Goal: Transaction & Acquisition: Purchase product/service

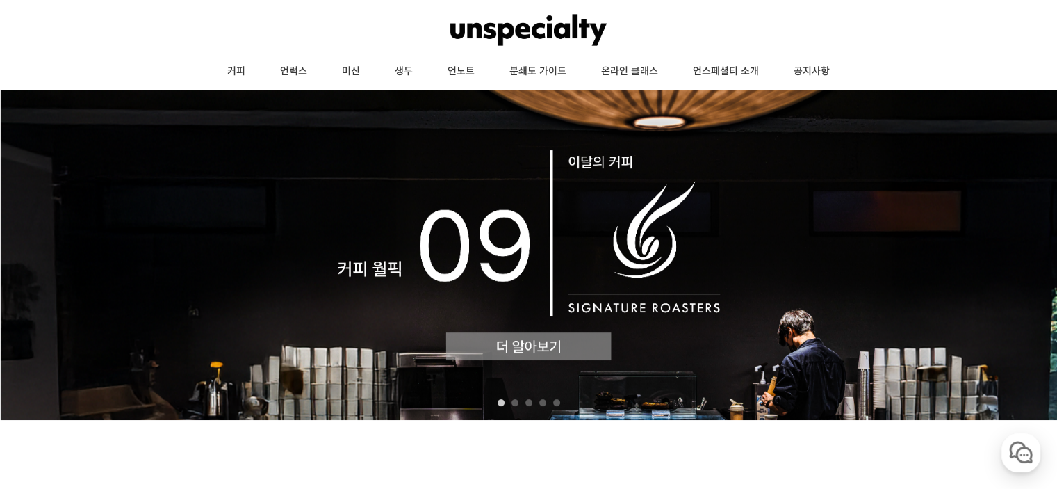
scroll to position [70, 0]
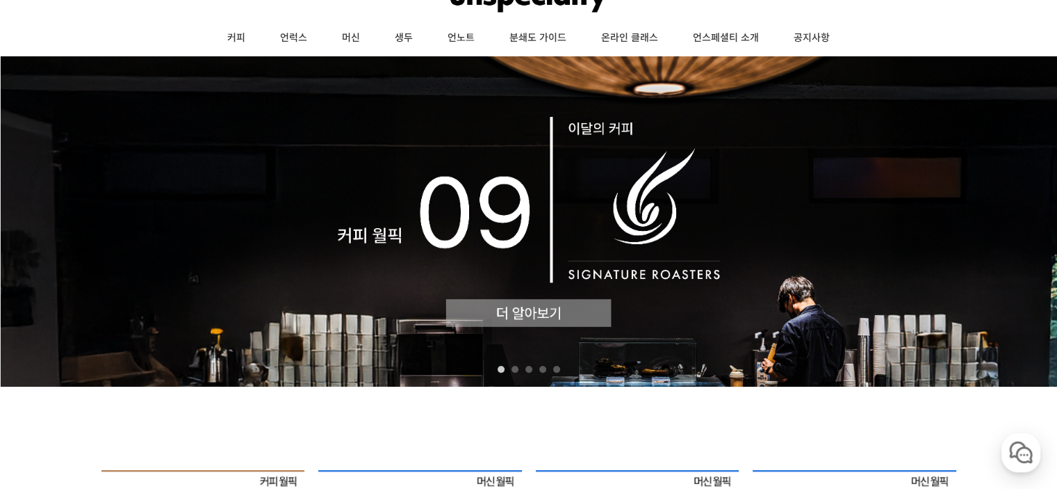
click at [531, 316] on img at bounding box center [528, 221] width 1057 height 330
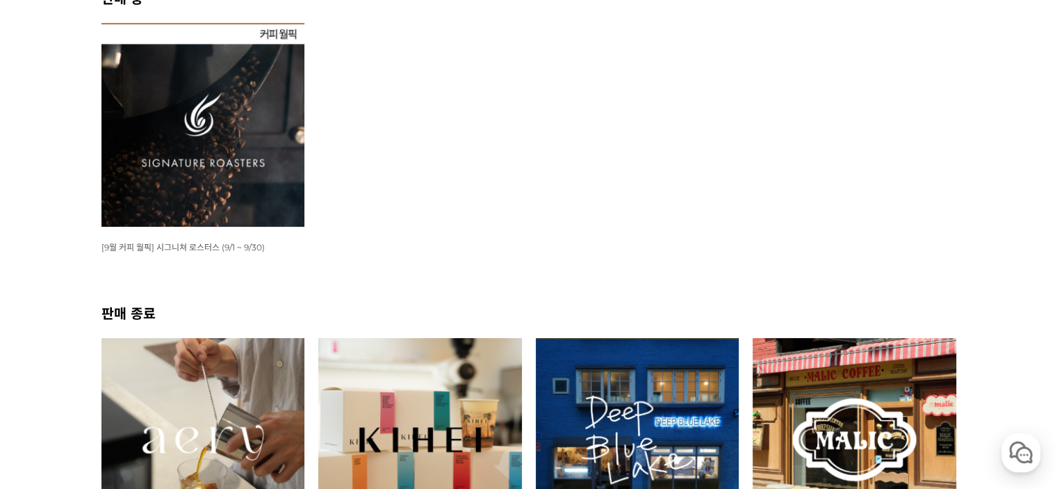
scroll to position [209, 0]
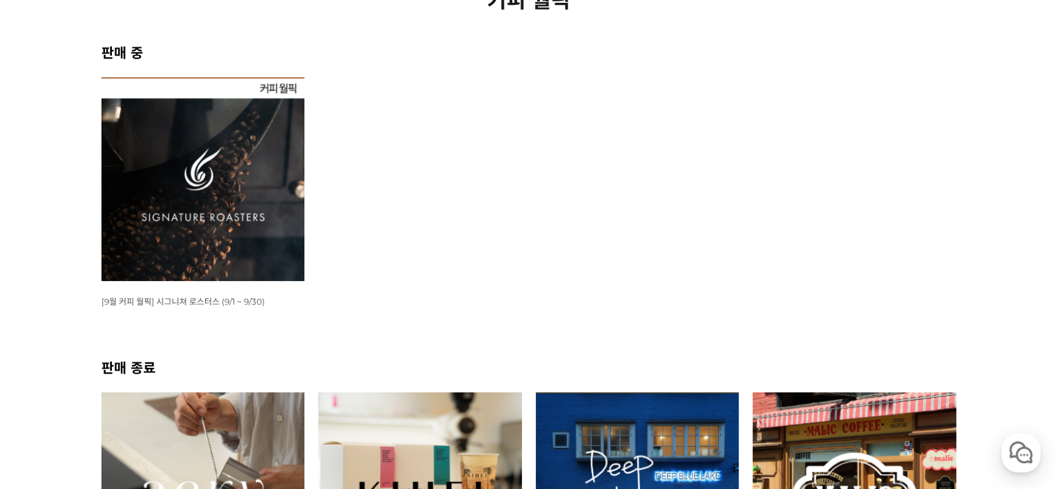
click at [243, 184] on img at bounding box center [203, 179] width 204 height 204
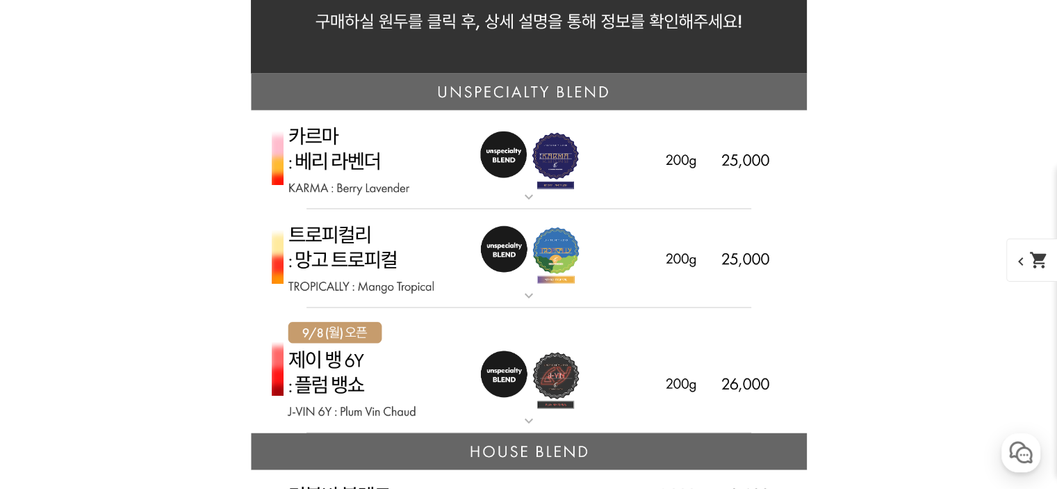
scroll to position [3267, 0]
click at [409, 254] on img at bounding box center [529, 259] width 556 height 99
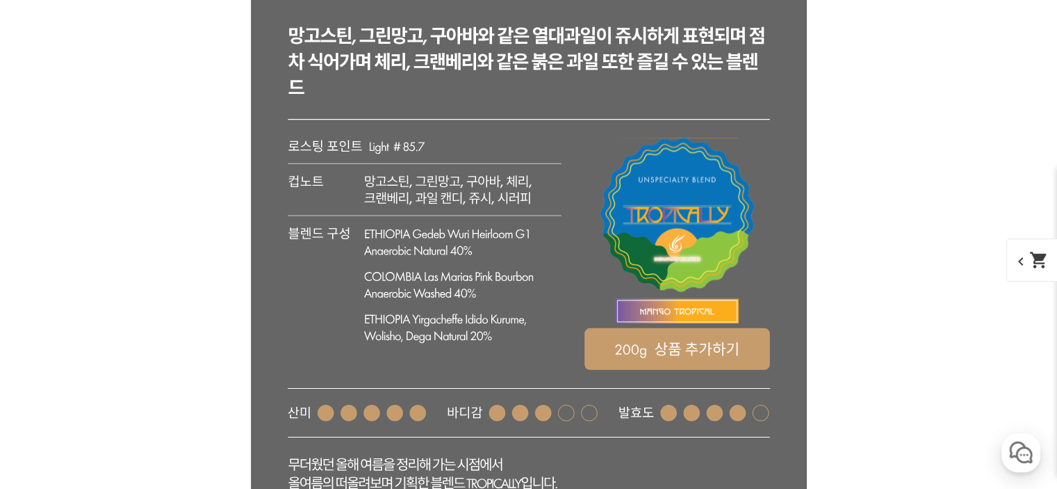
scroll to position [3615, 0]
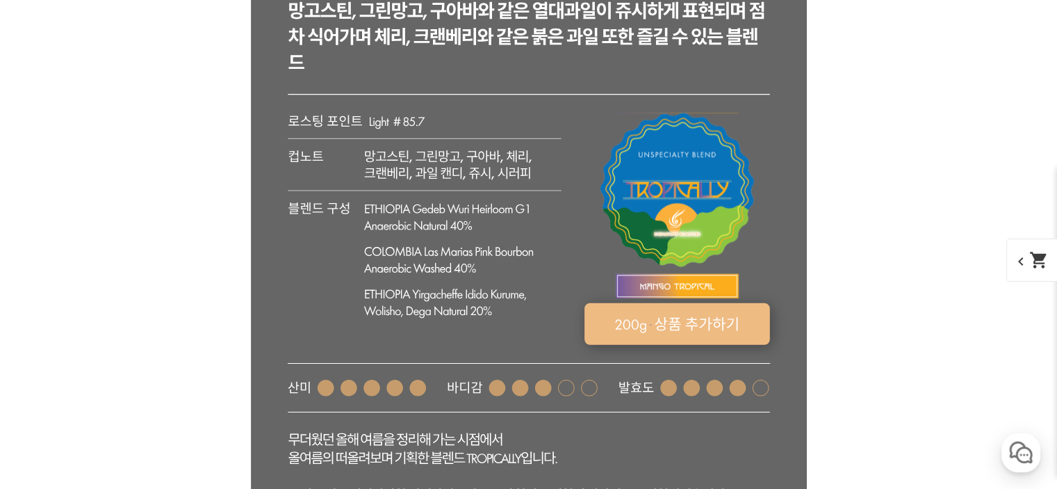
click at [704, 326] on rect at bounding box center [677, 324] width 186 height 42
select select "트로피컬리 - 망고 트로피컬 (언스페셜티 블렌드)"
select select "200g"
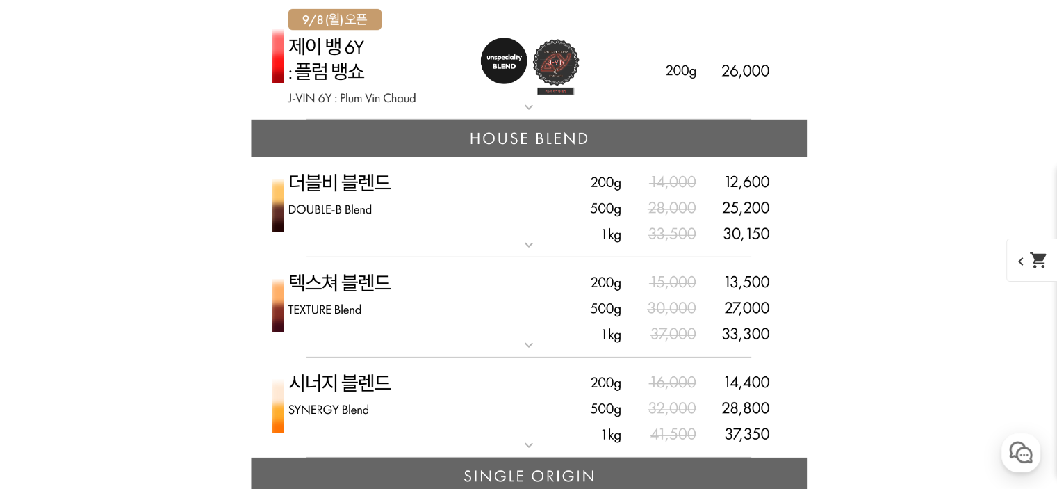
scroll to position [4380, 0]
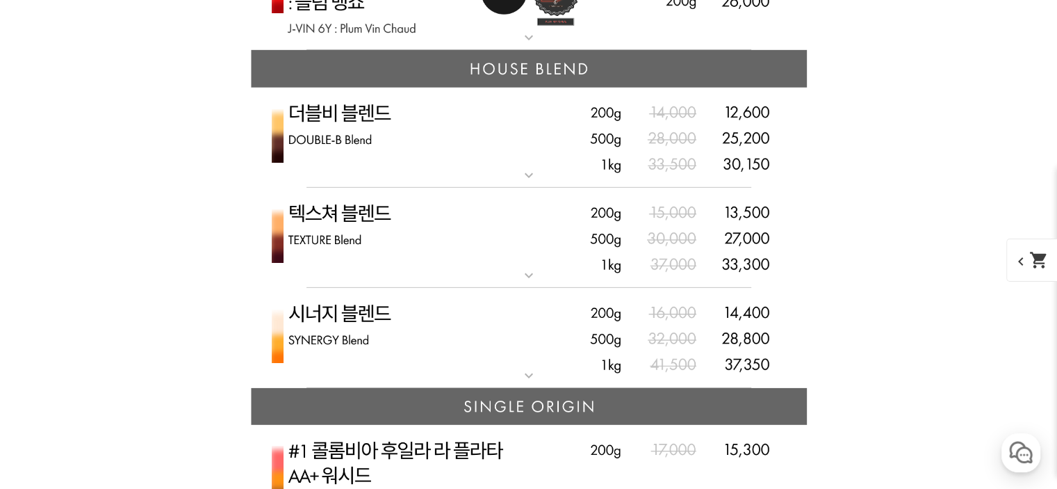
click at [487, 323] on img at bounding box center [529, 338] width 556 height 101
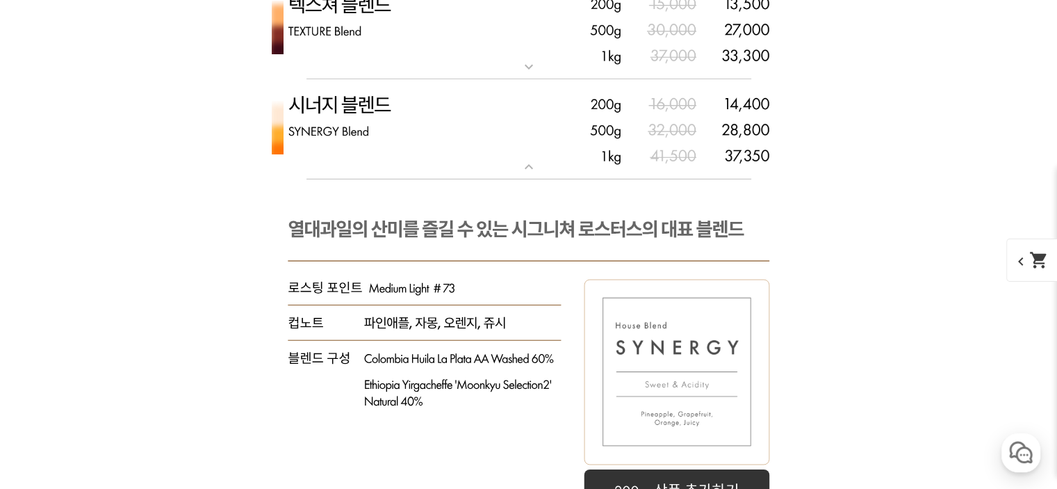
scroll to position [4449, 0]
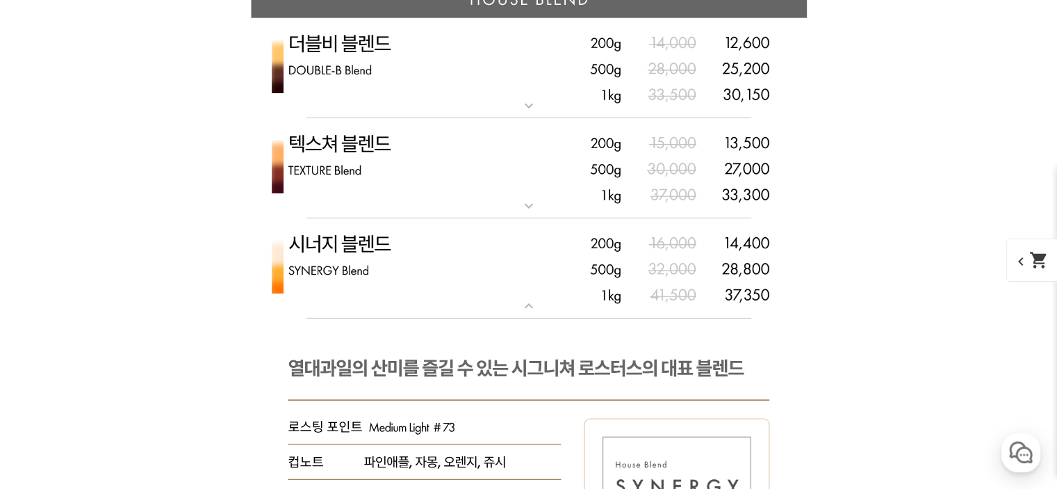
click at [494, 165] on img at bounding box center [529, 168] width 556 height 101
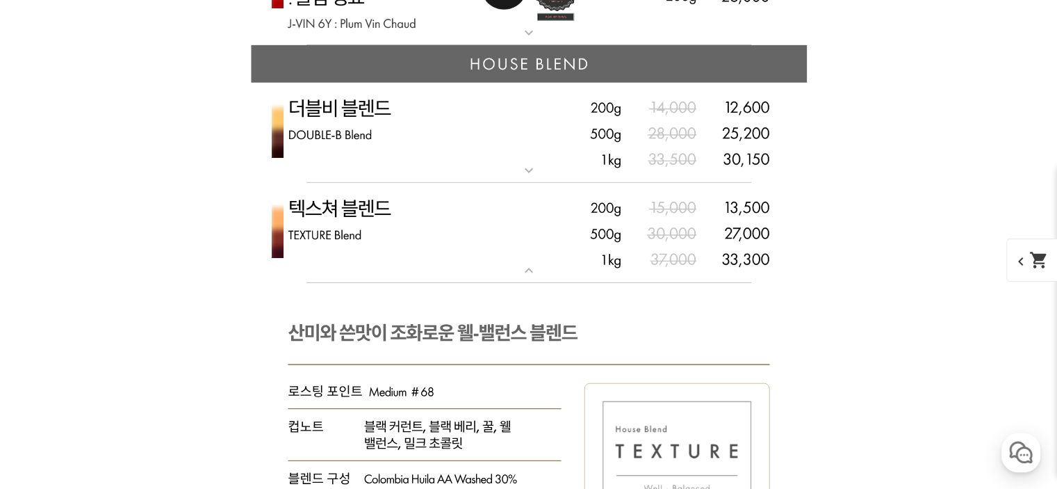
scroll to position [4380, 0]
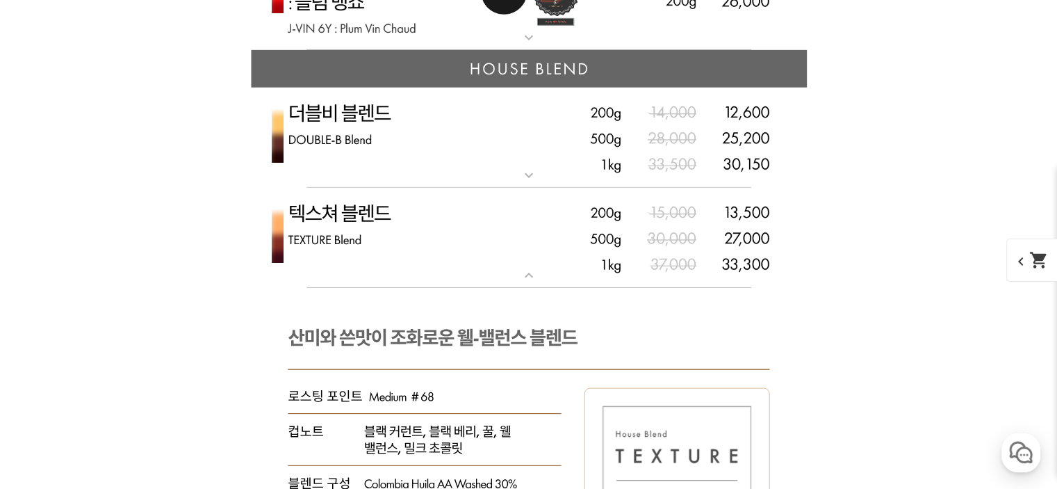
click at [420, 119] on img at bounding box center [529, 138] width 556 height 101
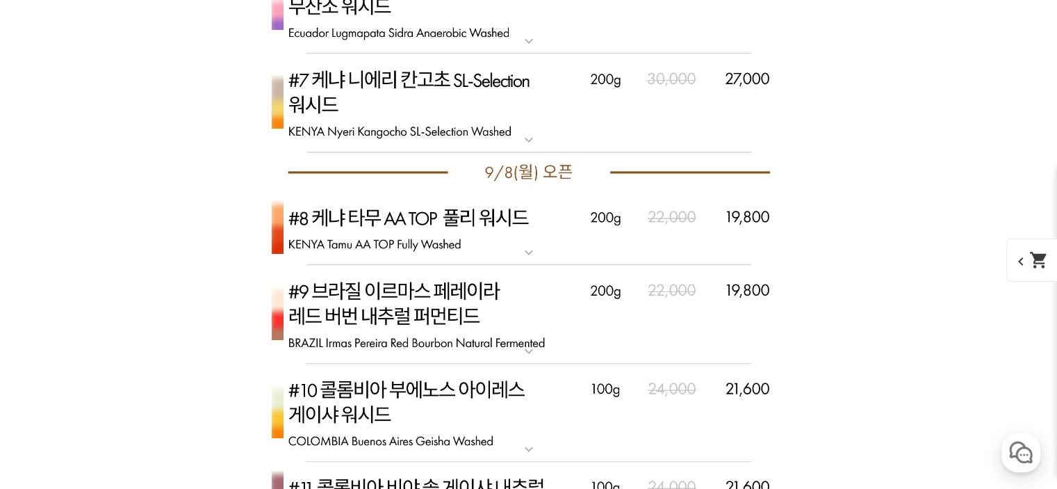
scroll to position [7091, 0]
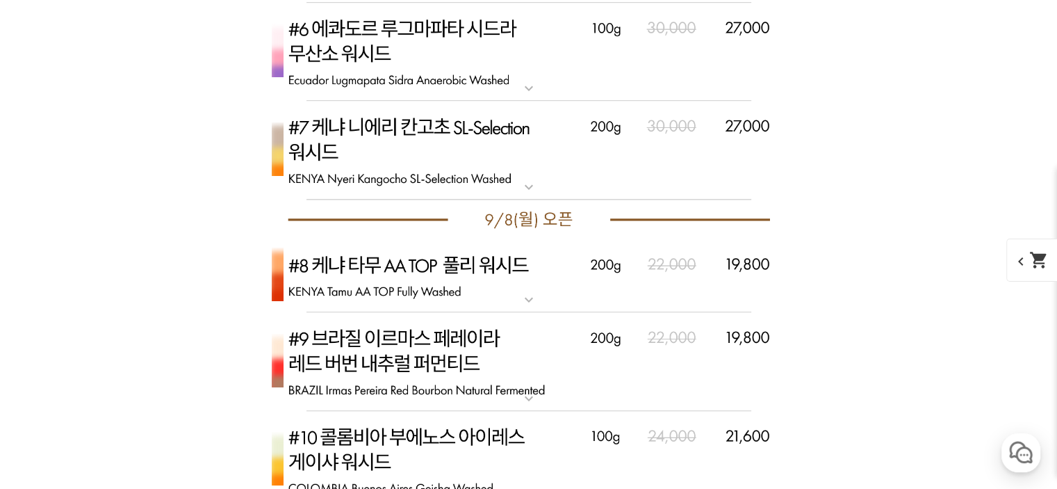
click at [450, 287] on img at bounding box center [529, 276] width 556 height 74
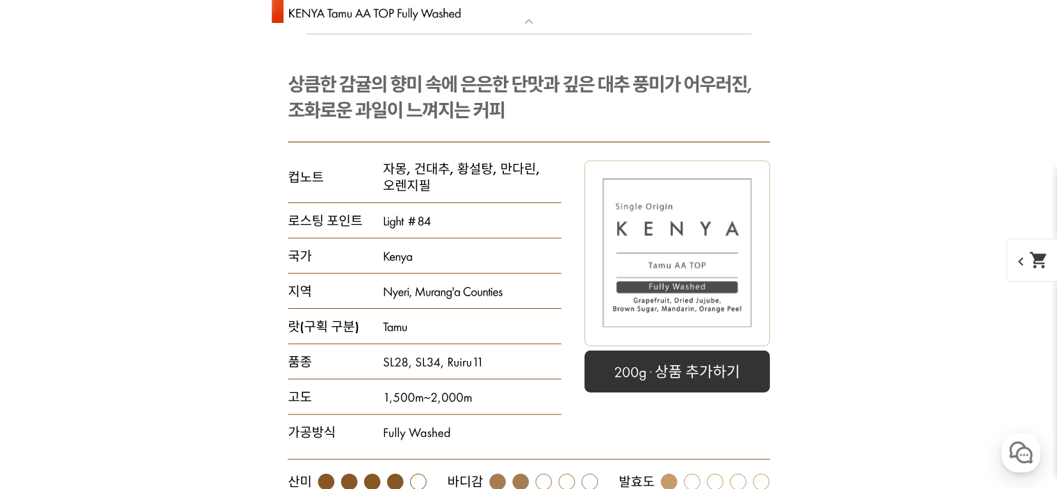
scroll to position [7160, 0]
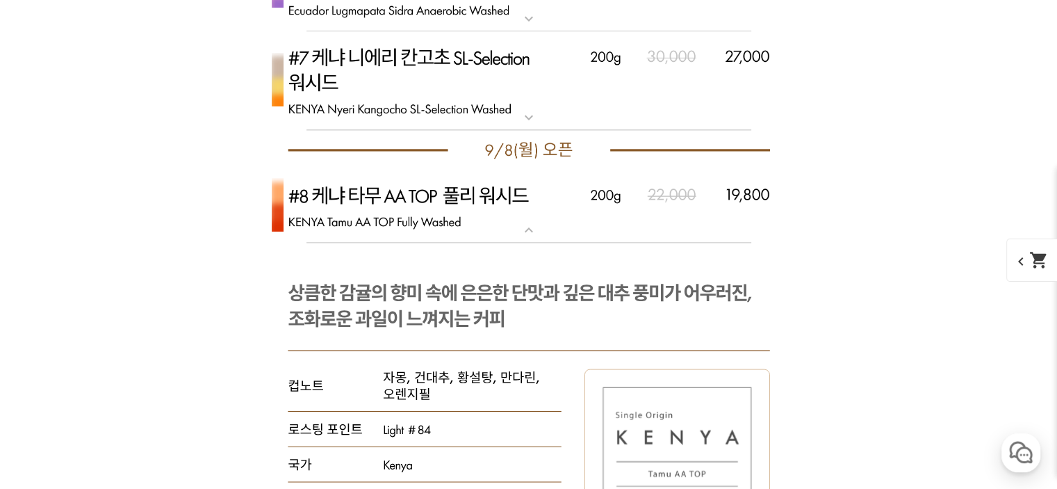
click at [434, 176] on p "[9.8 오픈] #8 케냐 타무 AA TOP 풀리 워시드" at bounding box center [529, 175] width 556 height 11
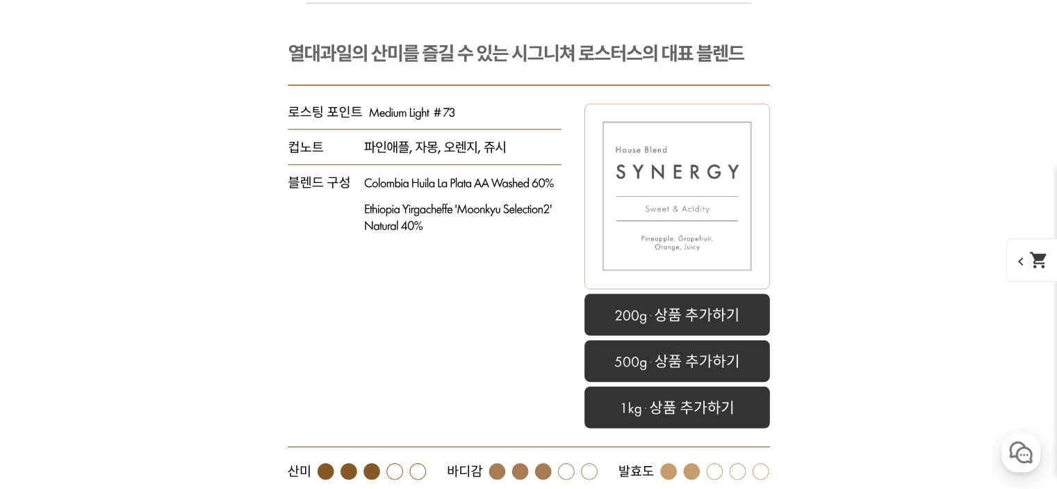
scroll to position [6048, 0]
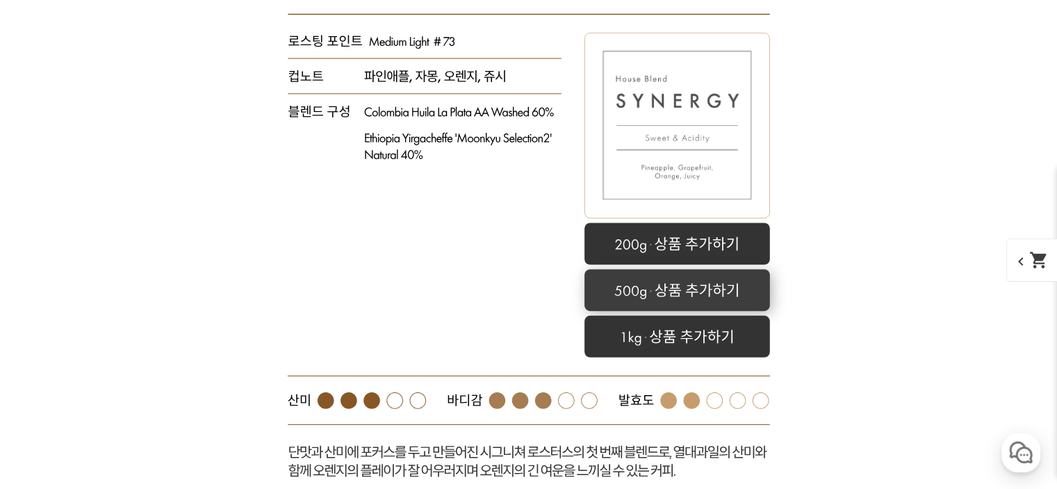
click at [707, 294] on rect at bounding box center [677, 290] width 186 height 42
select select "시너지 블렌드"
select select "500g"
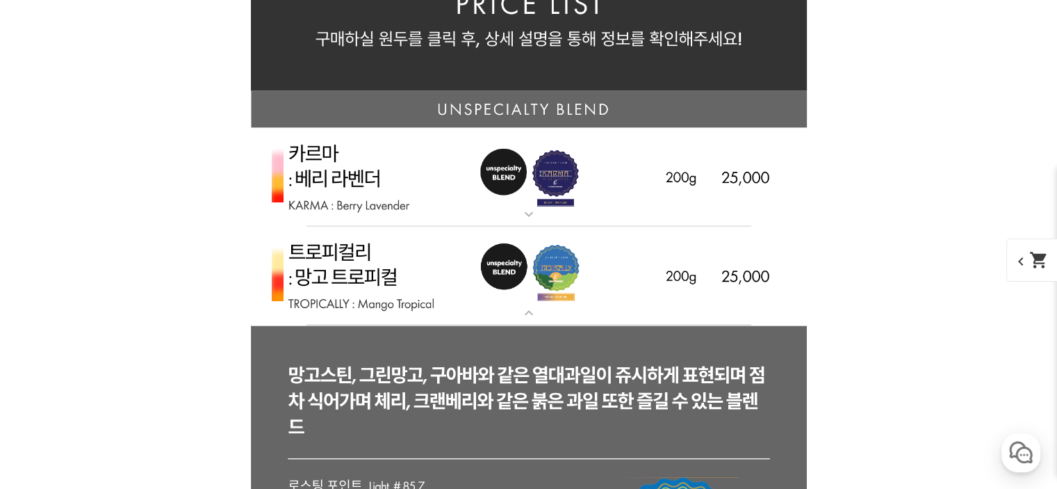
scroll to position [3128, 0]
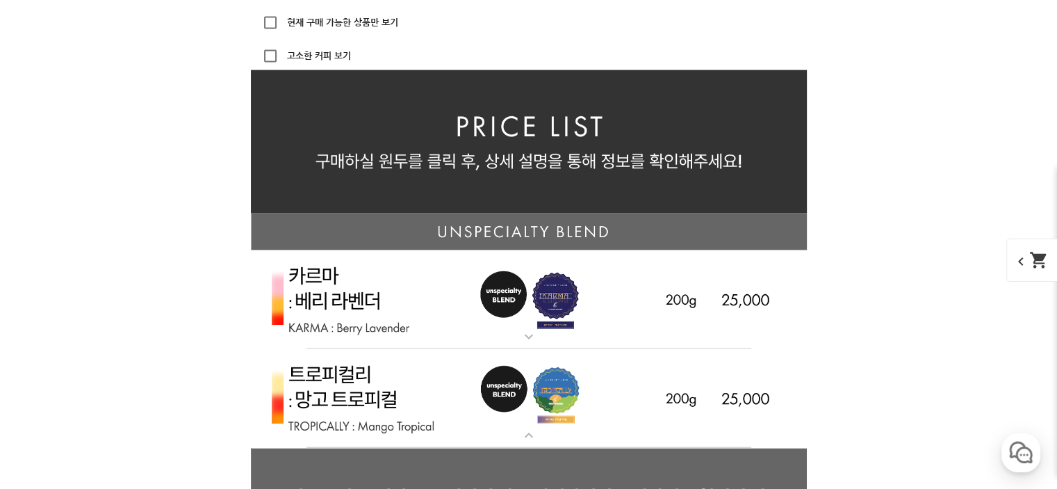
click at [358, 275] on img at bounding box center [529, 299] width 556 height 99
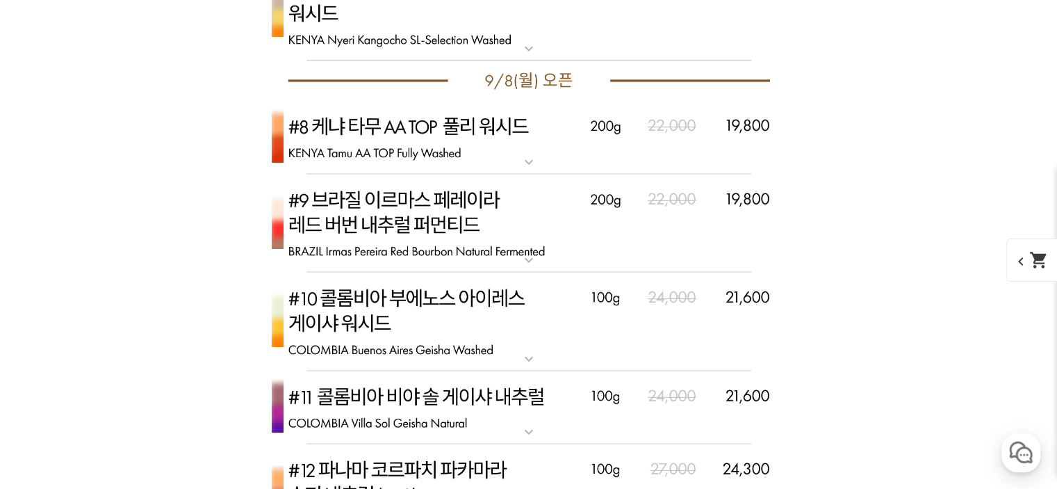
scroll to position [8064, 0]
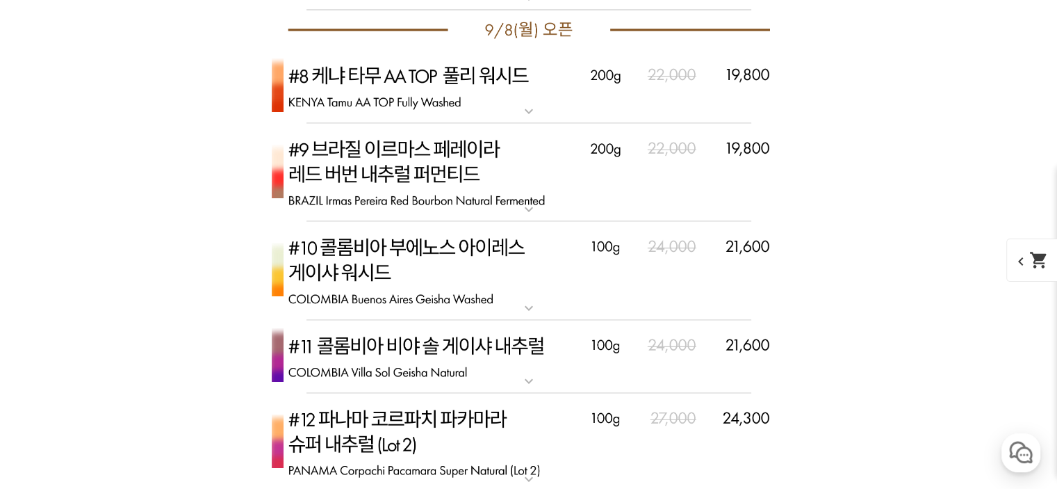
click at [464, 262] on img at bounding box center [529, 271] width 556 height 99
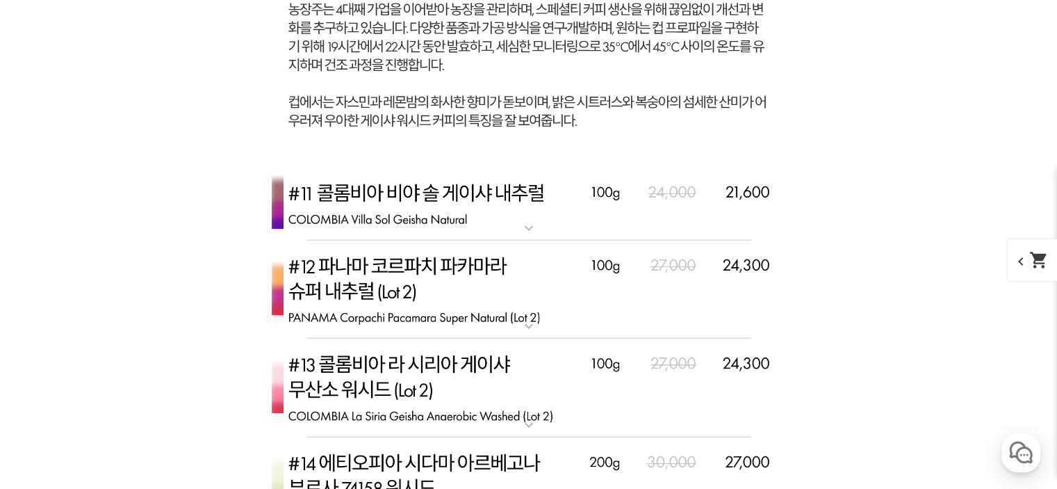
scroll to position [8898, 0]
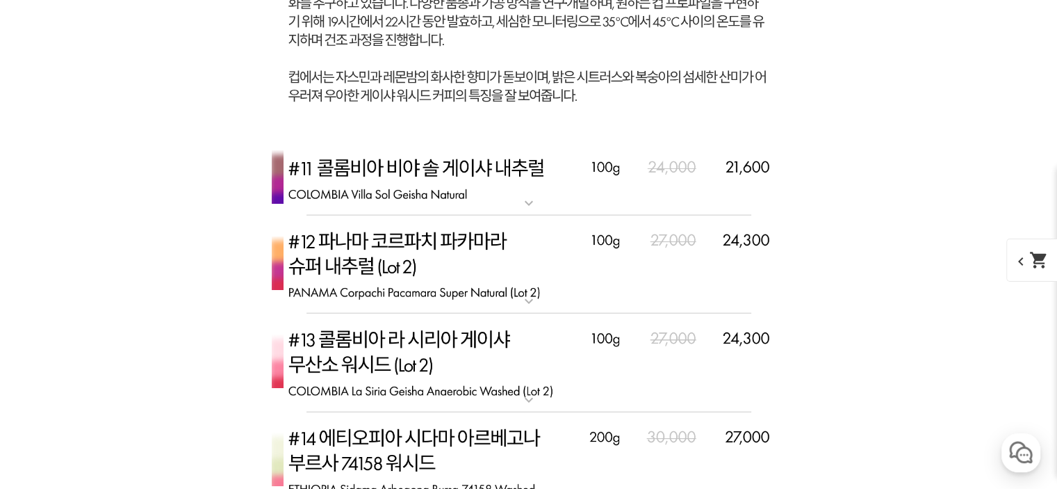
click at [464, 262] on img at bounding box center [529, 265] width 556 height 99
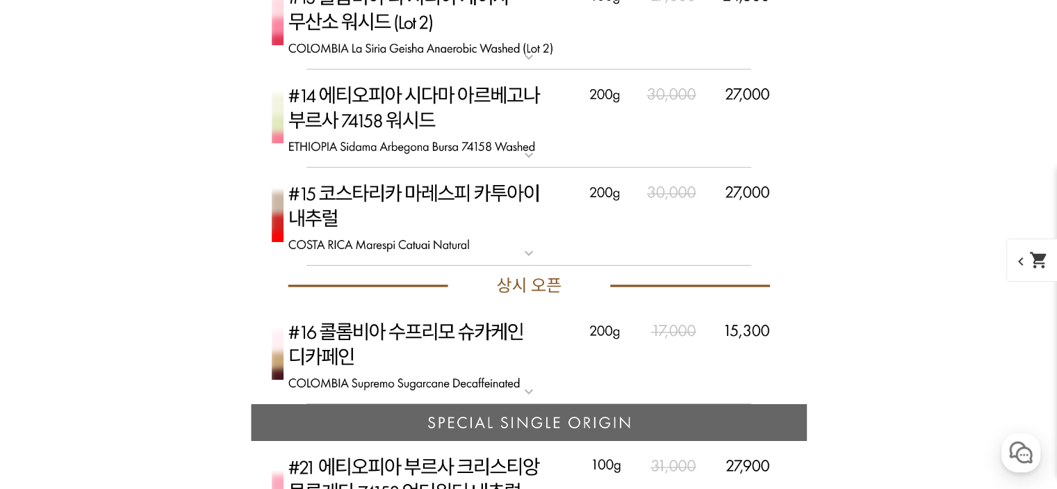
scroll to position [10150, 0]
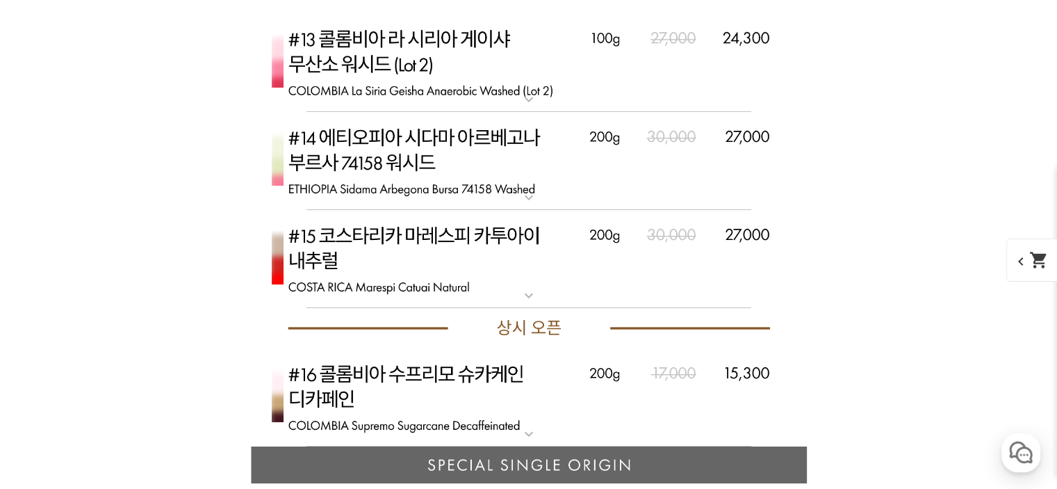
click at [462, 242] on img at bounding box center [529, 259] width 556 height 99
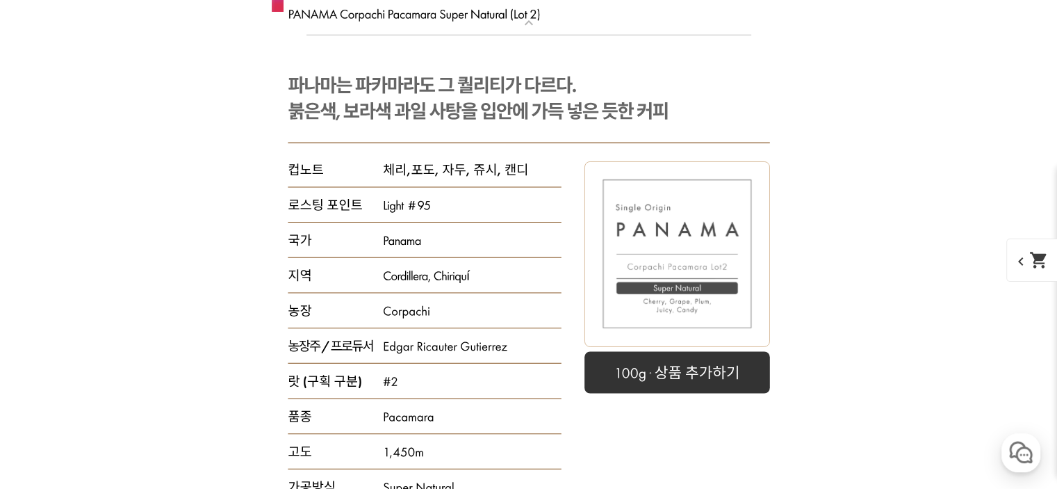
scroll to position [8968, 0]
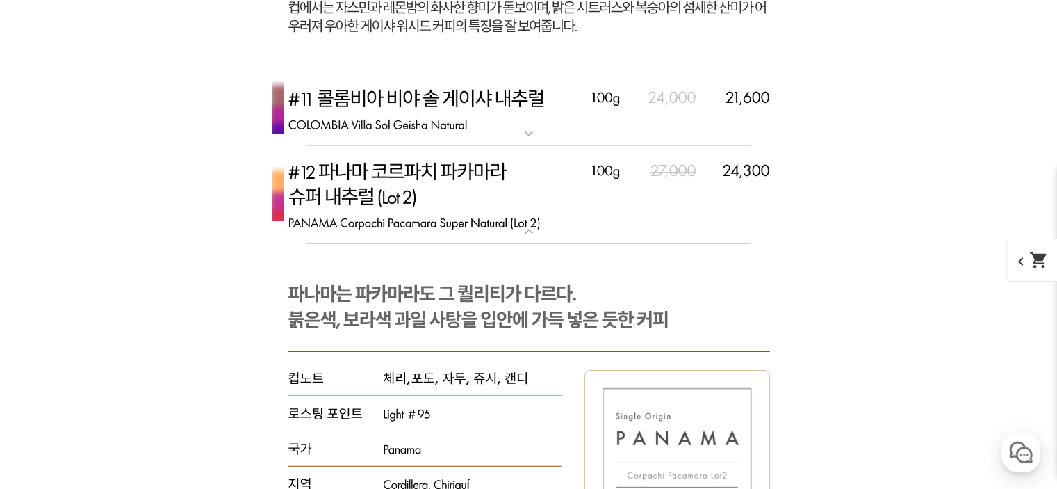
click at [449, 205] on img at bounding box center [529, 195] width 556 height 99
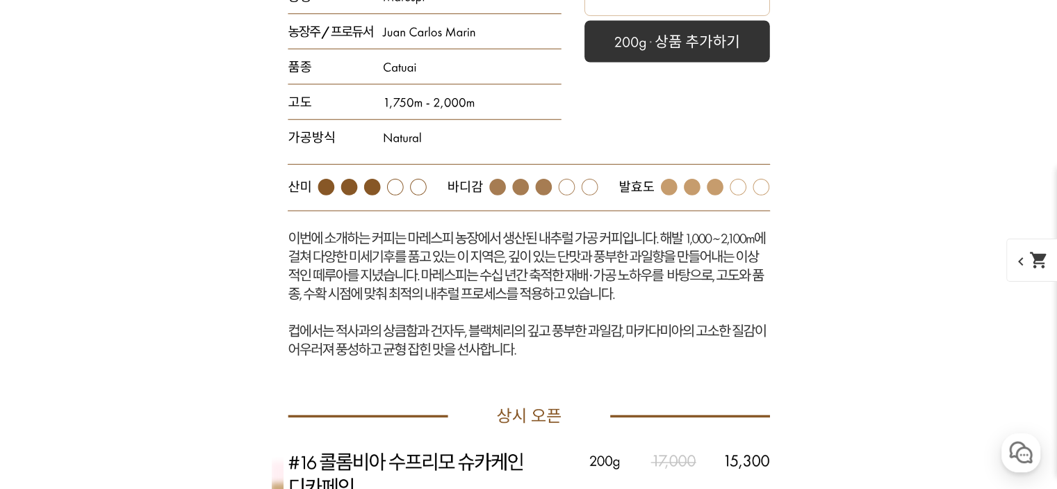
scroll to position [9732, 0]
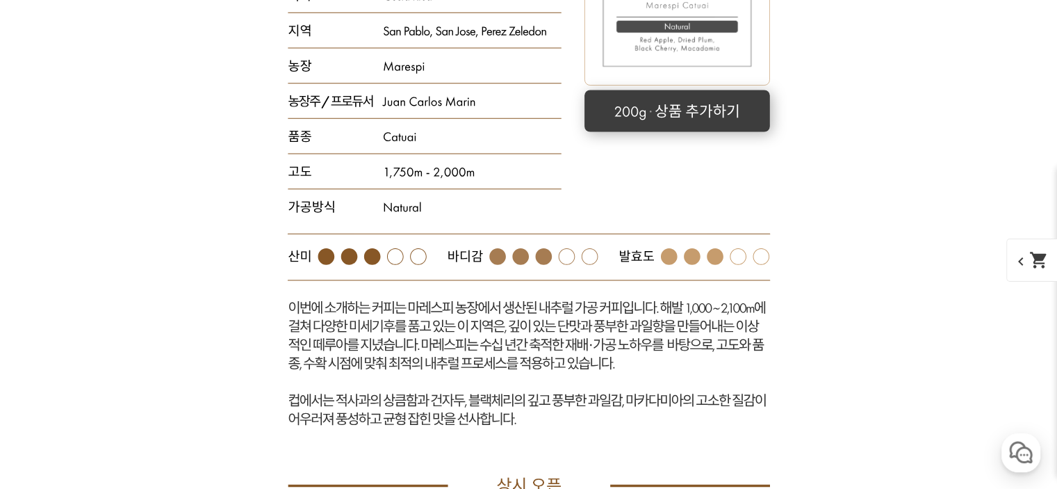
click at [717, 104] on rect at bounding box center [677, 111] width 186 height 42
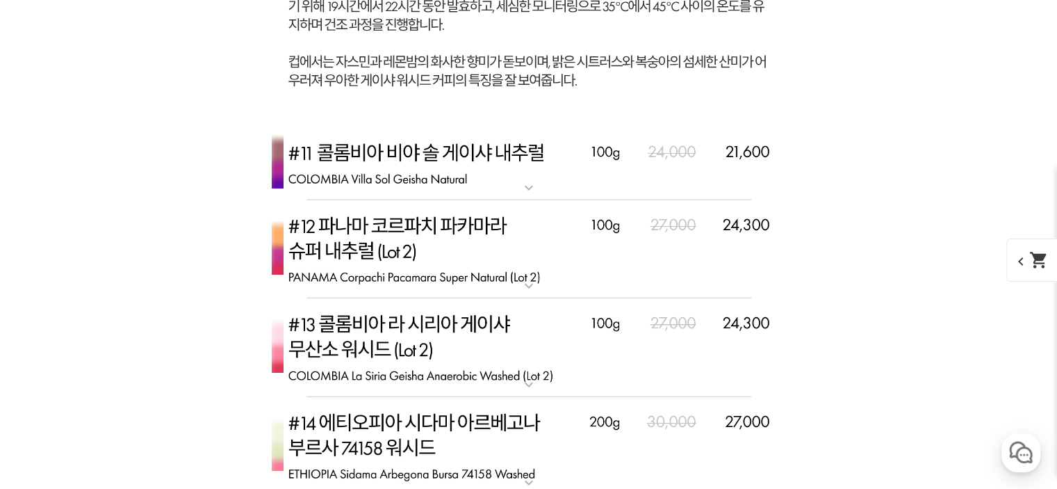
scroll to position [8898, 0]
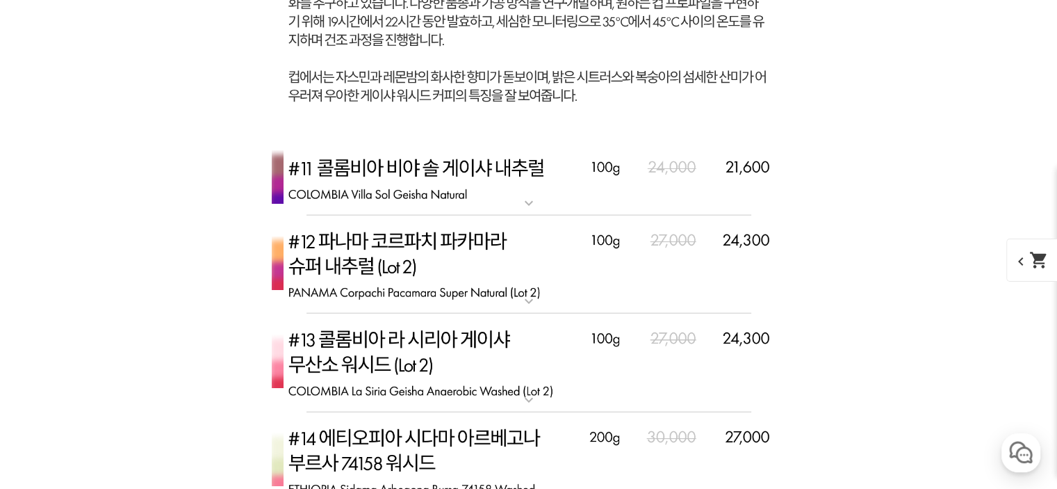
click at [448, 174] on img at bounding box center [529, 180] width 556 height 74
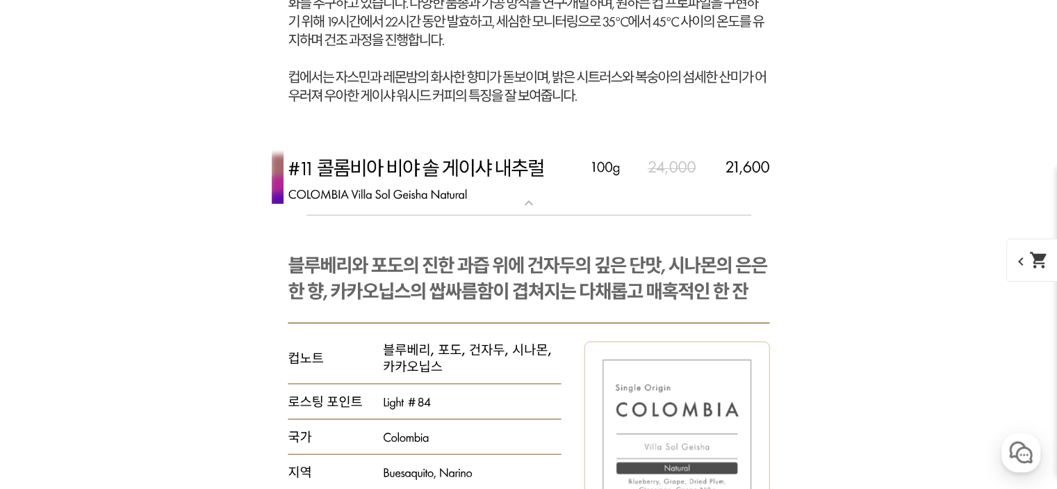
click at [448, 174] on img at bounding box center [529, 180] width 556 height 74
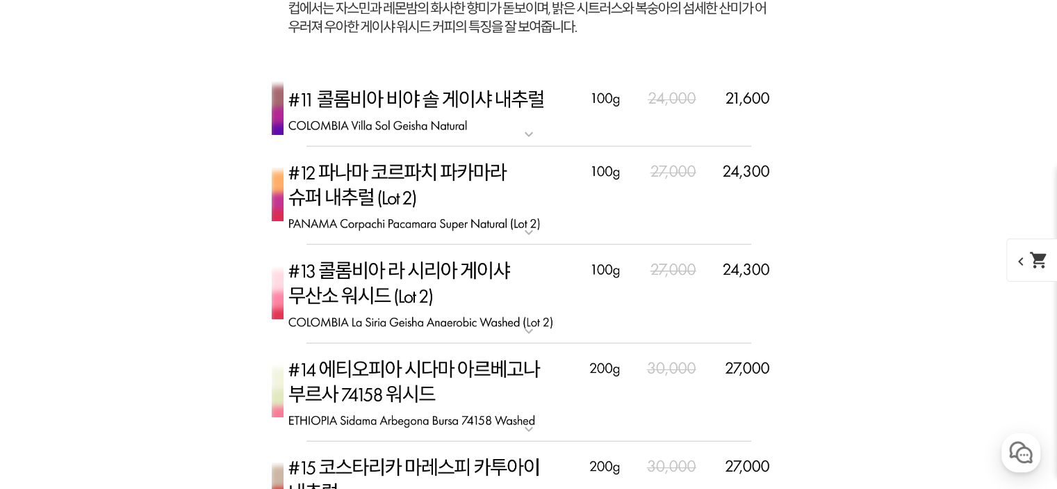
scroll to position [8968, 0]
click at [460, 270] on img at bounding box center [529, 293] width 556 height 99
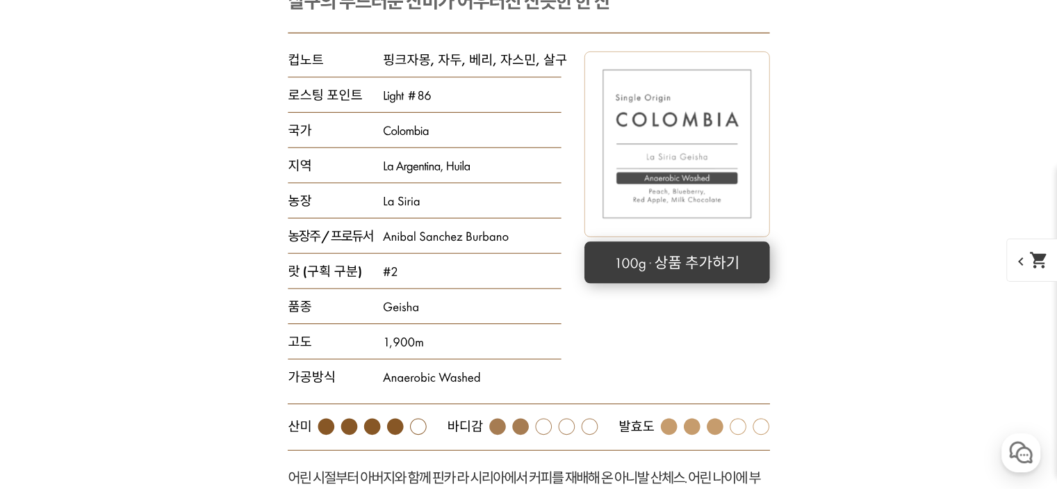
scroll to position [9385, 0]
click at [676, 257] on rect at bounding box center [677, 262] width 186 height 42
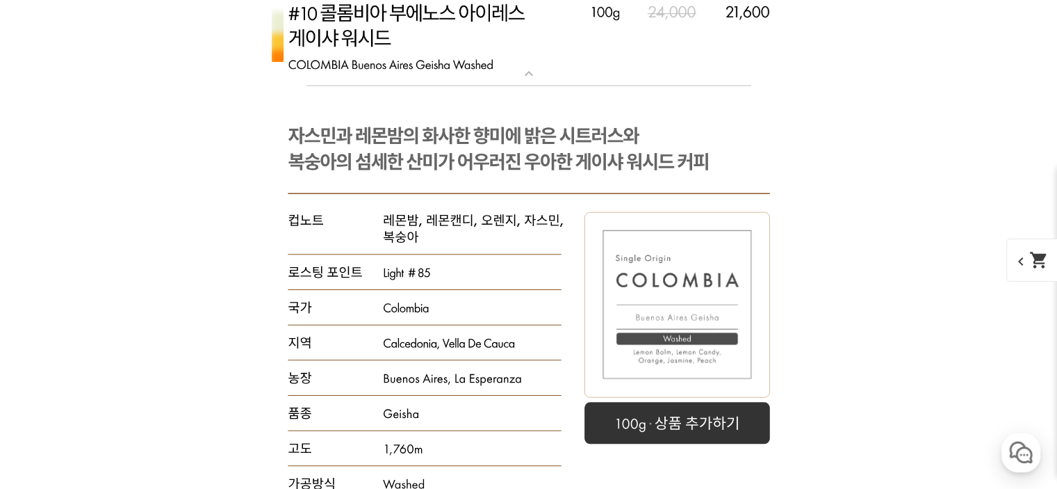
scroll to position [8342, 0]
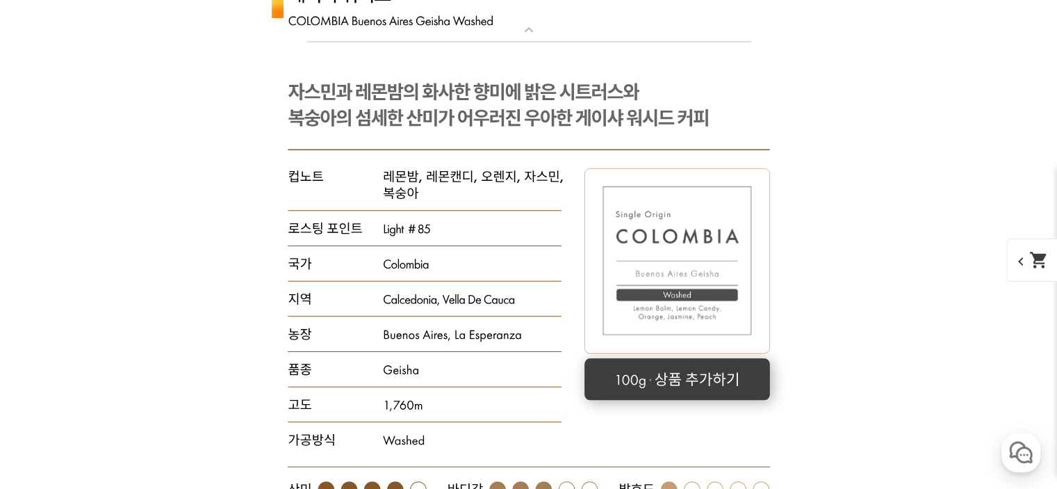
click at [730, 388] on rect at bounding box center [678, 379] width 186 height 42
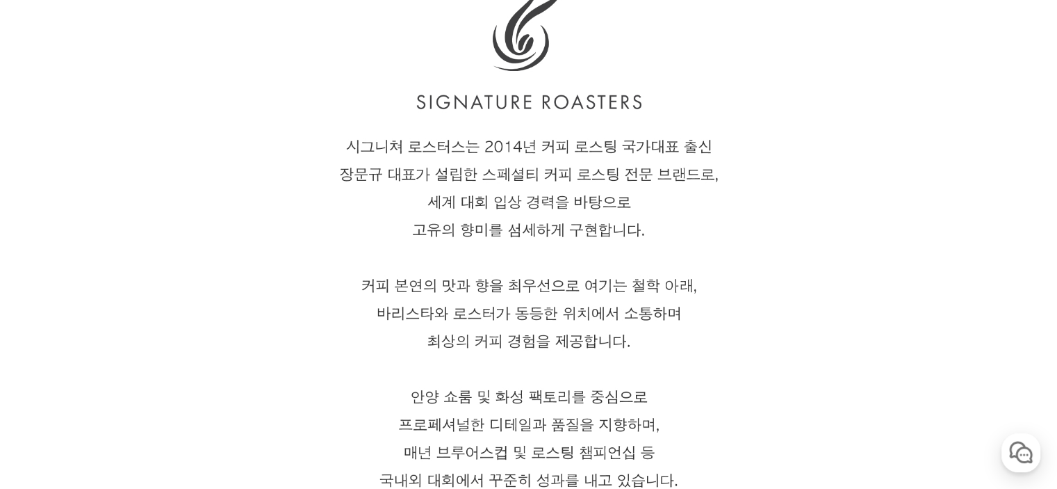
scroll to position [0, 0]
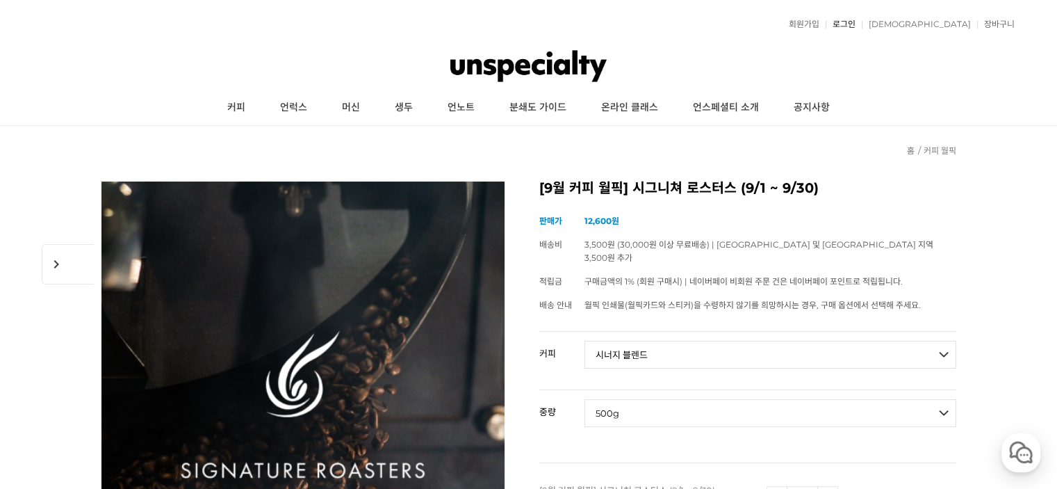
click at [856, 22] on link "로그인" at bounding box center [841, 24] width 30 height 8
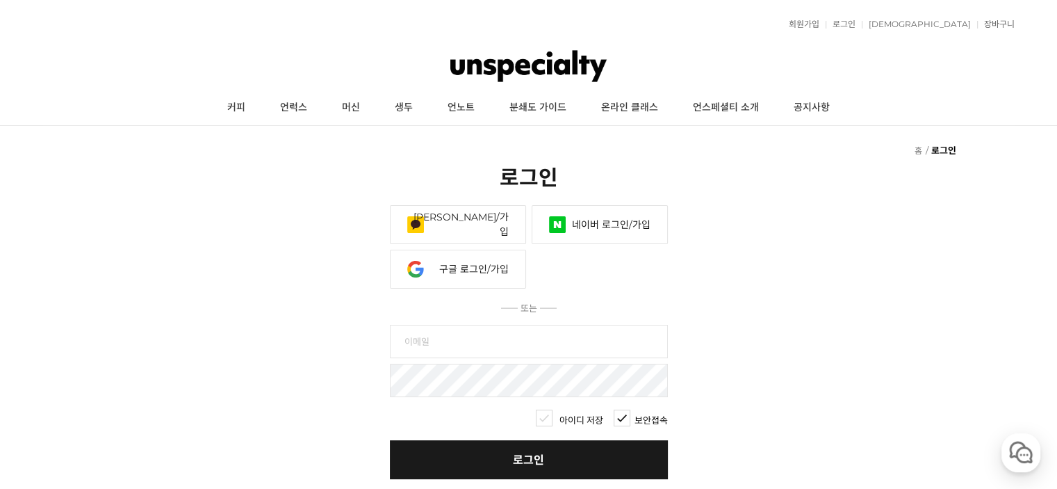
type input "hosikoi95@naver.com"
click at [546, 466] on link "로그인" at bounding box center [529, 459] width 278 height 39
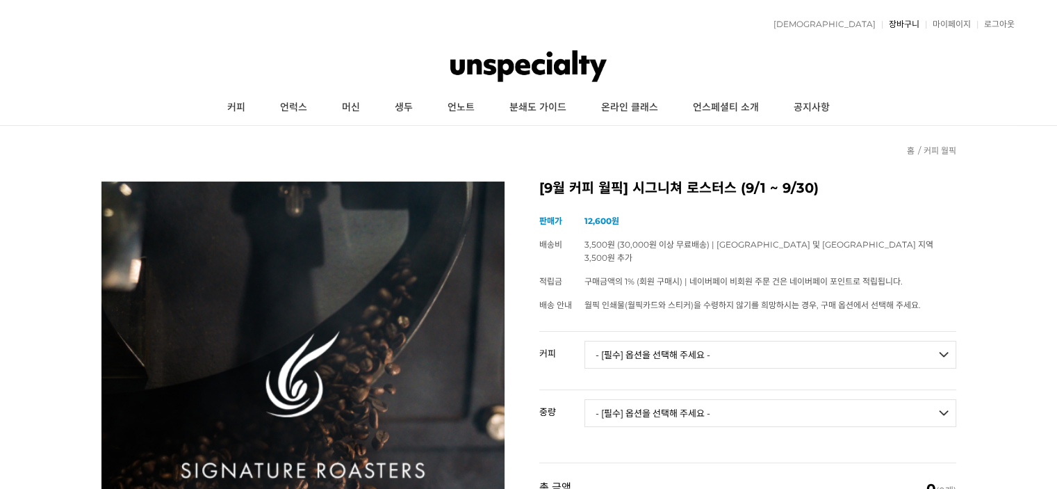
click at [909, 22] on link "장바구니" at bounding box center [901, 24] width 38 height 8
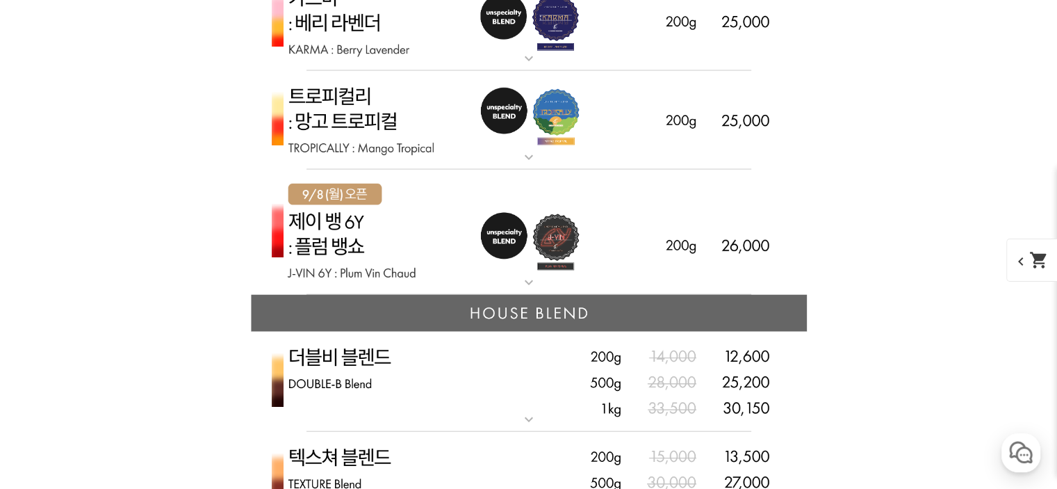
scroll to position [3267, 0]
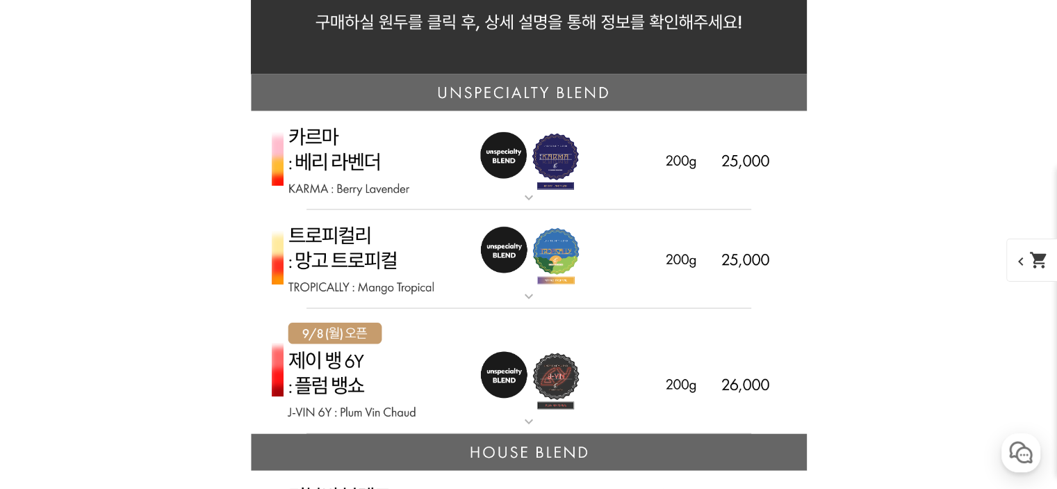
click at [414, 275] on img at bounding box center [529, 259] width 556 height 99
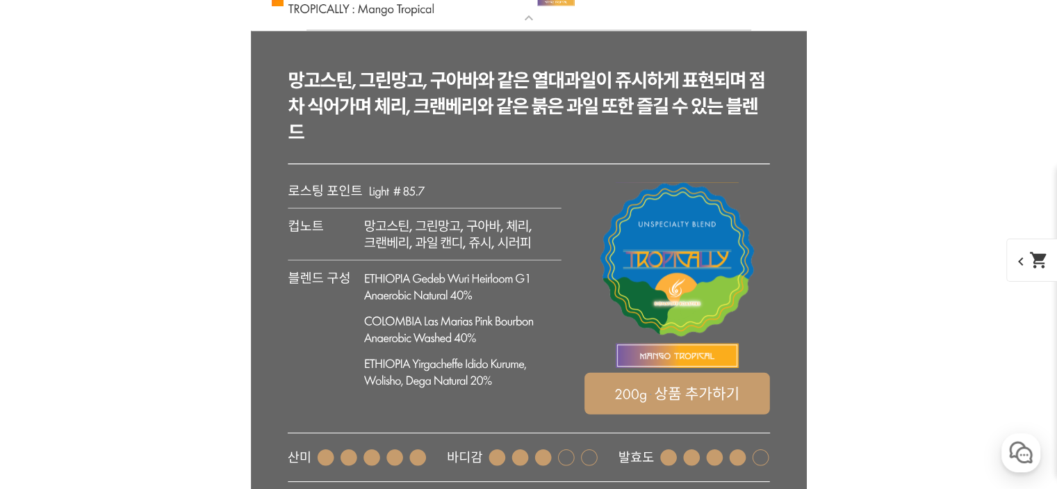
scroll to position [3823, 0]
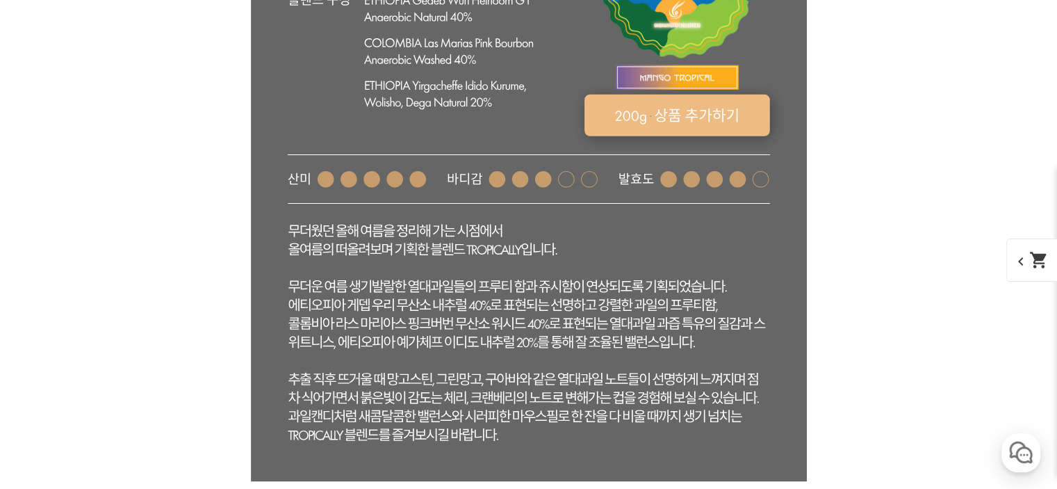
click at [687, 122] on rect at bounding box center [677, 116] width 186 height 42
select select "트로피컬리 - 망고 트로피컬 (언스페셜티 블렌드)"
select select "200g"
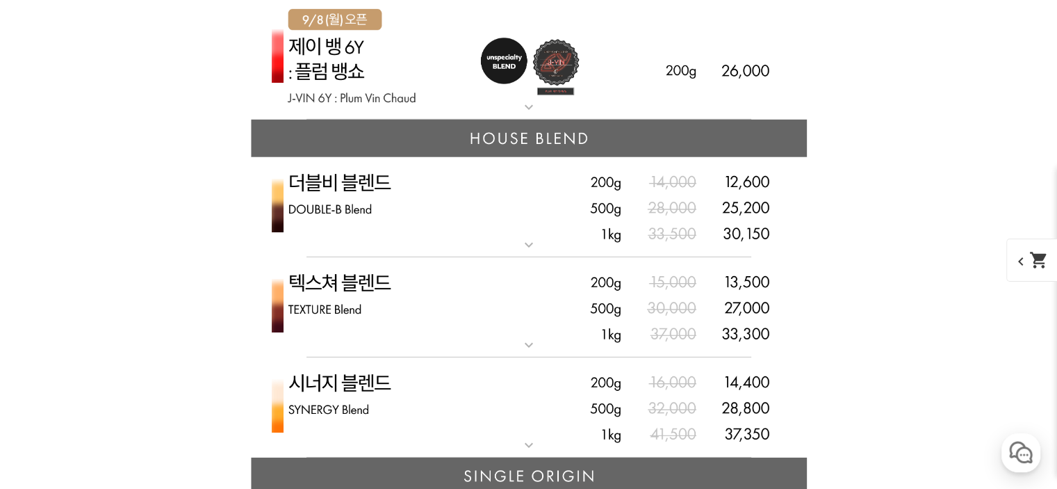
scroll to position [4449, 0]
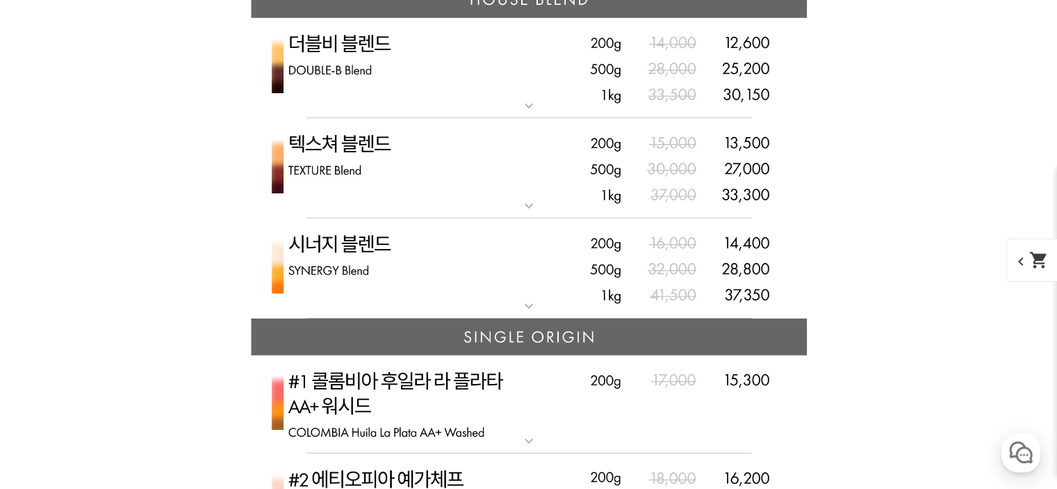
click at [534, 263] on img at bounding box center [529, 268] width 556 height 101
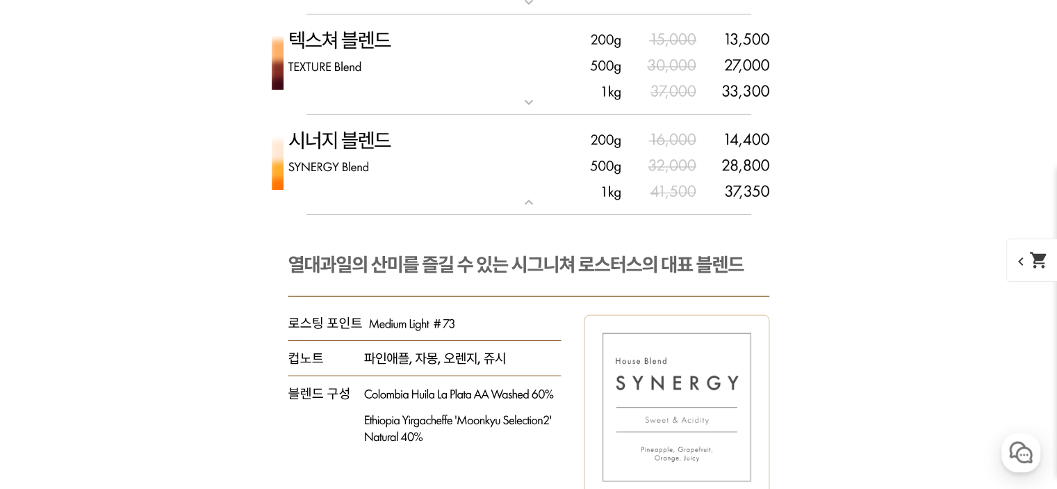
scroll to position [4519, 0]
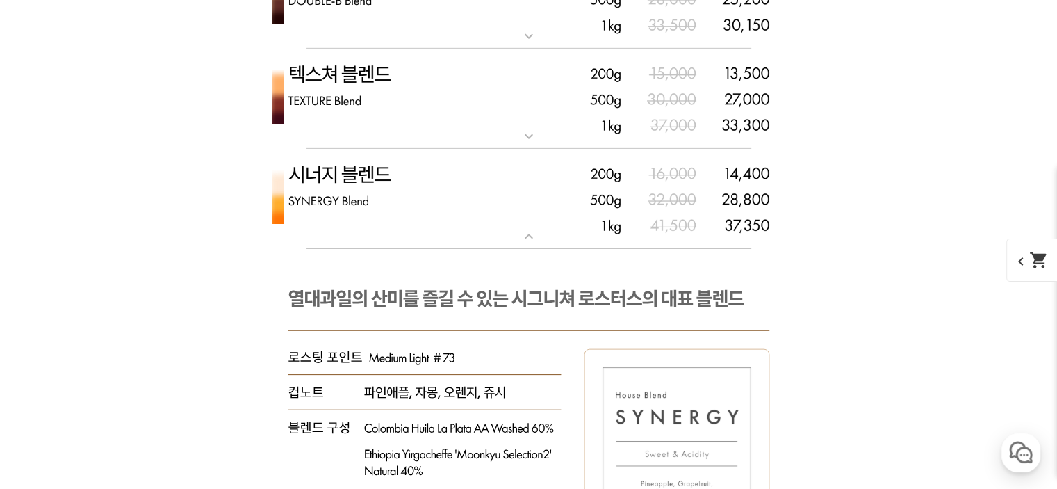
click at [453, 106] on img at bounding box center [529, 99] width 556 height 101
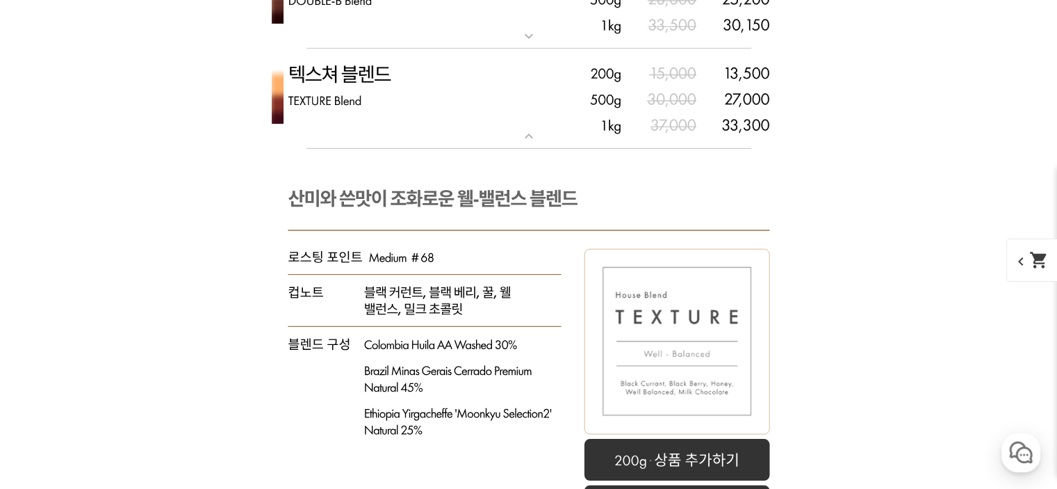
click at [453, 106] on img at bounding box center [529, 99] width 556 height 101
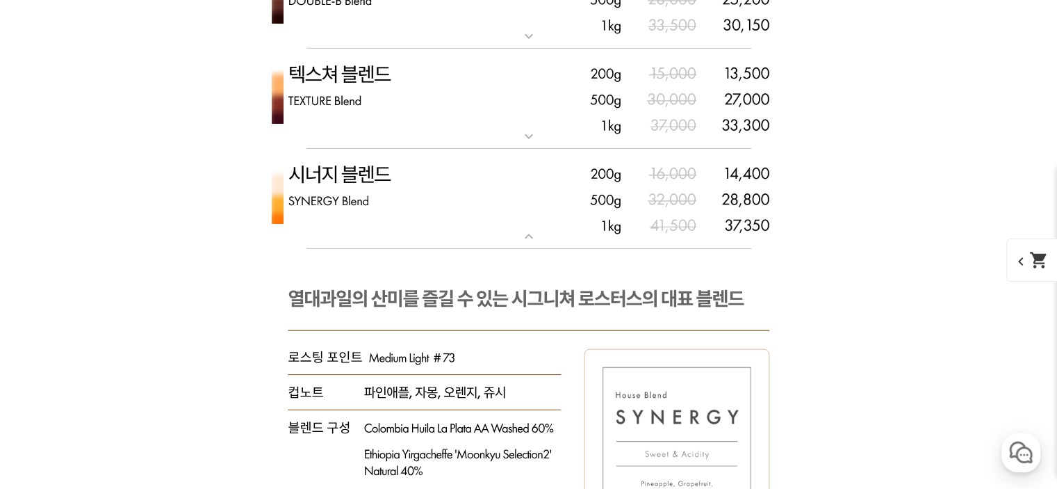
scroll to position [4797, 0]
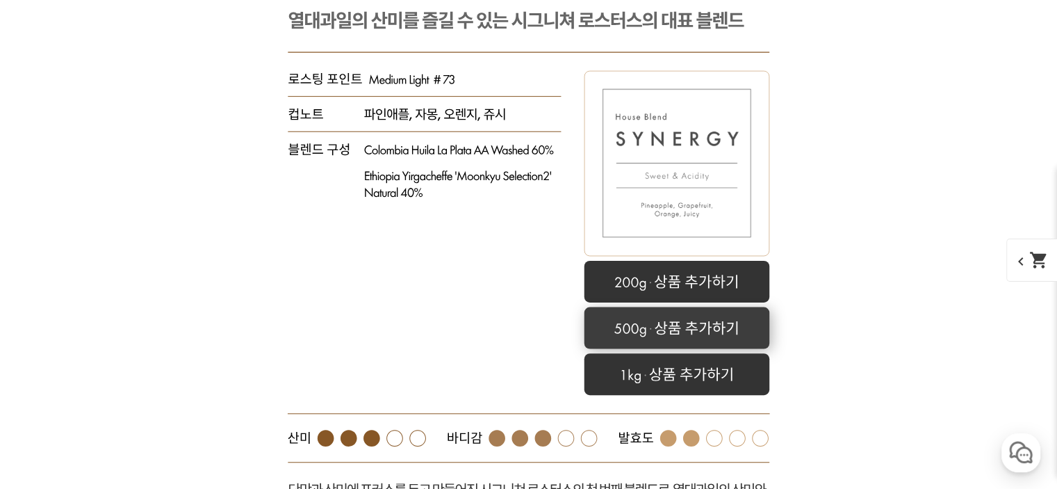
click at [681, 332] on rect at bounding box center [677, 328] width 186 height 42
select select "시너지 블렌드"
select select "500g"
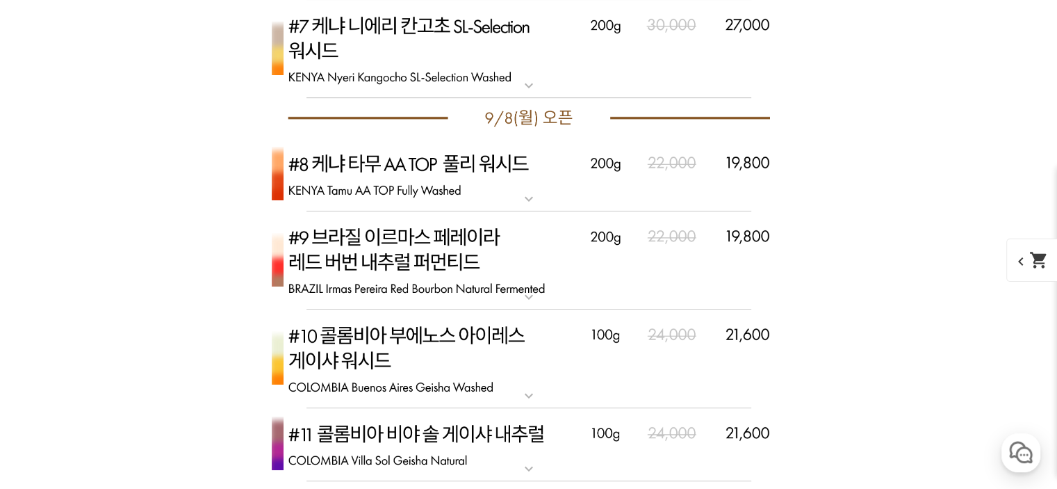
scroll to position [6048, 0]
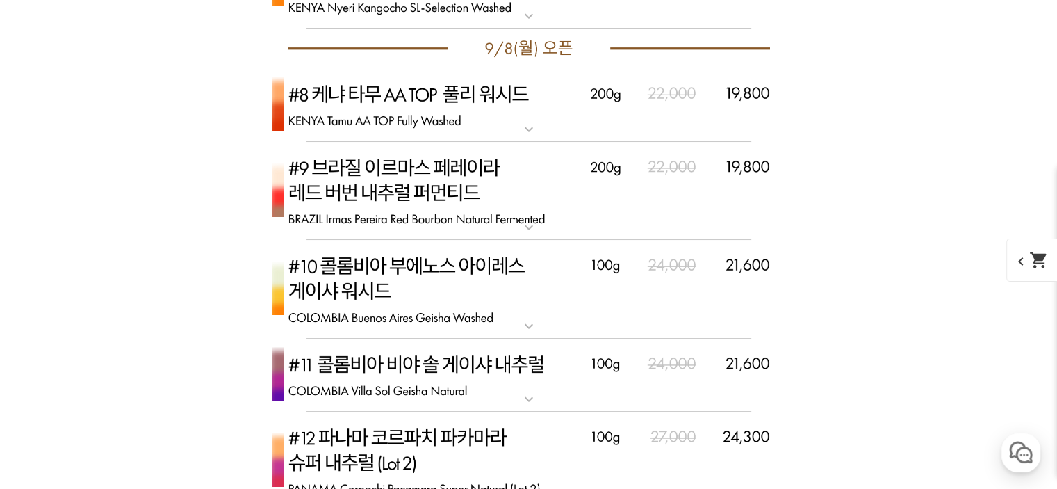
click at [514, 275] on img at bounding box center [529, 289] width 556 height 99
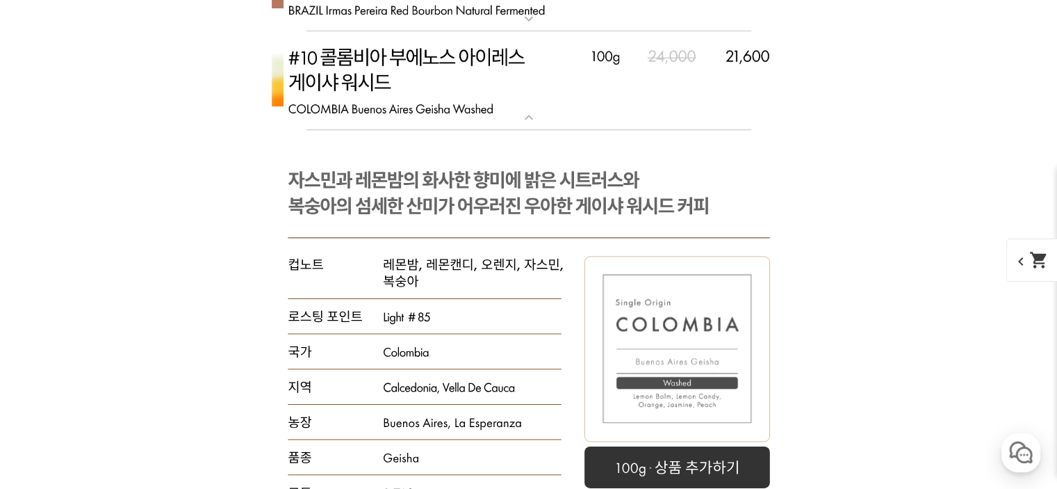
scroll to position [6535, 0]
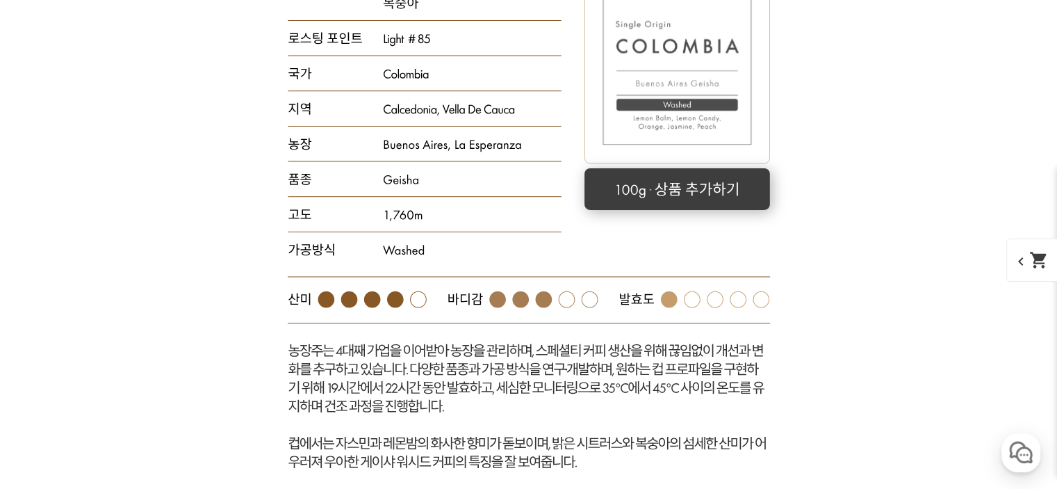
click at [672, 194] on rect at bounding box center [678, 189] width 186 height 42
select select "[9.8 오픈] #10 콜롬비아 부에노스 아이레스 게이샤 워시드"
select select "100g"
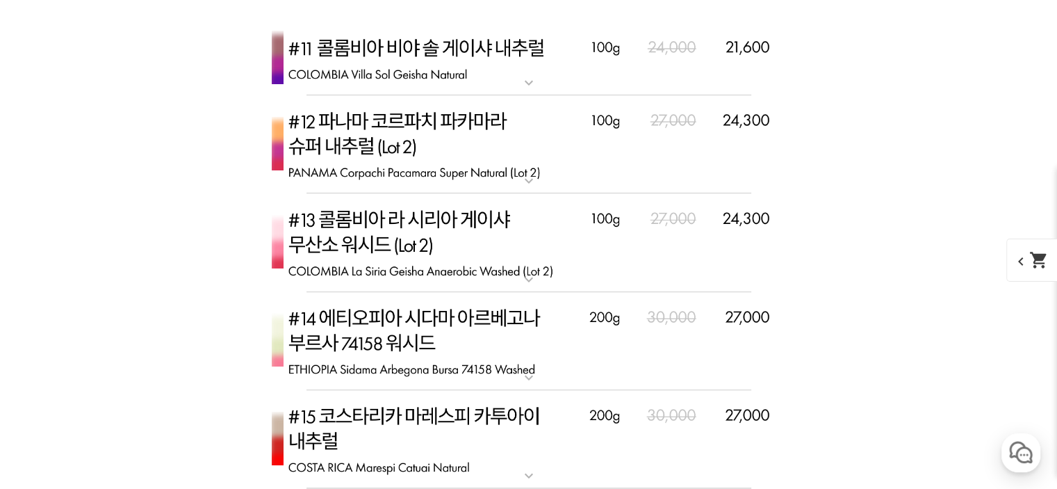
scroll to position [7021, 0]
click at [482, 242] on img at bounding box center [529, 242] width 556 height 99
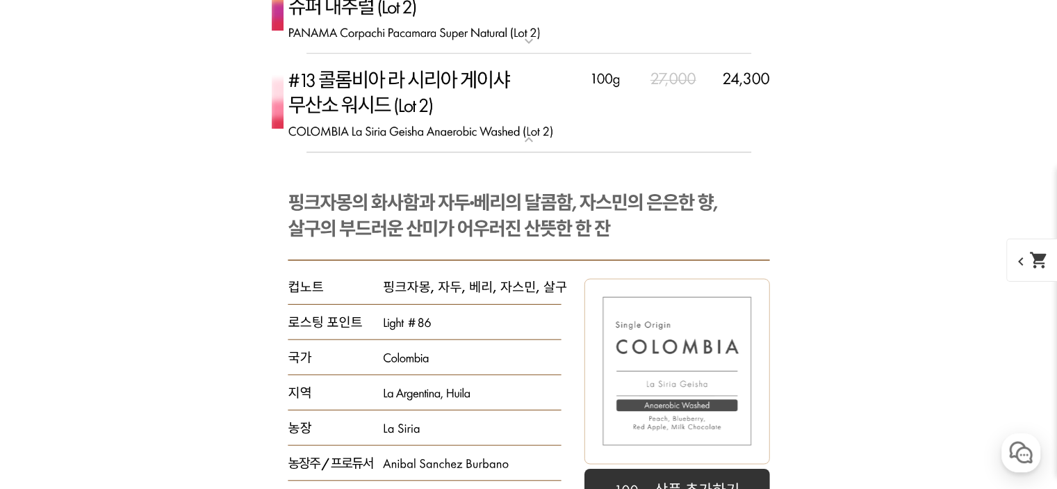
scroll to position [7369, 0]
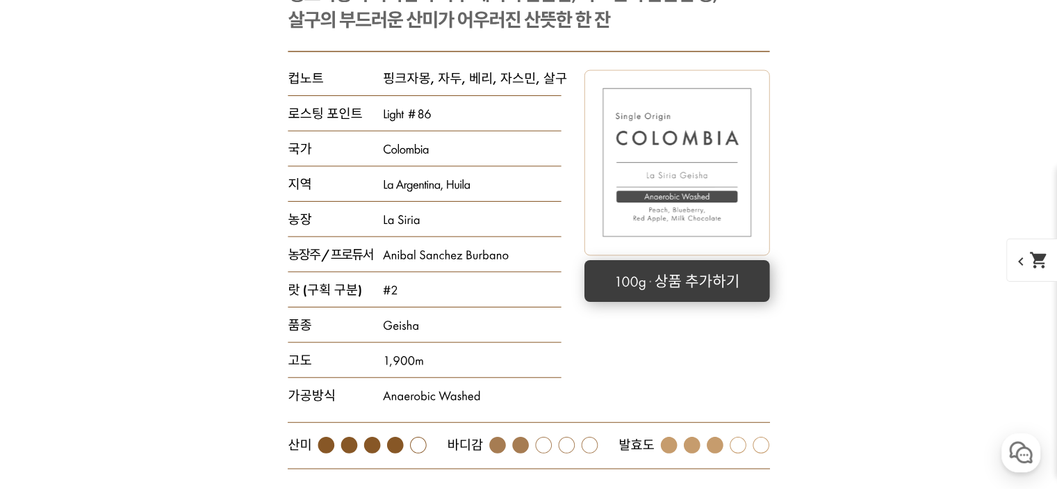
click at [701, 288] on rect at bounding box center [677, 280] width 186 height 42
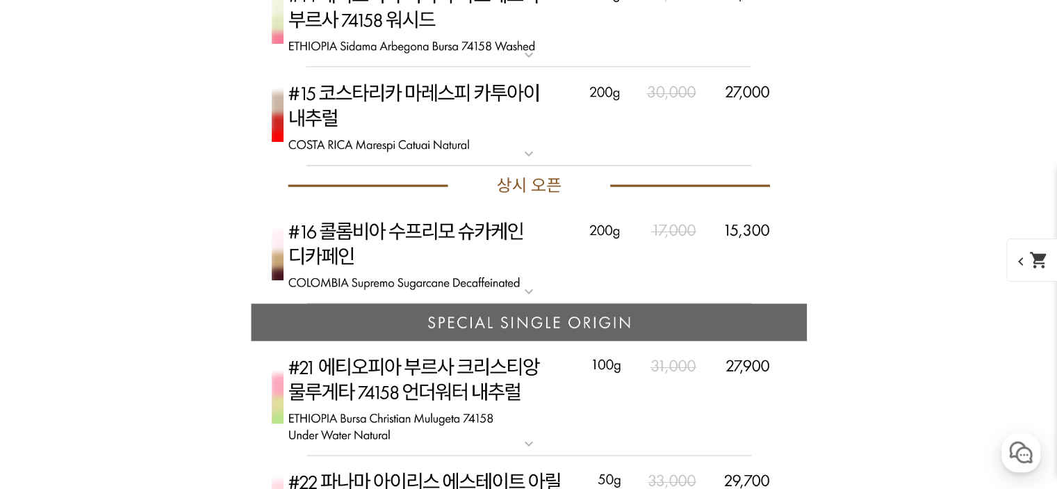
scroll to position [8134, 0]
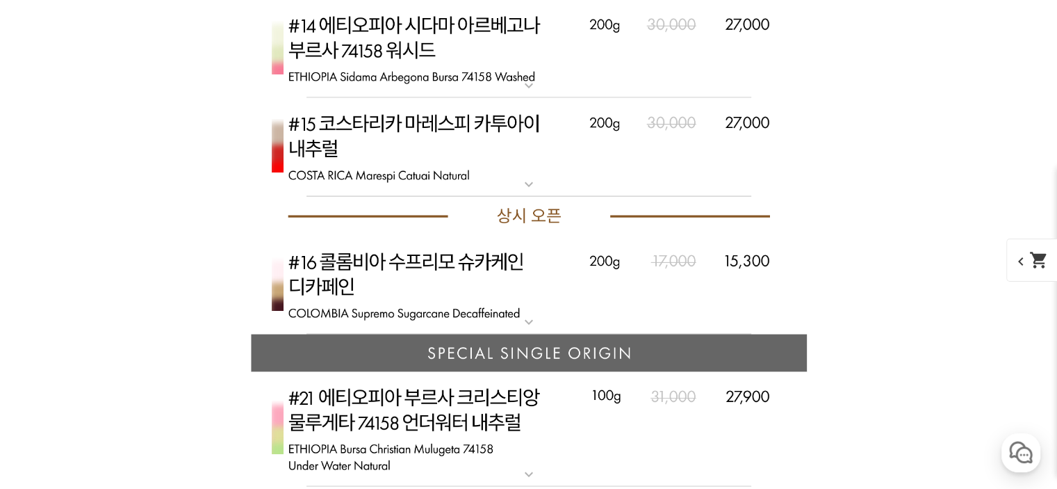
click at [483, 129] on img at bounding box center [529, 147] width 556 height 99
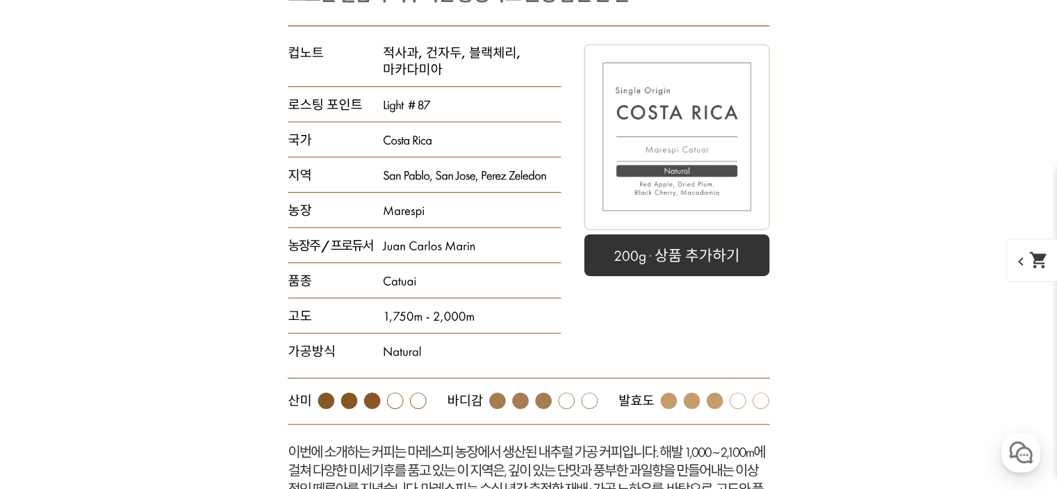
scroll to position [8481, 0]
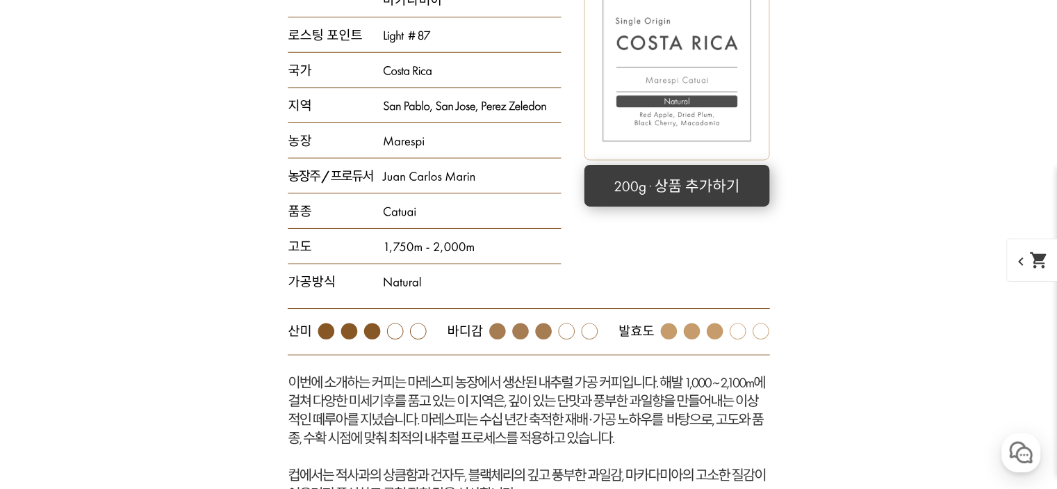
click at [710, 171] on rect at bounding box center [677, 186] width 186 height 42
select select "[9.8 오픈] #15 코스타리카 마레스피 카투아이 내추럴"
select select "200g"
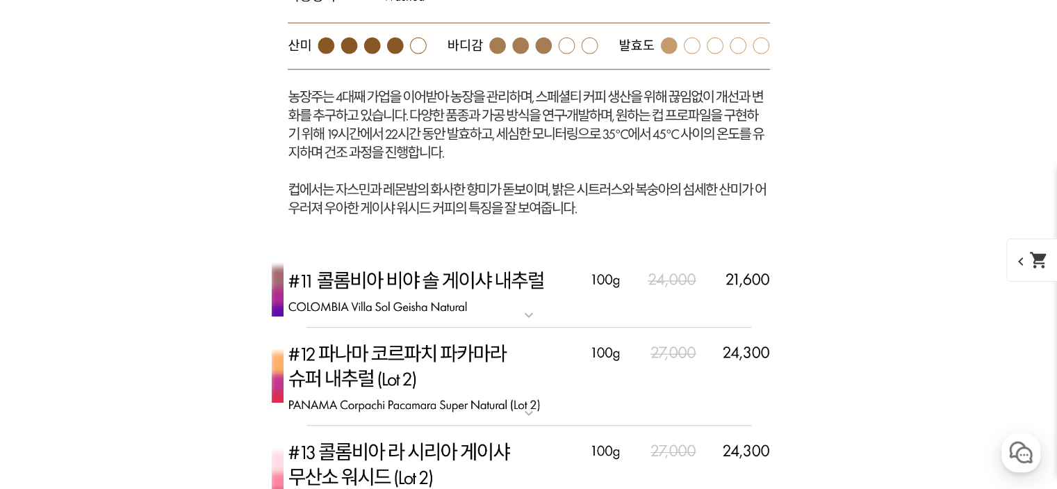
scroll to position [6743, 0]
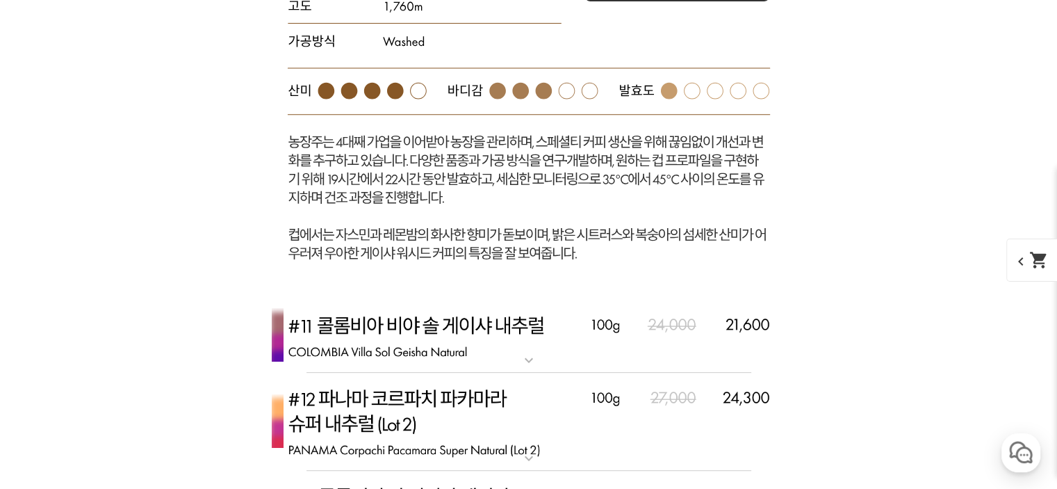
click at [431, 334] on img at bounding box center [529, 337] width 556 height 74
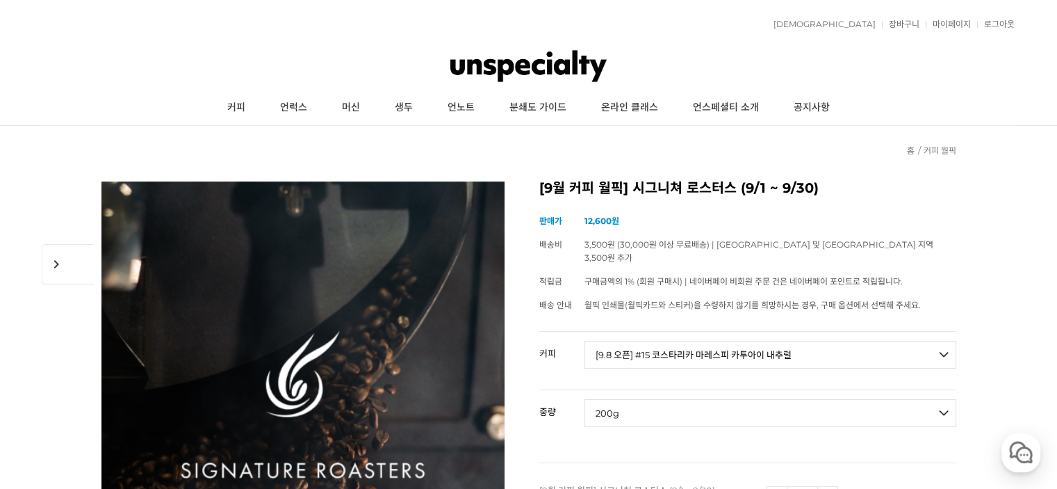
scroll to position [0, 0]
click at [905, 29] on link "장바구니" at bounding box center [901, 24] width 38 height 8
select select "[9.8 오픈] #15 코스타리카 마레스피 카투아이 내추럴"
select select
select select "*"
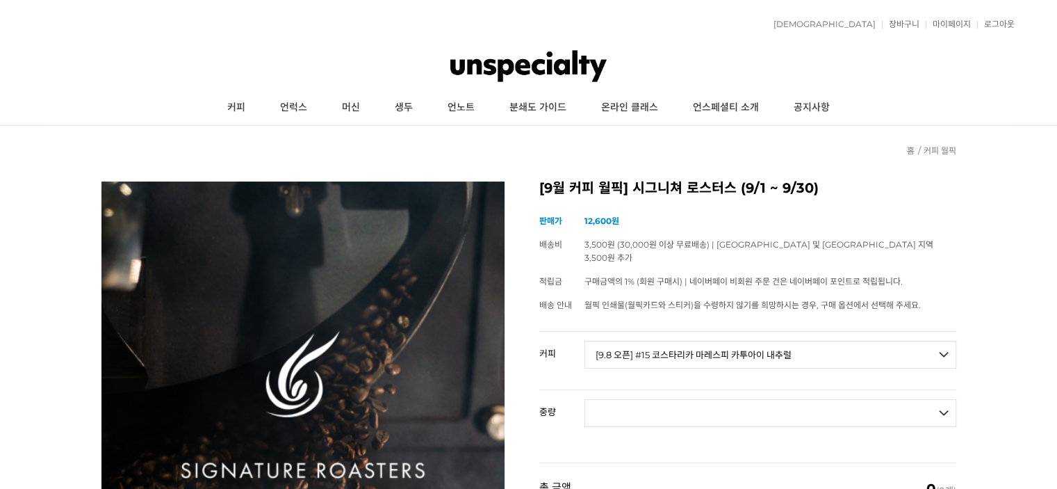
select select "*"
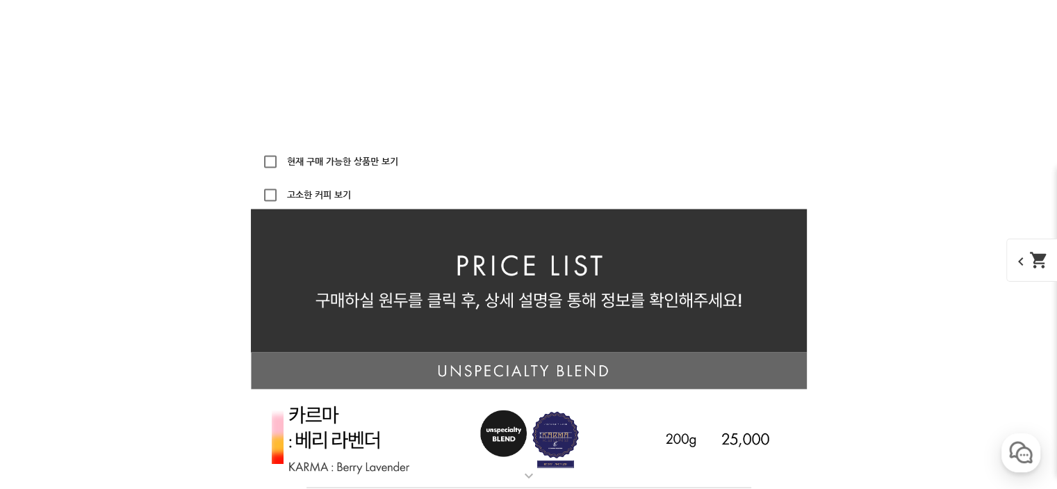
scroll to position [3337, 0]
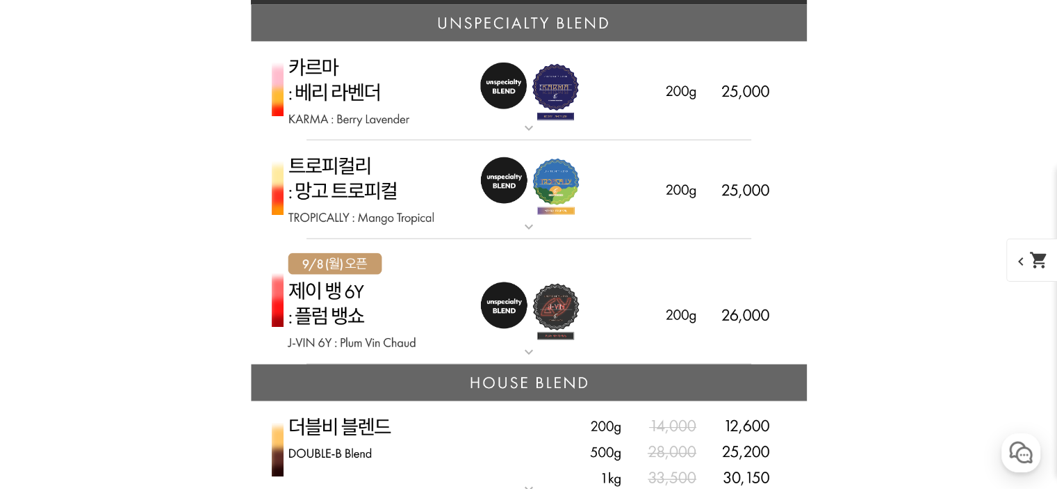
click at [514, 194] on img at bounding box center [529, 189] width 556 height 99
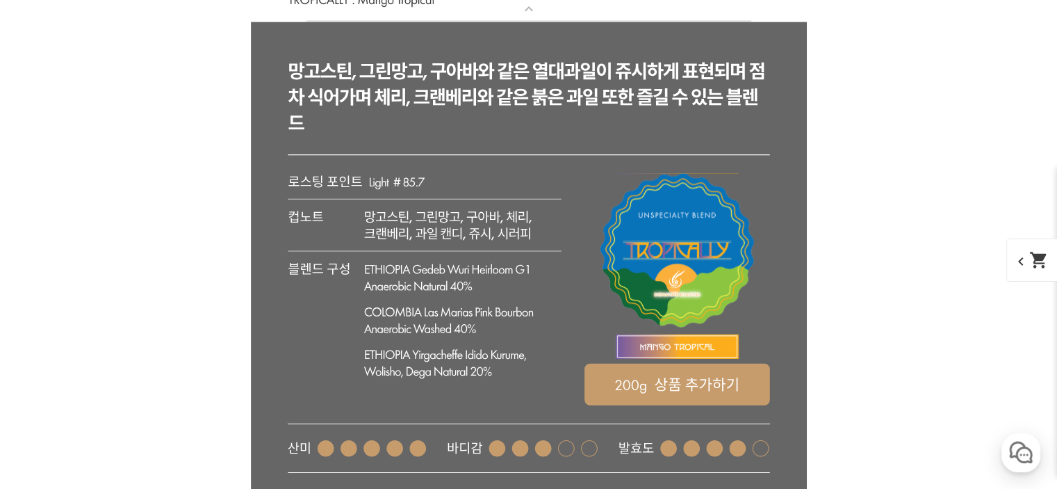
scroll to position [3615, 0]
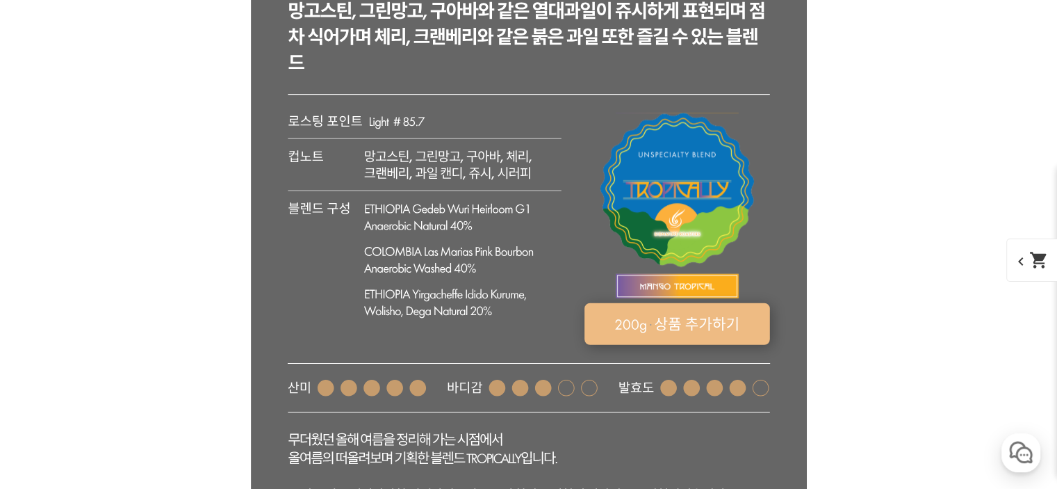
click at [698, 332] on rect at bounding box center [677, 324] width 186 height 42
select select "트로피컬리 - 망고 트로피컬 (언스페셜티 블렌드)"
select select "200g"
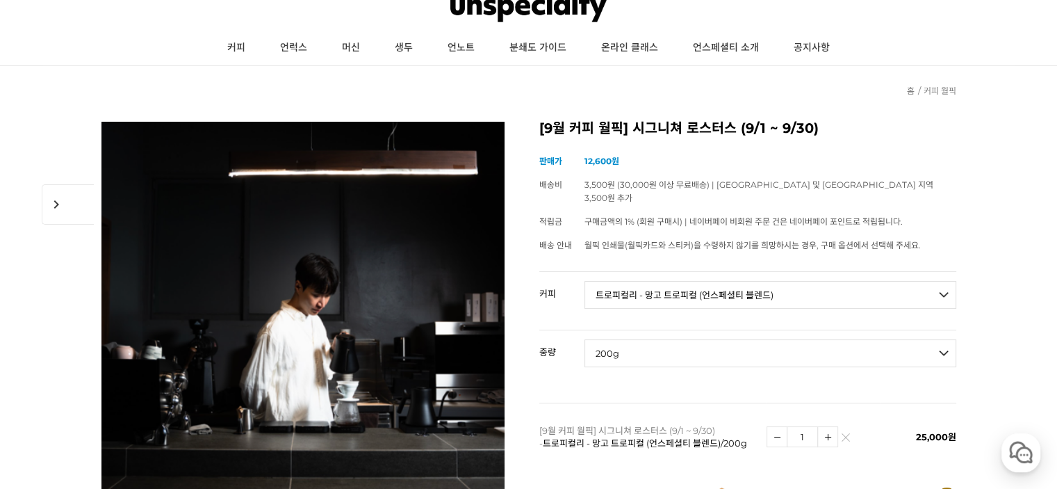
scroll to position [0, 0]
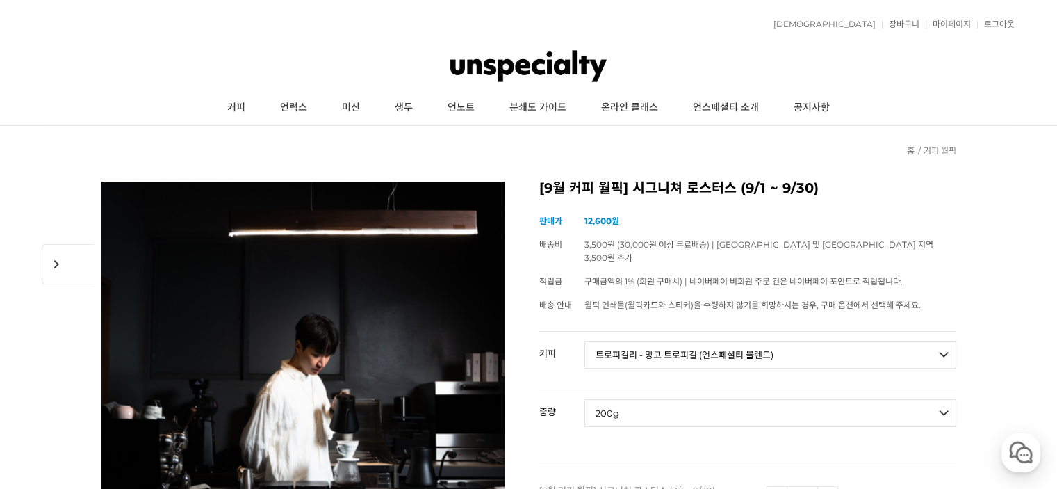
click at [515, 66] on img at bounding box center [528, 66] width 156 height 42
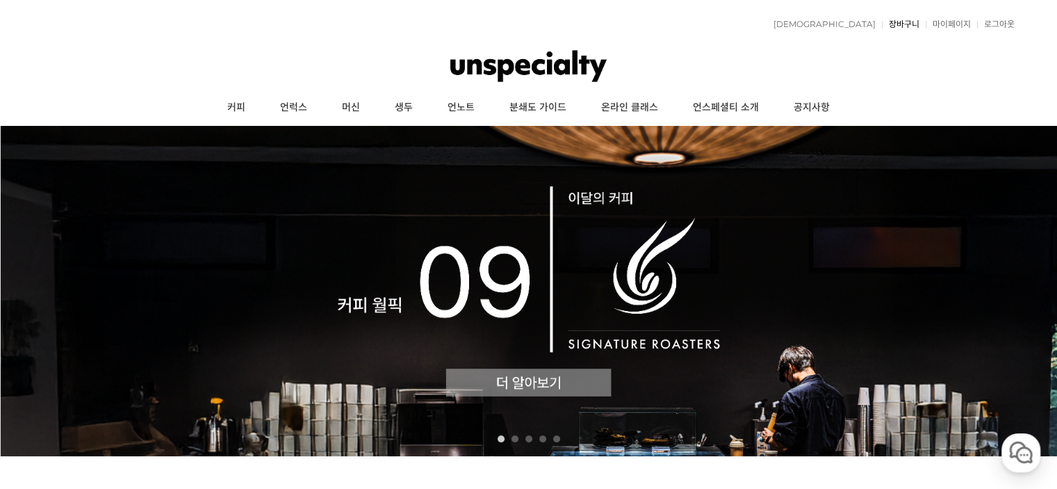
click at [902, 24] on link "장바구니" at bounding box center [901, 24] width 38 height 8
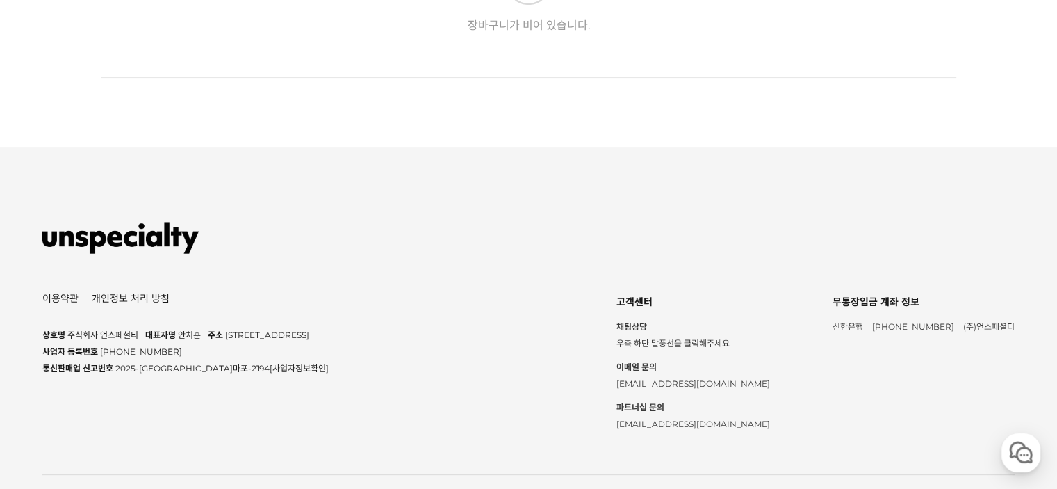
scroll to position [512, 0]
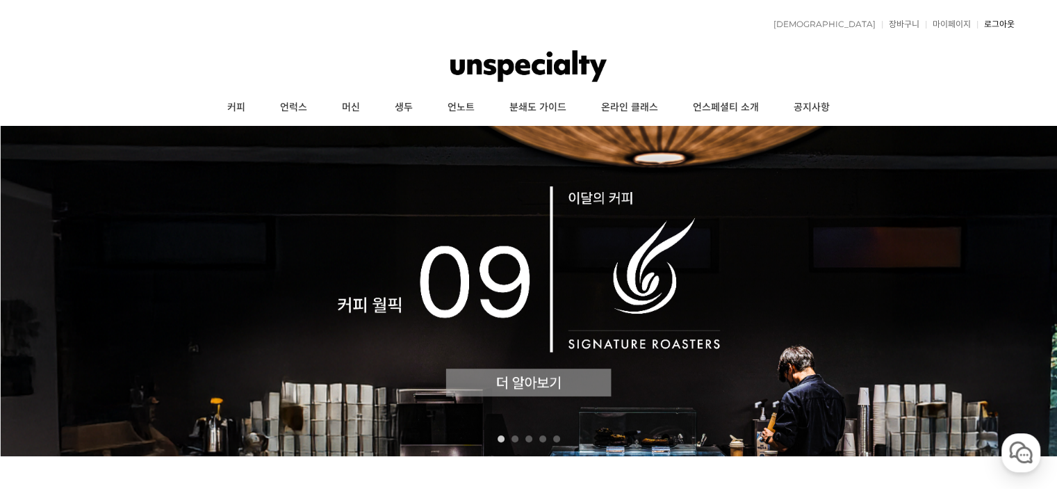
click at [991, 26] on link "로그아웃" at bounding box center [996, 24] width 38 height 8
click at [856, 26] on link "로그인" at bounding box center [841, 24] width 30 height 8
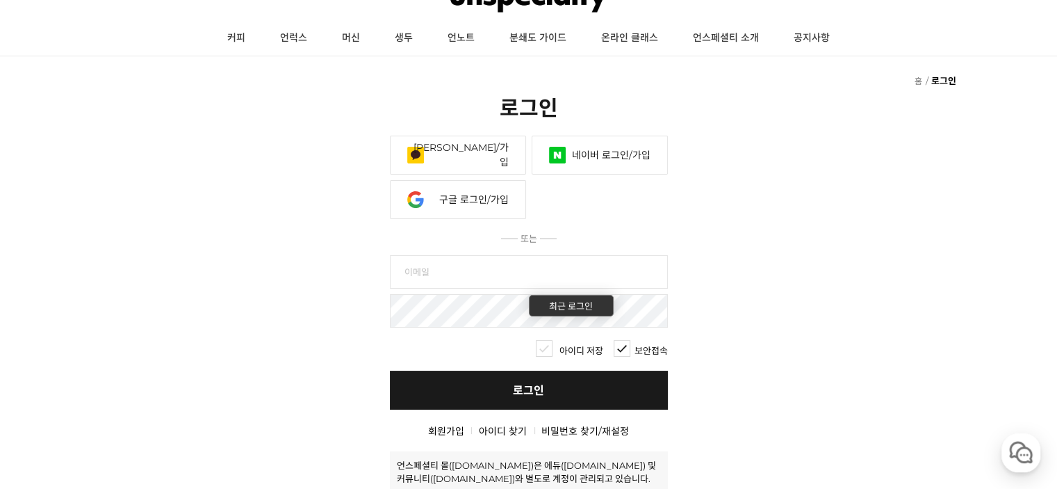
type input "hosikoi95@naver.com"
click at [517, 398] on link "로그인" at bounding box center [529, 390] width 278 height 39
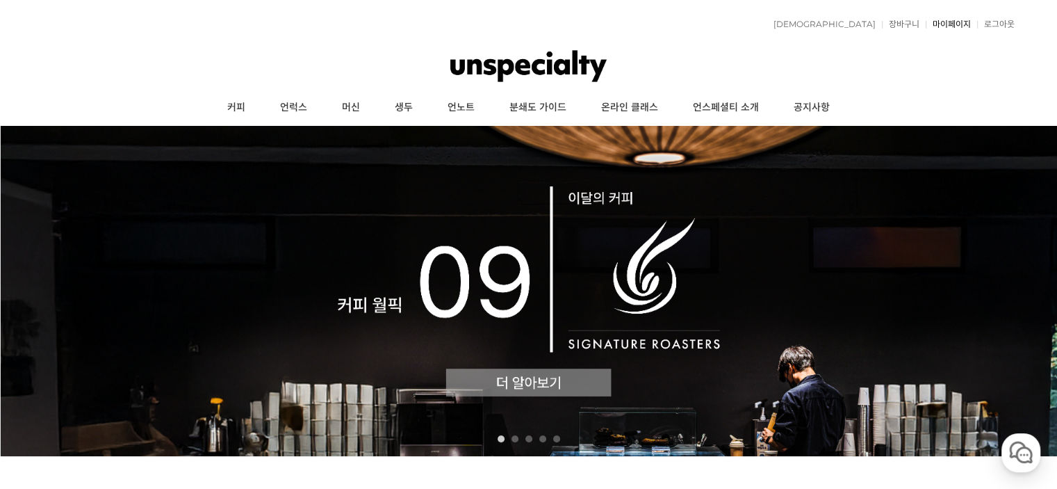
click at [954, 22] on link "마이페이지" at bounding box center [948, 24] width 45 height 8
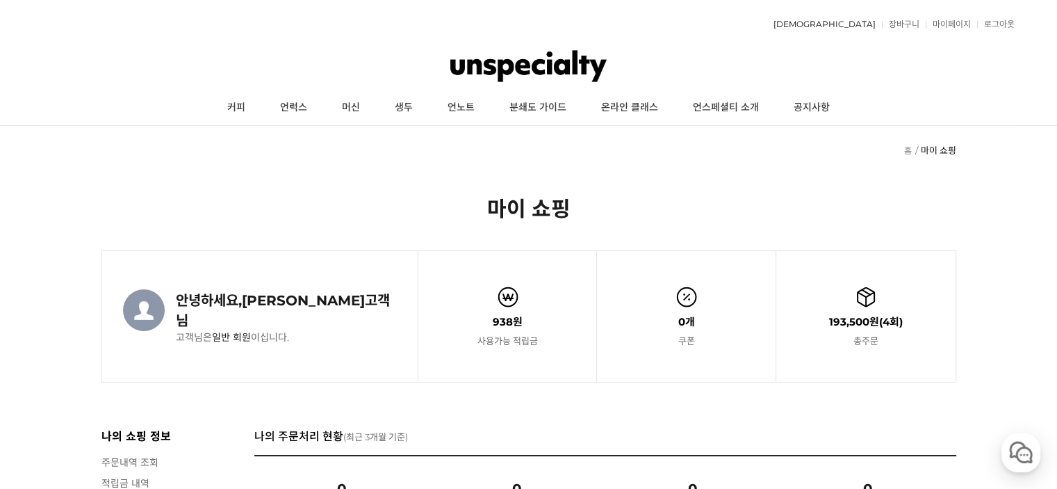
click at [868, 23] on link "[DEMOGRAPHIC_DATA]" at bounding box center [821, 24] width 109 height 8
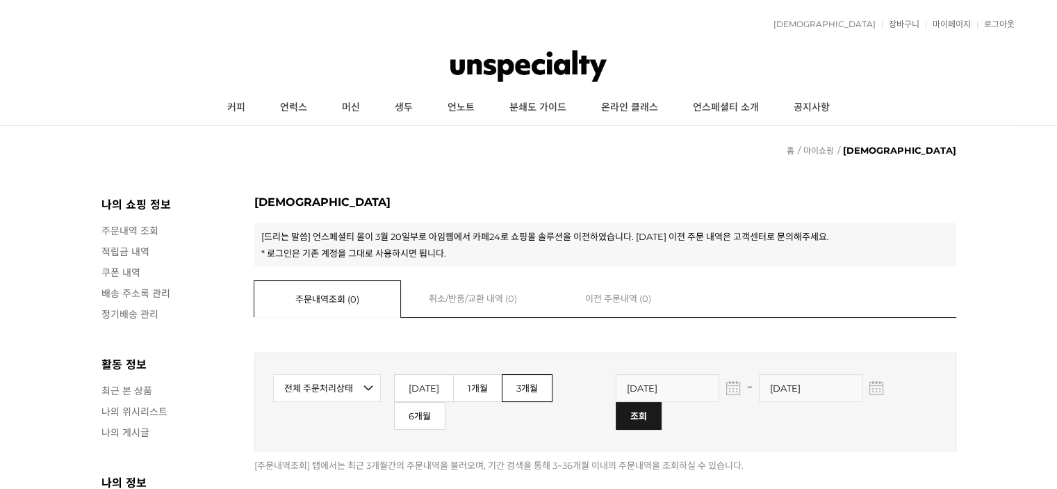
click at [500, 70] on img at bounding box center [528, 66] width 156 height 42
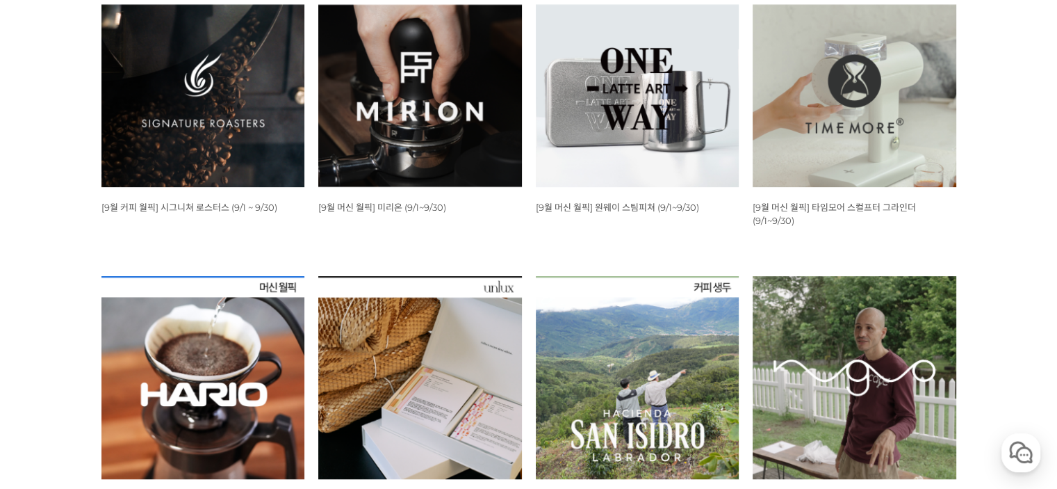
scroll to position [417, 0]
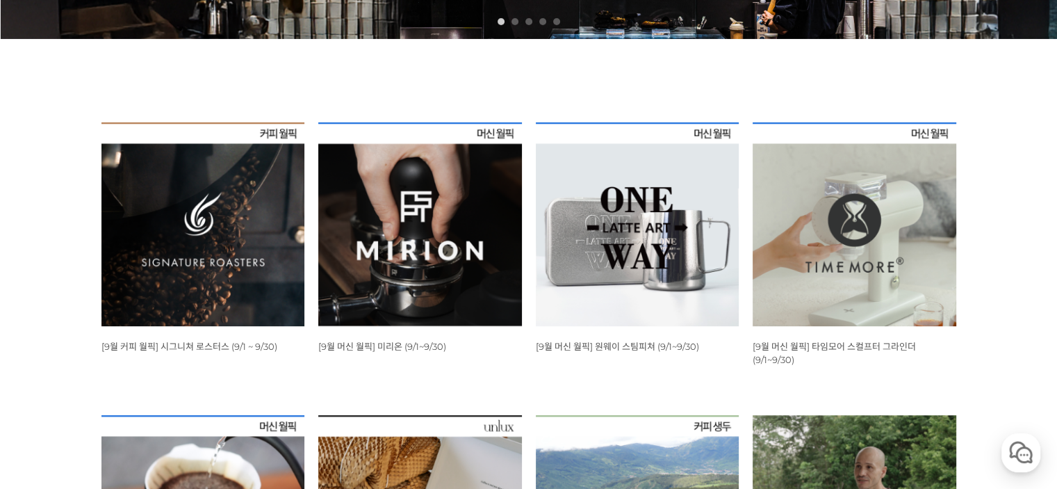
click at [209, 247] on img at bounding box center [203, 224] width 204 height 204
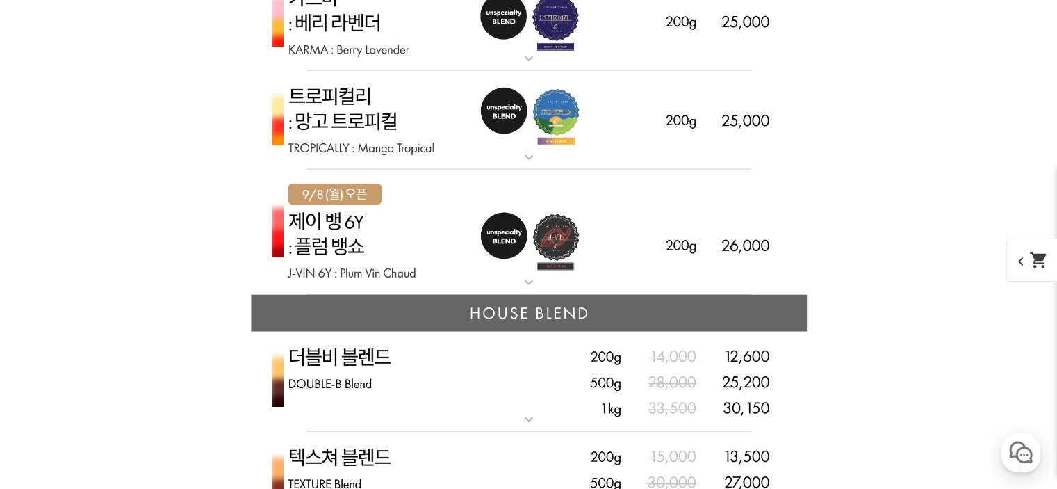
scroll to position [3267, 0]
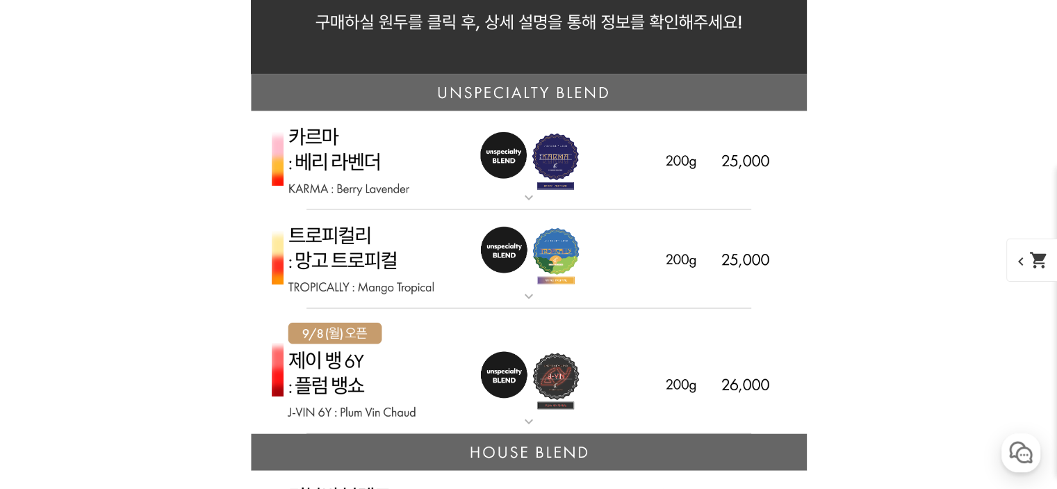
click at [610, 284] on img at bounding box center [529, 259] width 556 height 99
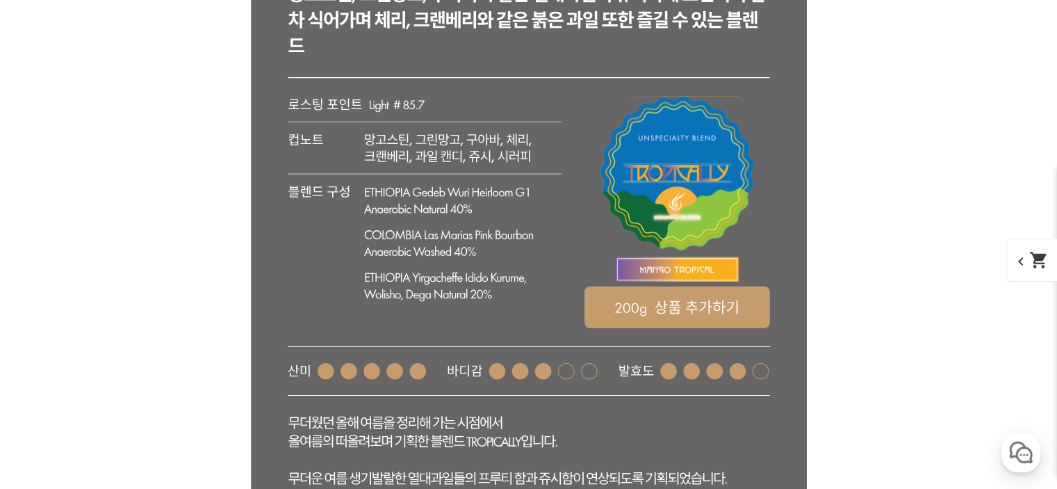
scroll to position [3615, 0]
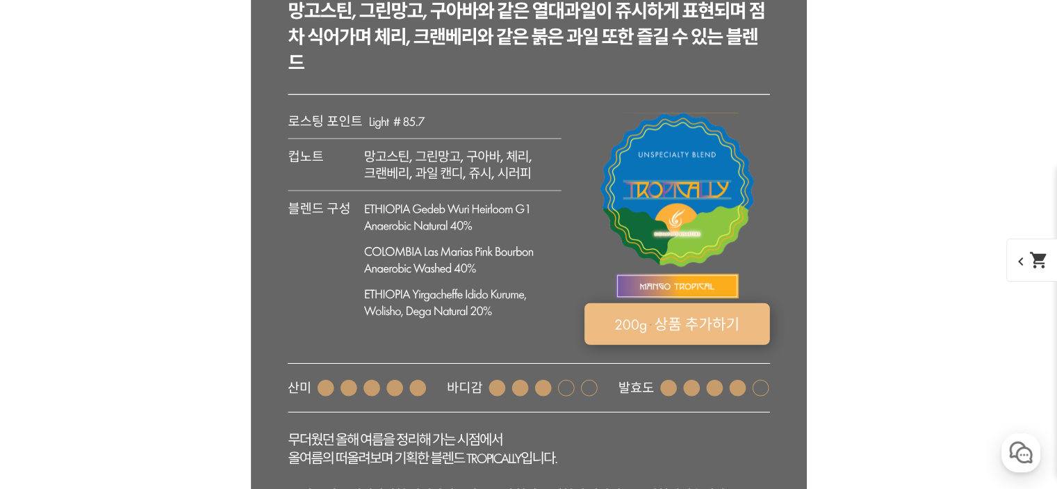
click at [732, 322] on rect at bounding box center [677, 324] width 186 height 42
select select "트로피컬리 - 망고 트로피컬 (언스페셜티 블렌드)"
select select "200g"
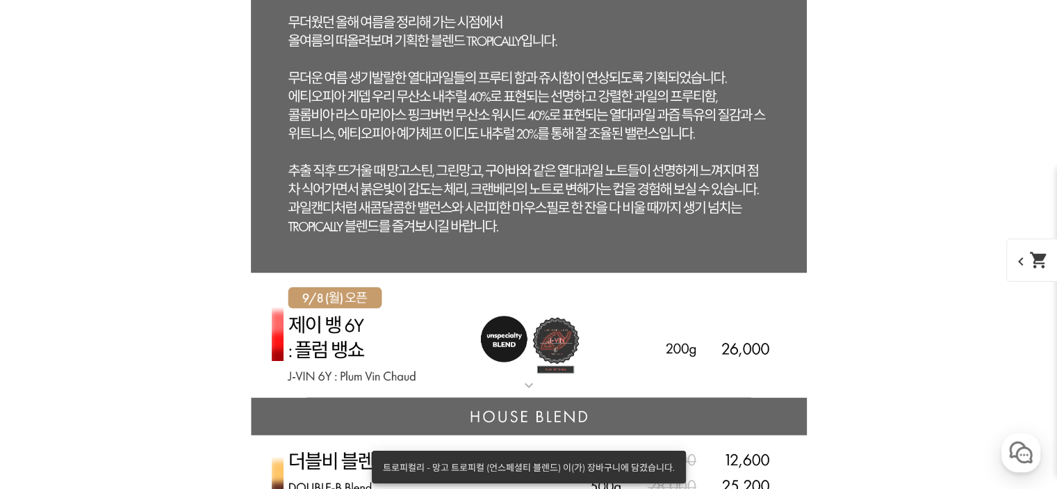
scroll to position [4449, 0]
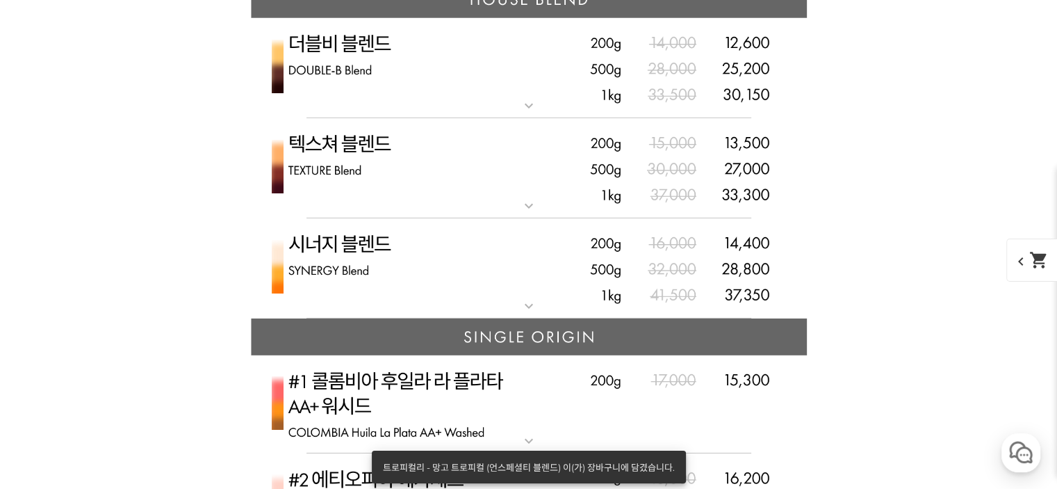
click at [600, 283] on img at bounding box center [529, 268] width 556 height 101
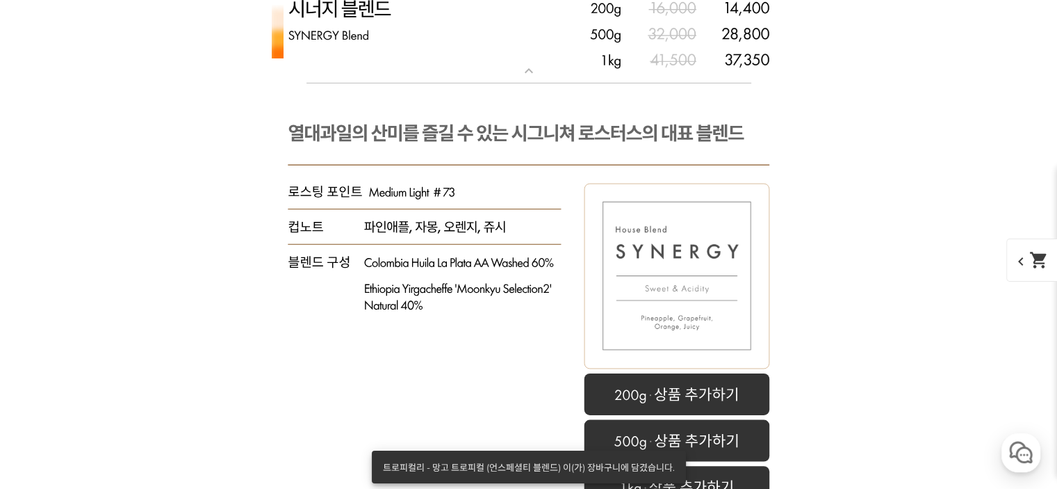
scroll to position [4727, 0]
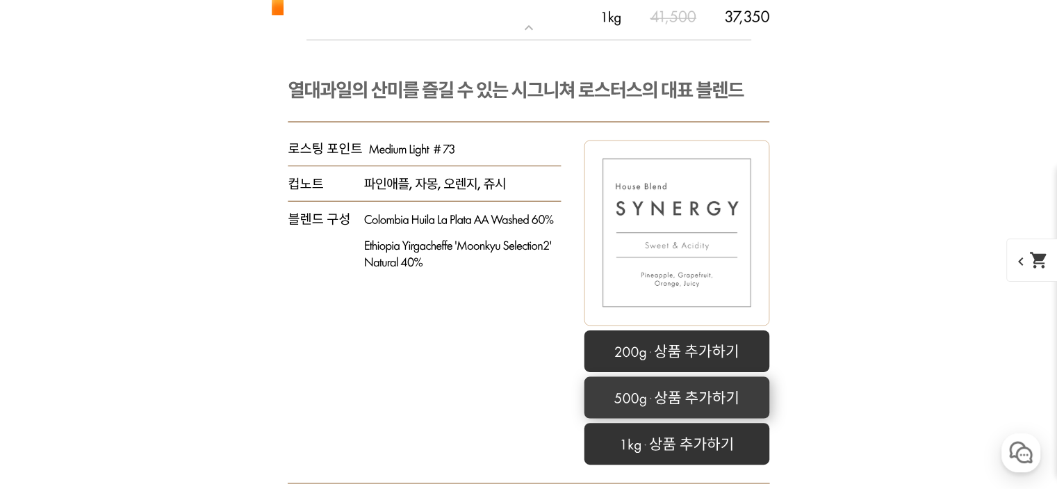
click at [707, 403] on rect at bounding box center [677, 398] width 186 height 42
select select "시너지 블렌드"
select select "500g"
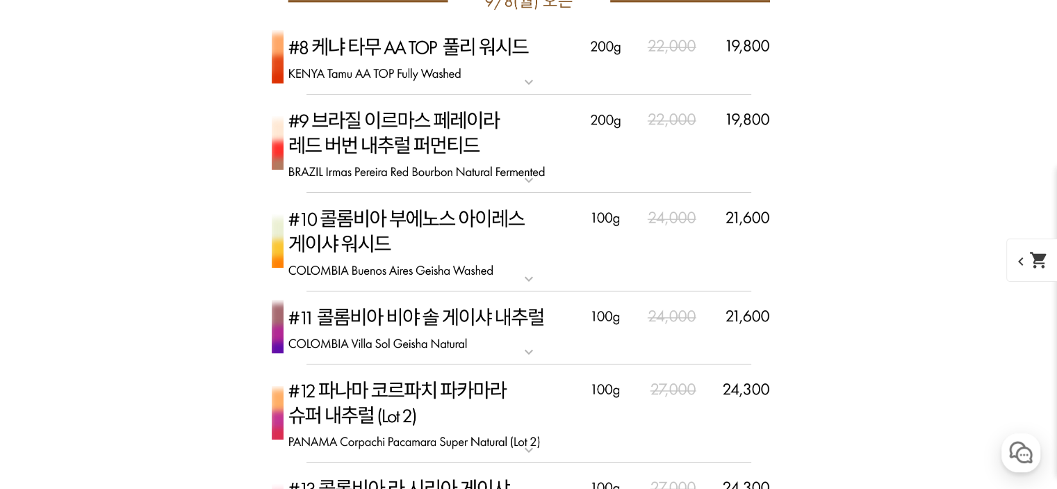
scroll to position [6118, 0]
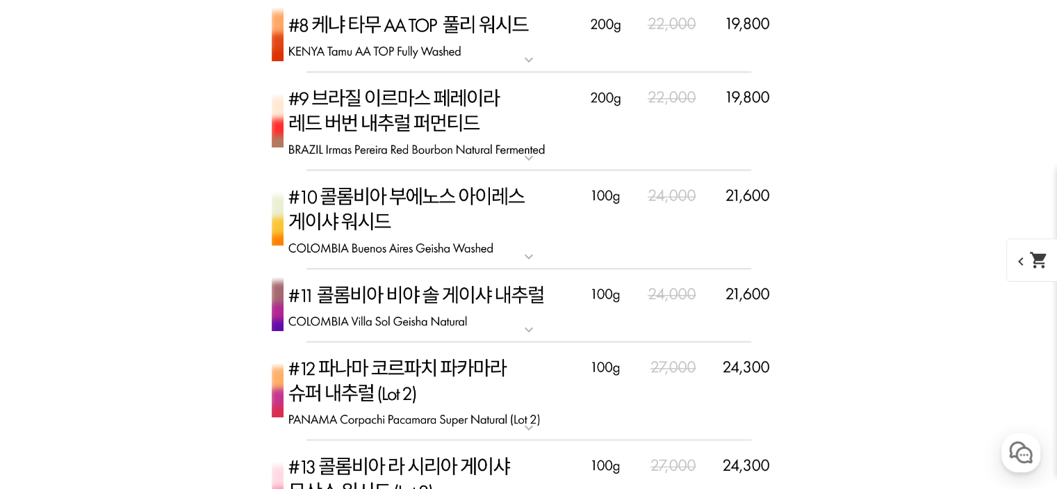
click at [395, 220] on img at bounding box center [529, 219] width 556 height 99
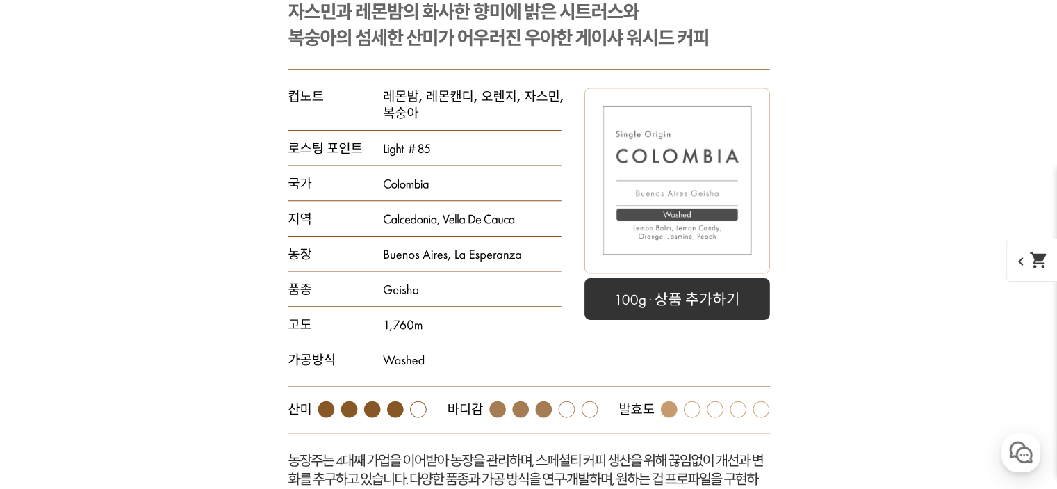
scroll to position [6465, 0]
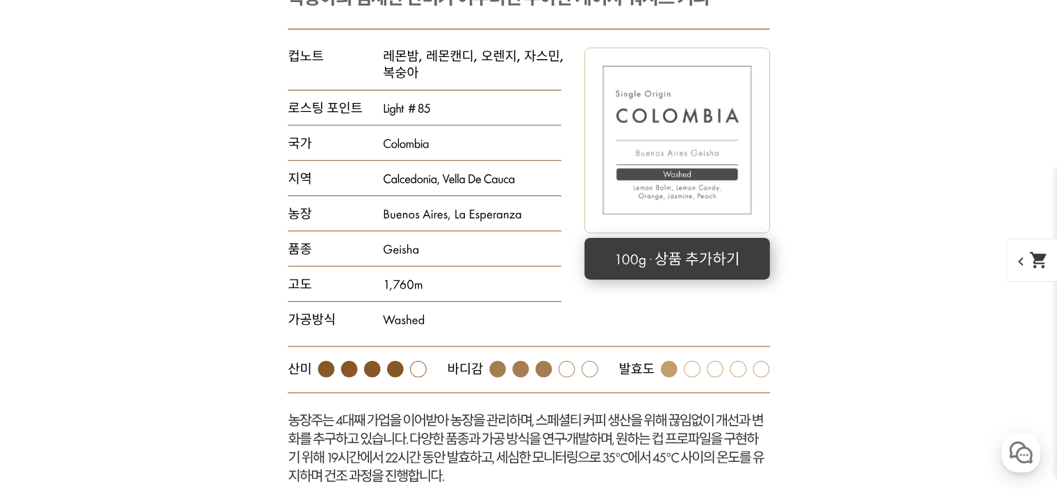
click at [708, 264] on rect at bounding box center [678, 258] width 186 height 42
select select "[9.8 오픈] #10 콜롬비아 부에노스 아이레스 게이샤 워시드"
select select "100g"
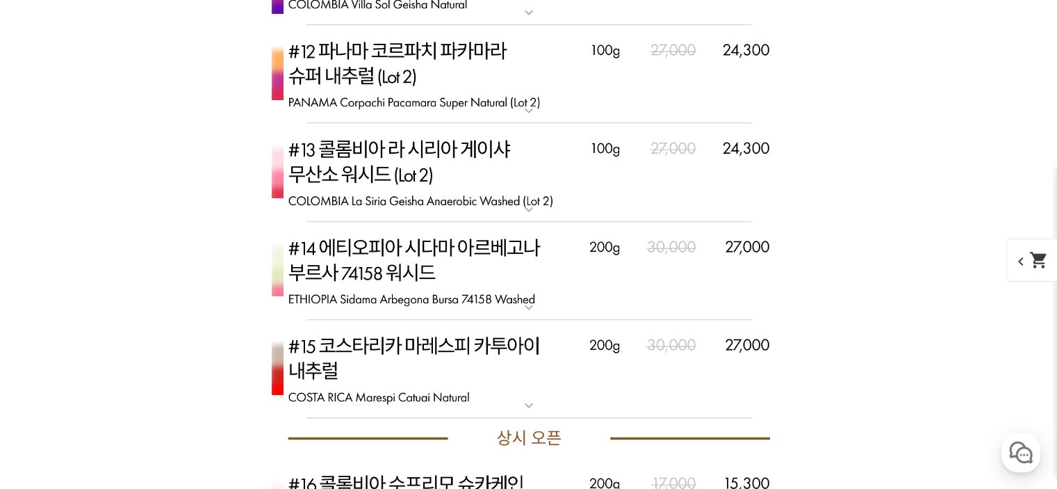
scroll to position [7160, 0]
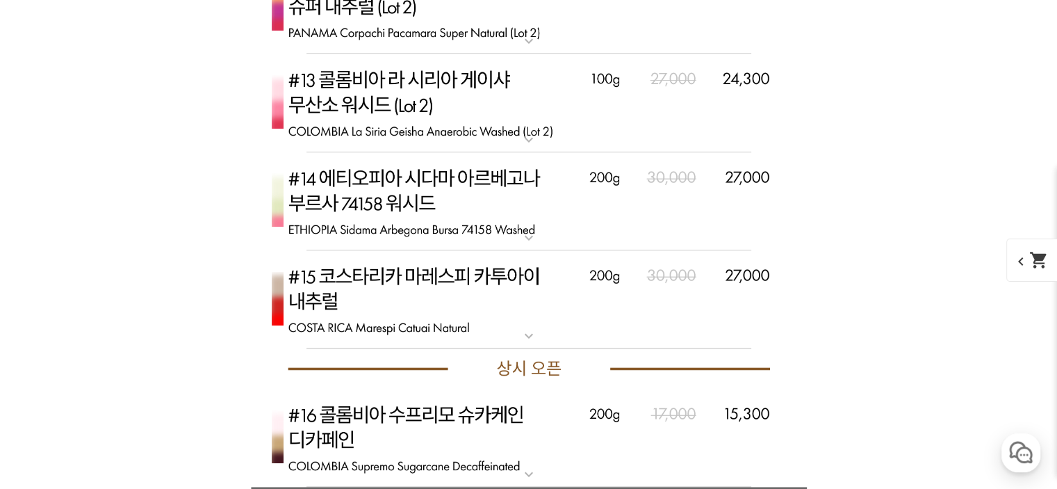
click at [493, 278] on img at bounding box center [529, 299] width 556 height 99
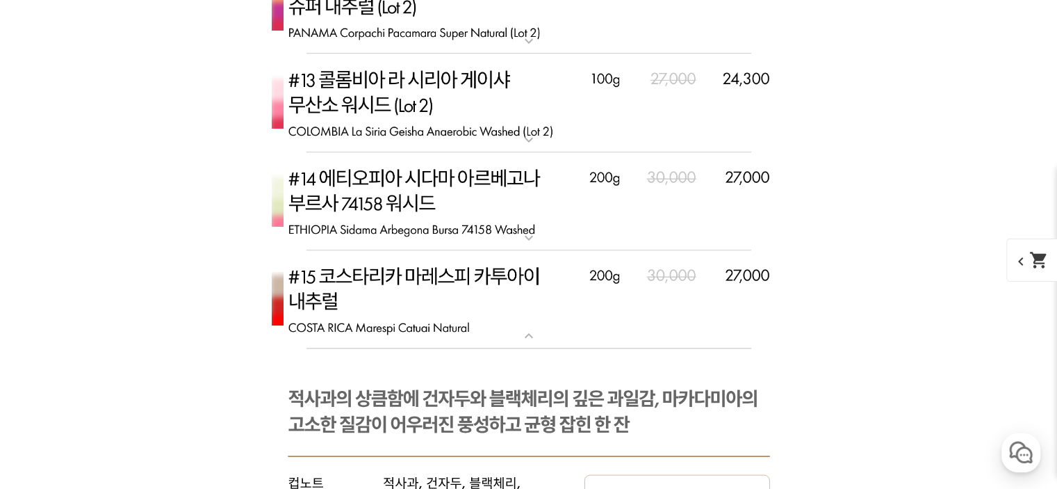
scroll to position [7438, 0]
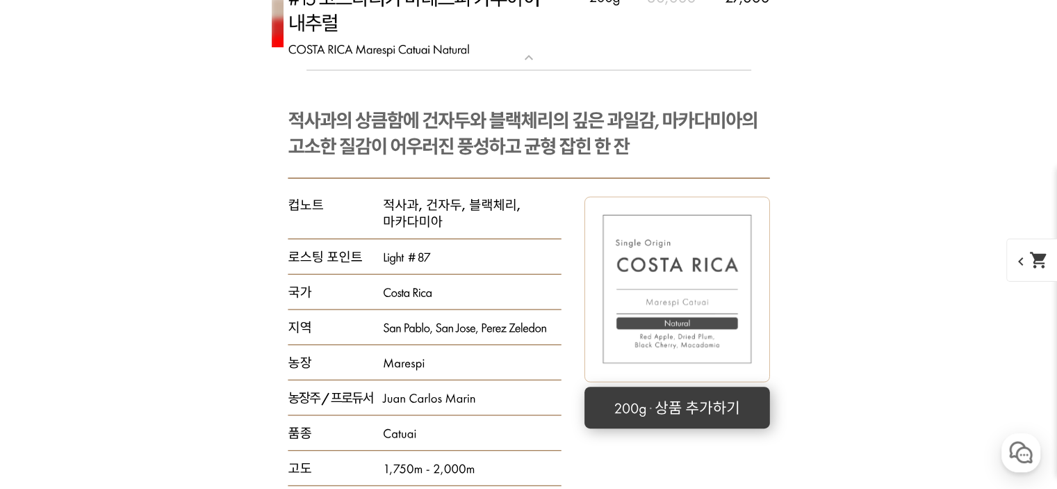
click at [704, 403] on rect at bounding box center [677, 408] width 186 height 42
select select "[9.8 오픈] #15 코스타리카 마레스피 카투아이 내추럴"
select select "200g"
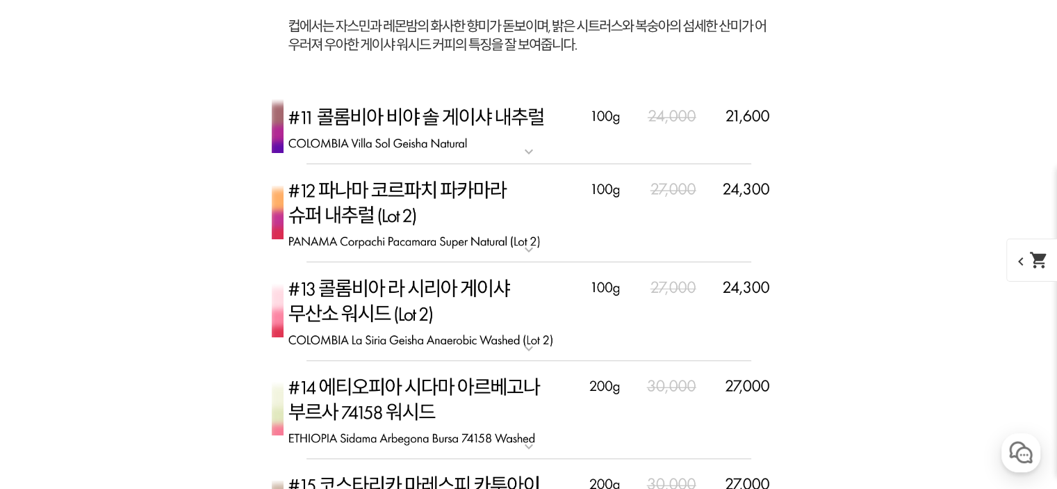
scroll to position [6882, 0]
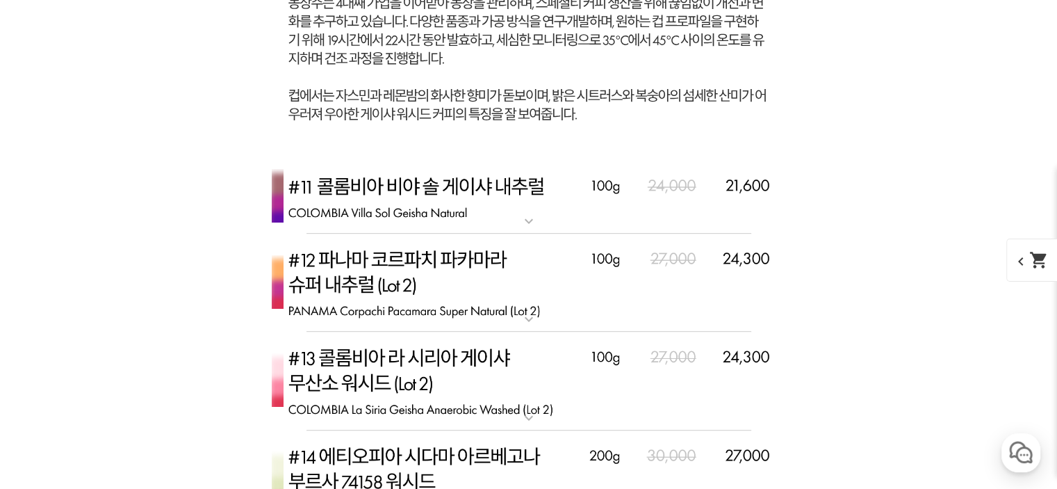
click at [471, 204] on img at bounding box center [529, 198] width 556 height 74
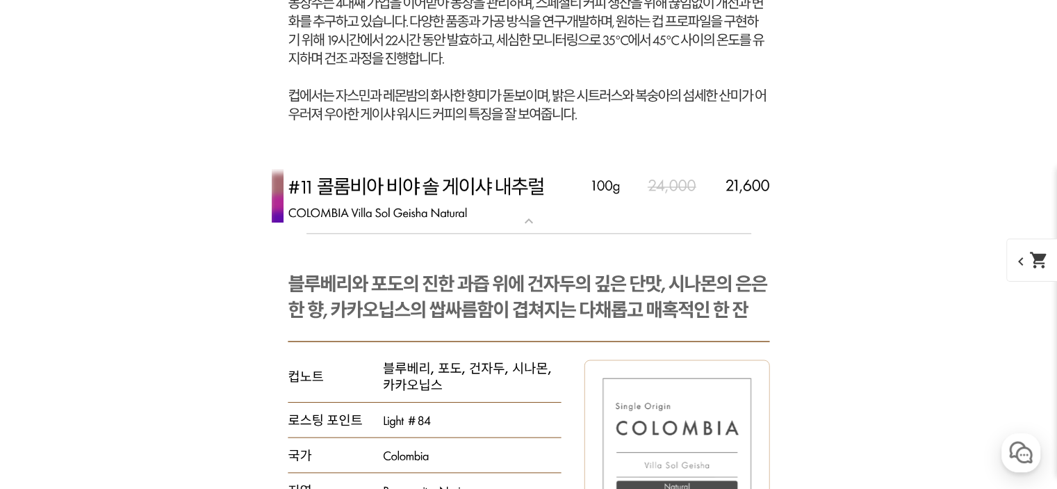
click at [471, 204] on img at bounding box center [529, 198] width 556 height 74
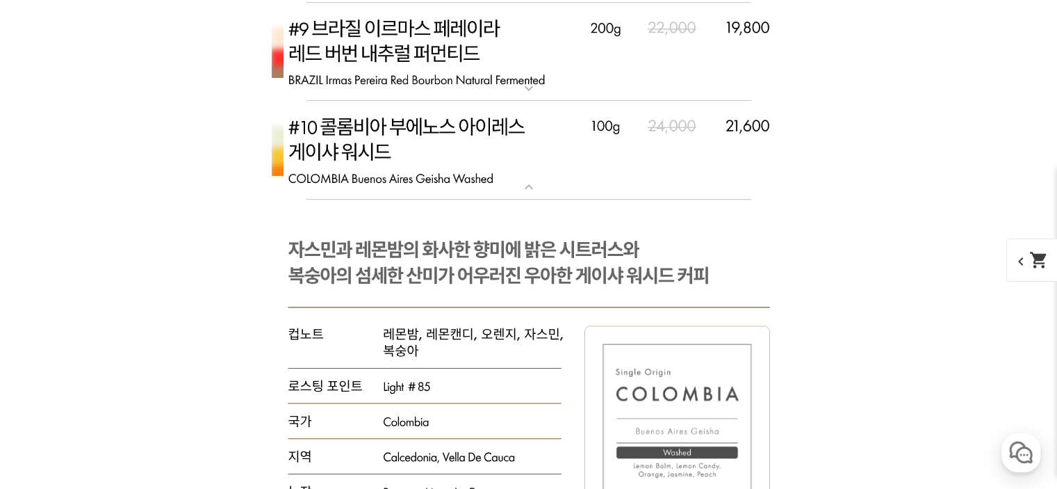
scroll to position [5979, 0]
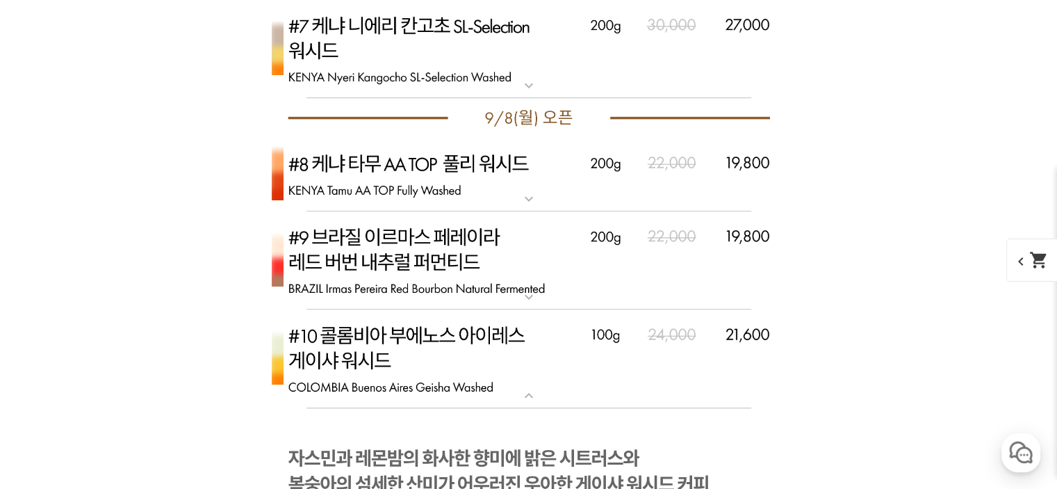
click at [467, 336] on img at bounding box center [529, 358] width 556 height 99
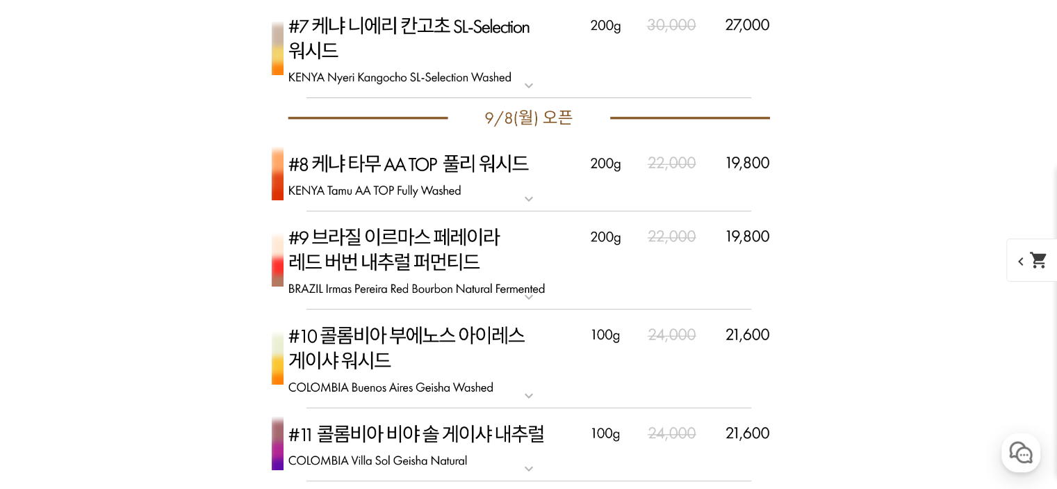
click at [455, 345] on img at bounding box center [529, 358] width 556 height 99
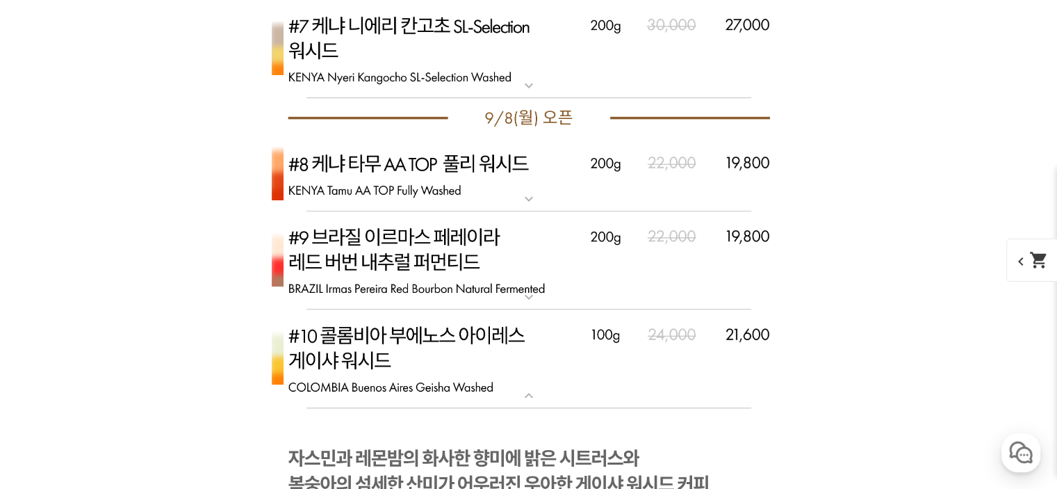
scroll to position [6326, 0]
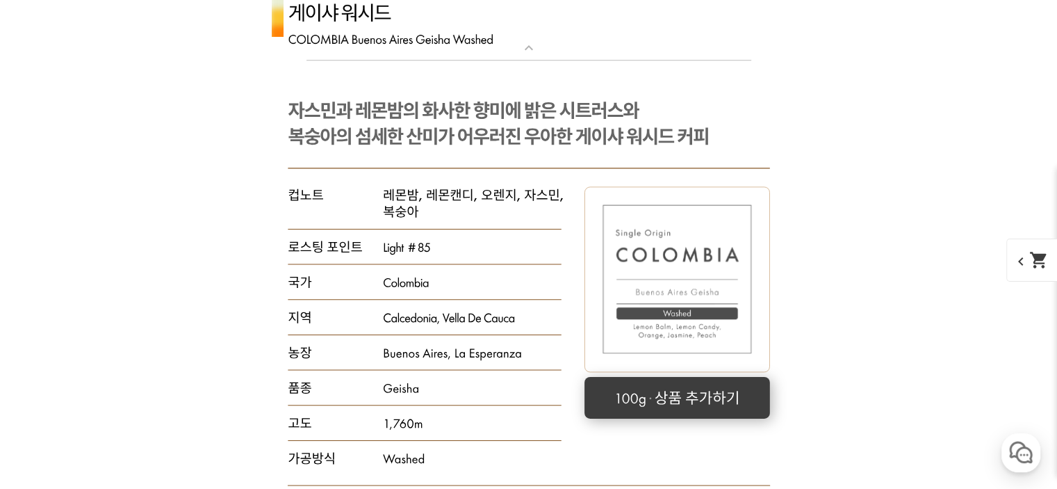
click at [701, 392] on rect at bounding box center [678, 397] width 186 height 42
select select "[9.8 오픈] #10 콜롬비아 부에노스 아이레스 게이샤 워시드"
select select "100g"
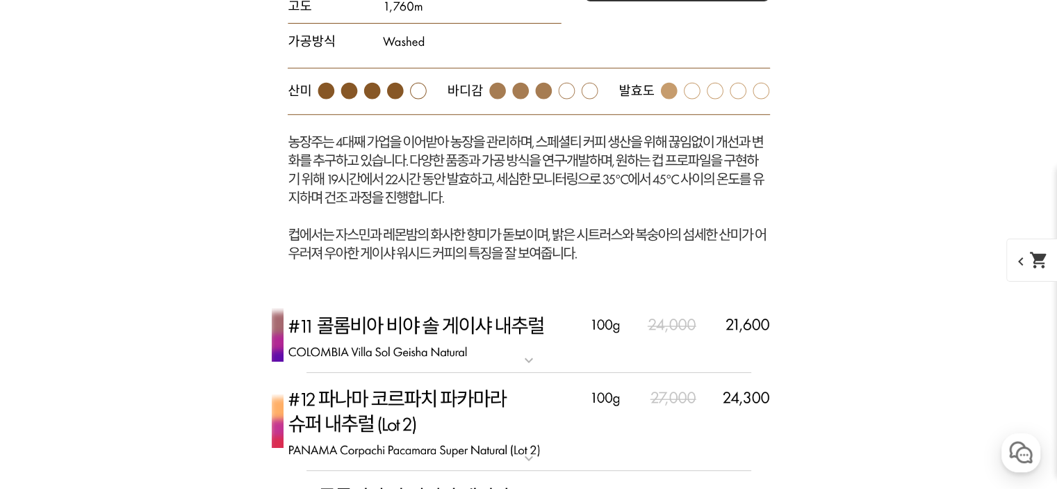
scroll to position [6952, 0]
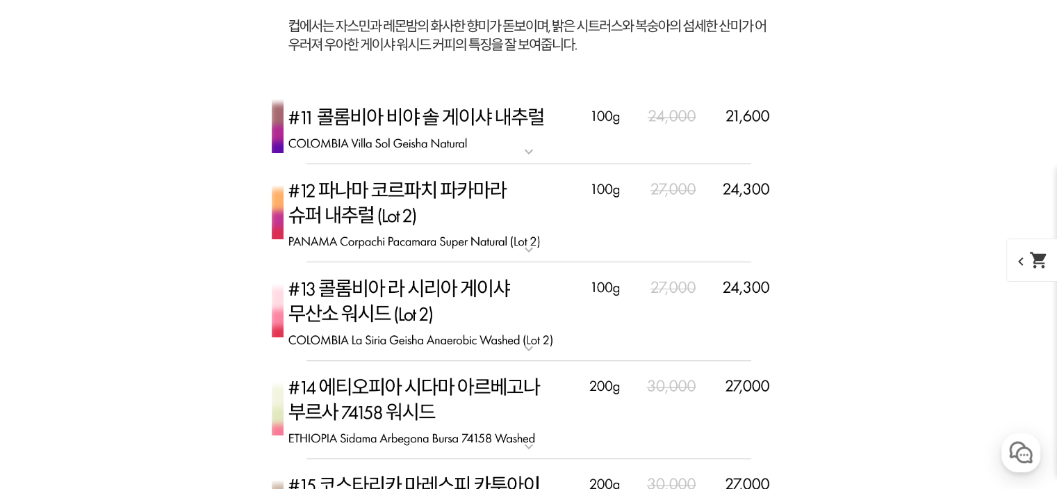
click at [533, 286] on img at bounding box center [529, 311] width 556 height 99
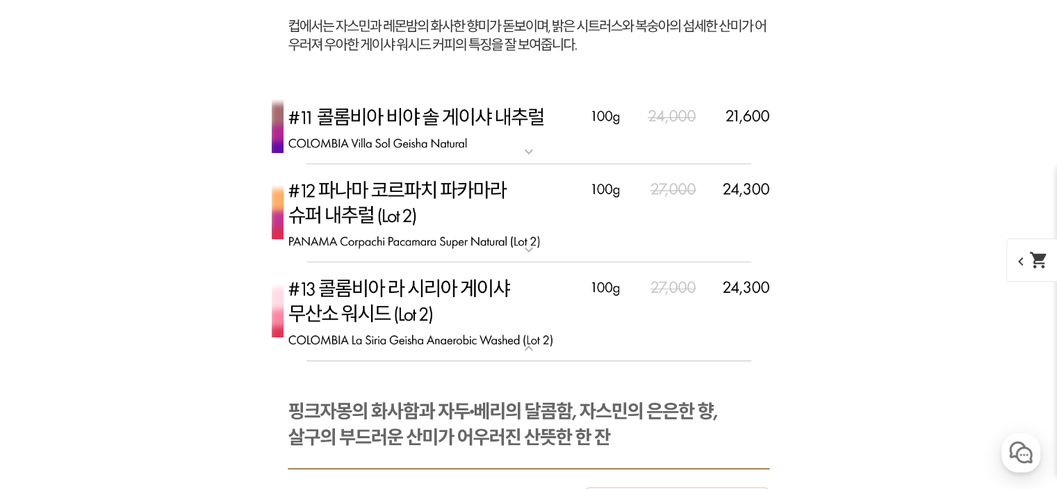
scroll to position [7230, 0]
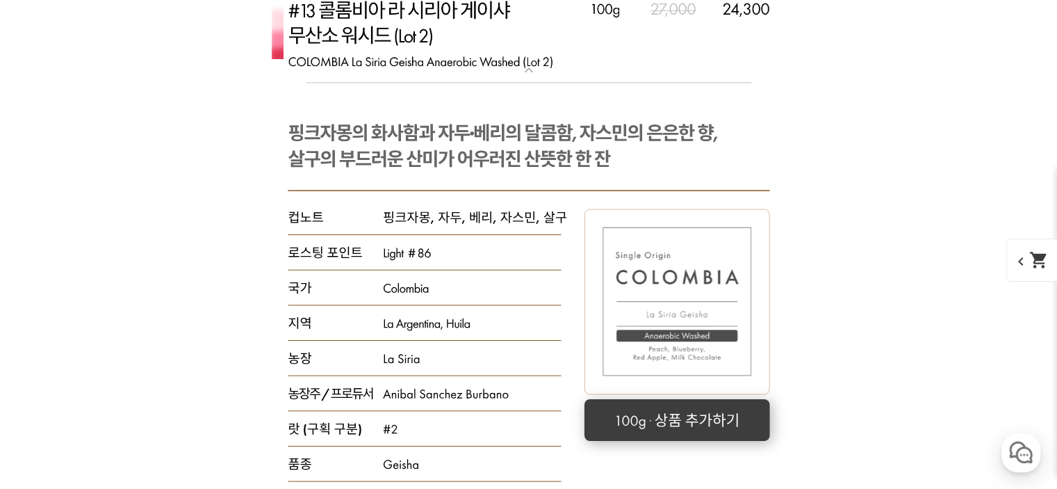
click at [719, 418] on rect at bounding box center [677, 419] width 186 height 42
select select "[9.8 오픈] #13 콜롬비아 라 시리아 게이샤 무산소 워시드 (Lot 2)"
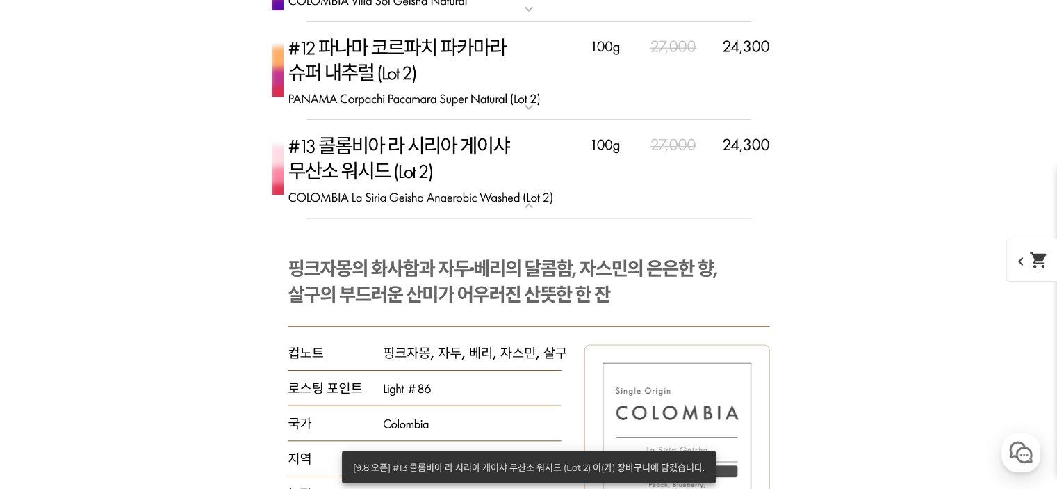
scroll to position [7021, 0]
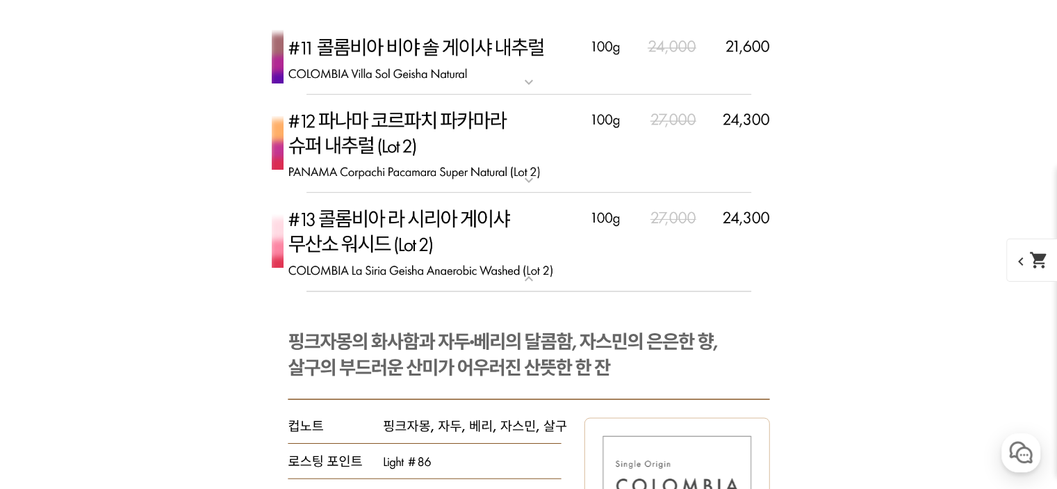
click at [1043, 260] on mat-icon "shopping_cart" at bounding box center [1039, 259] width 19 height 19
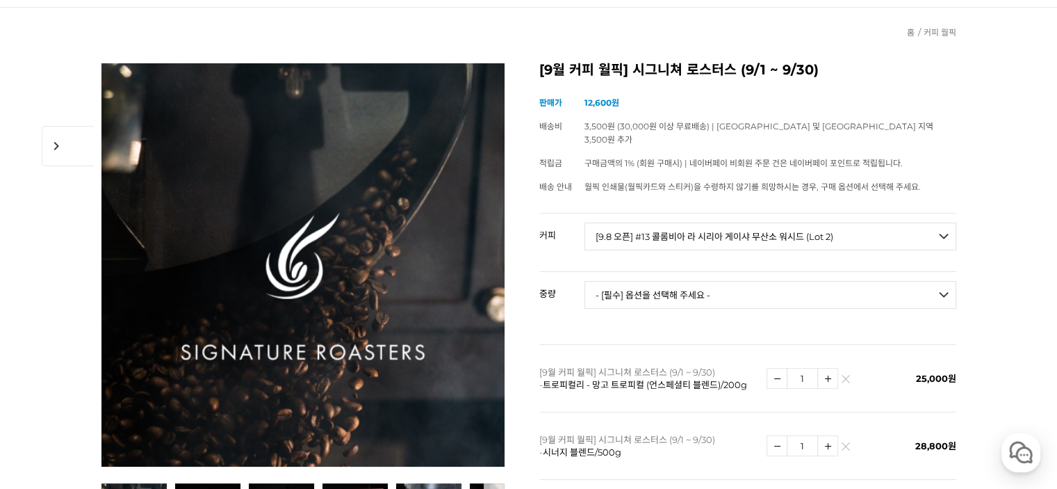
scroll to position [0, 0]
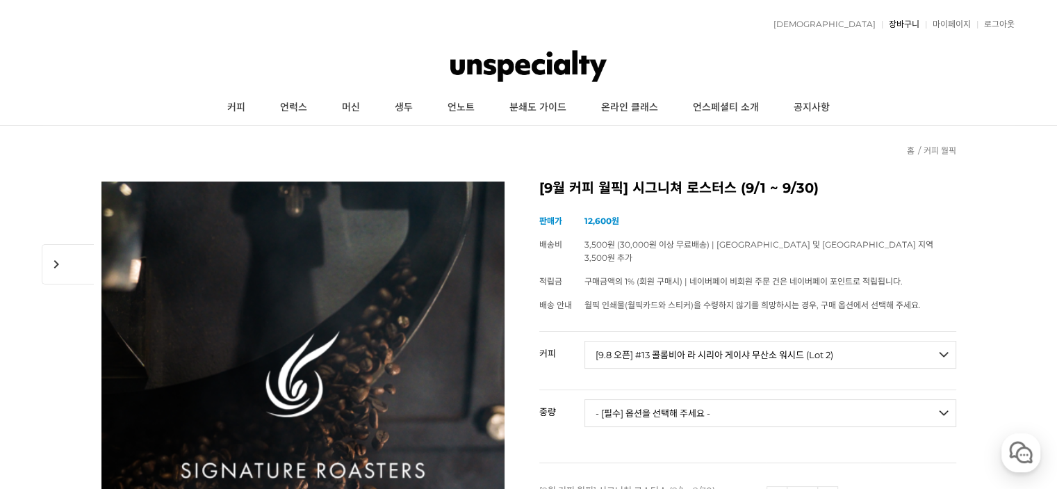
click at [904, 22] on link "장바구니" at bounding box center [901, 24] width 38 height 8
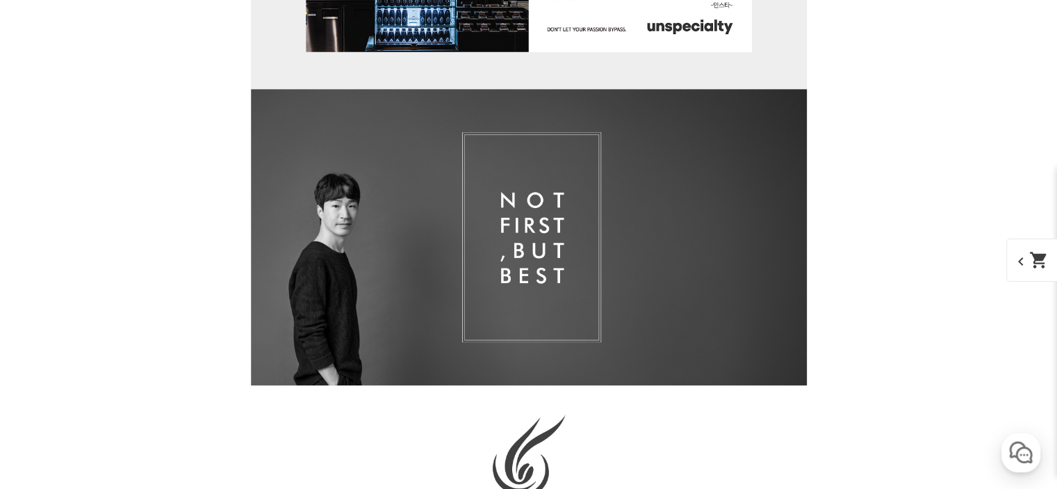
scroll to position [1877, 0]
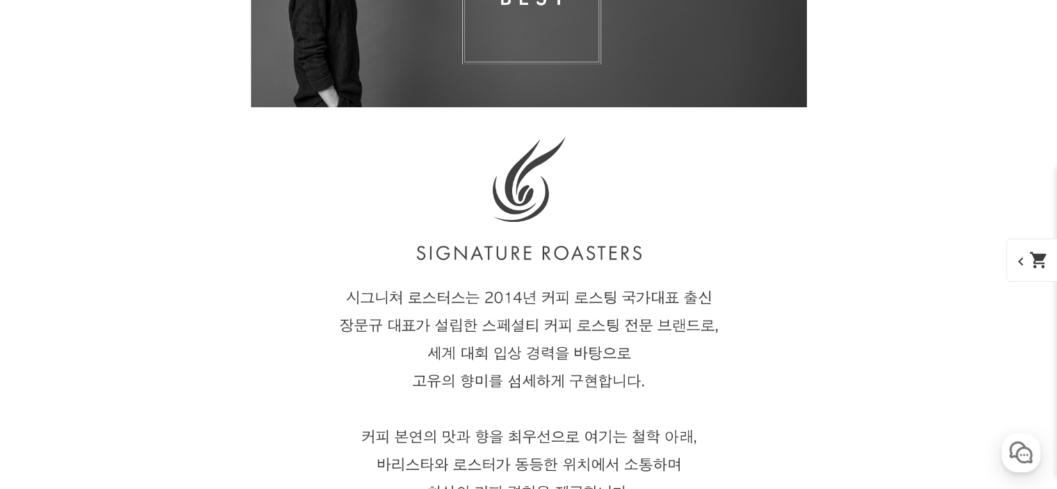
click at [1053, 255] on span "chevron_left shopping_cart" at bounding box center [1043, 259] width 72 height 43
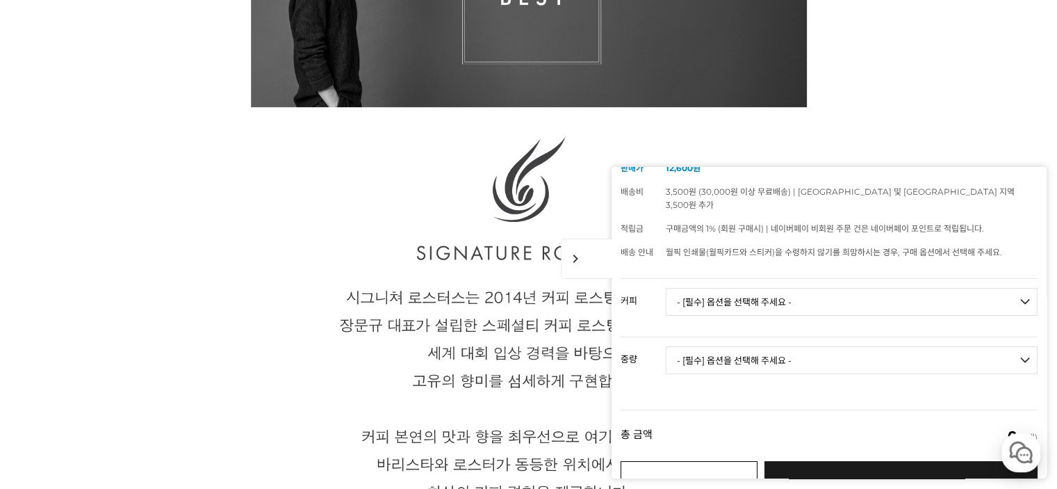
scroll to position [0, 0]
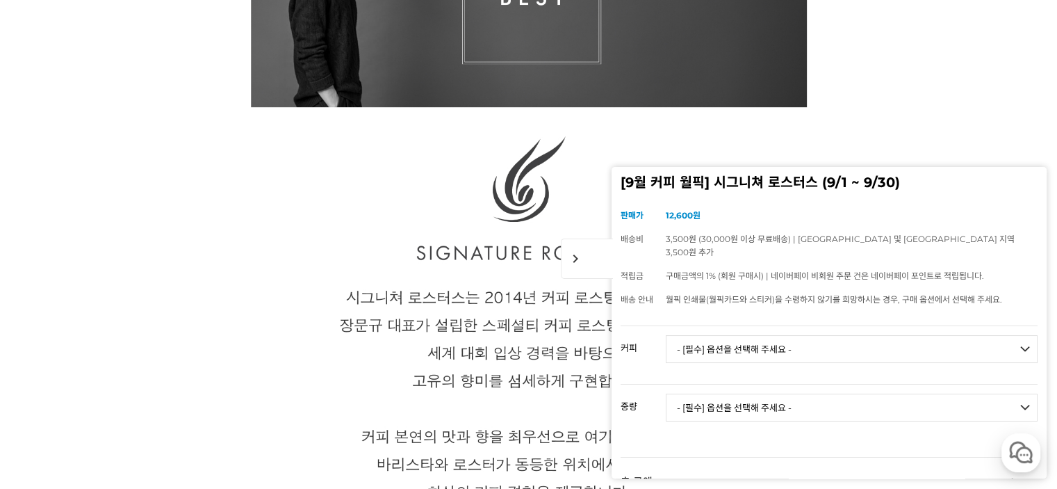
click at [717, 339] on select "- [필수] 옵션을 선택해 주세요 - ------------------- 언스페셜티 분쇄도 가이드 종이(주문 1건당 최대 1개 제공) 월픽 인…" at bounding box center [852, 349] width 372 height 28
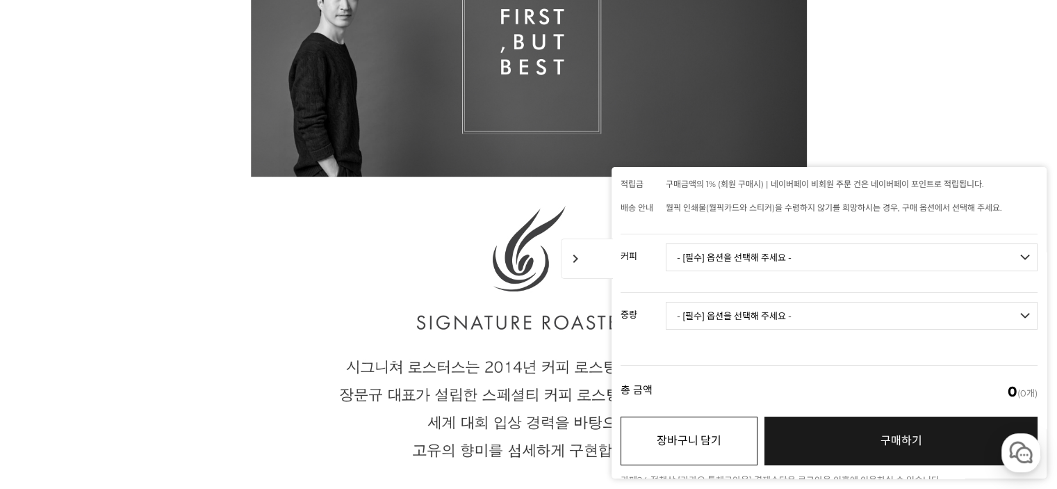
scroll to position [92, 0]
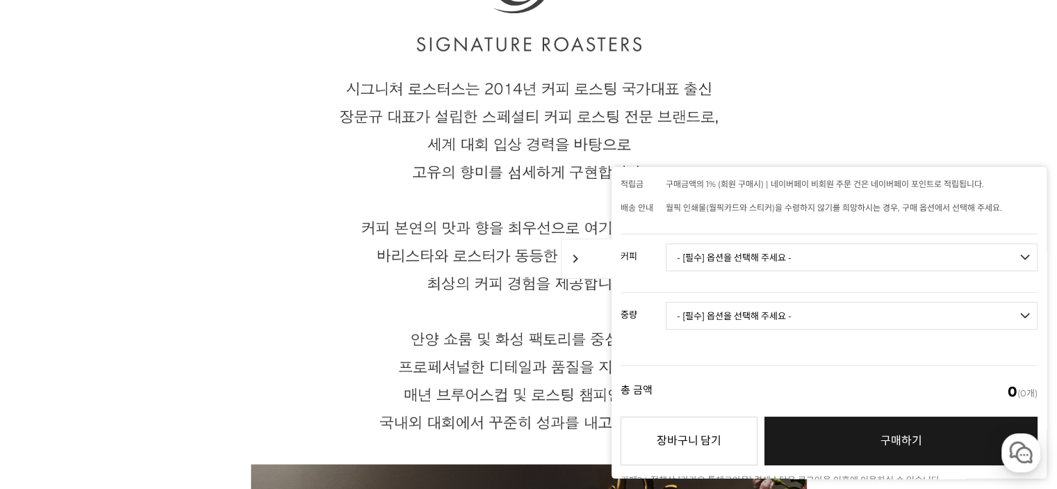
click at [754, 108] on img at bounding box center [529, 180] width 556 height 1157
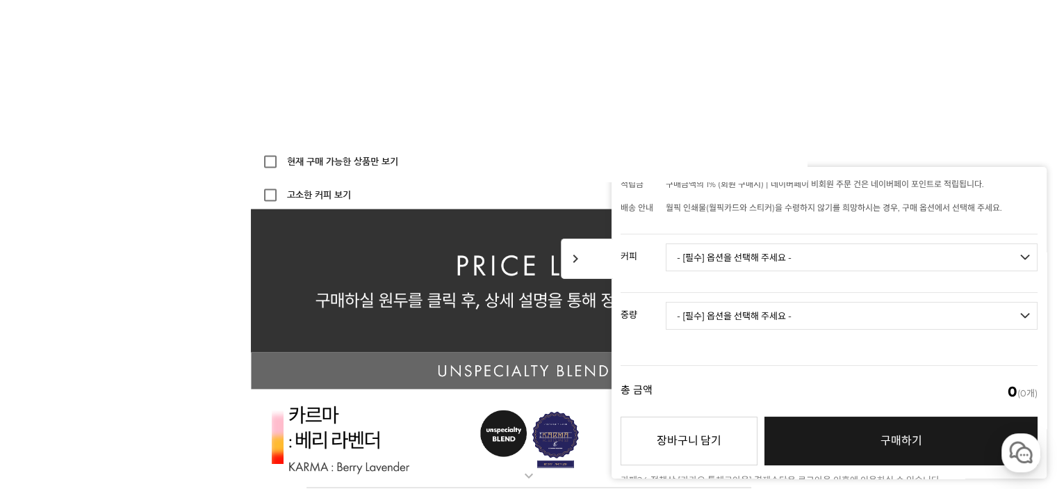
scroll to position [3337, 0]
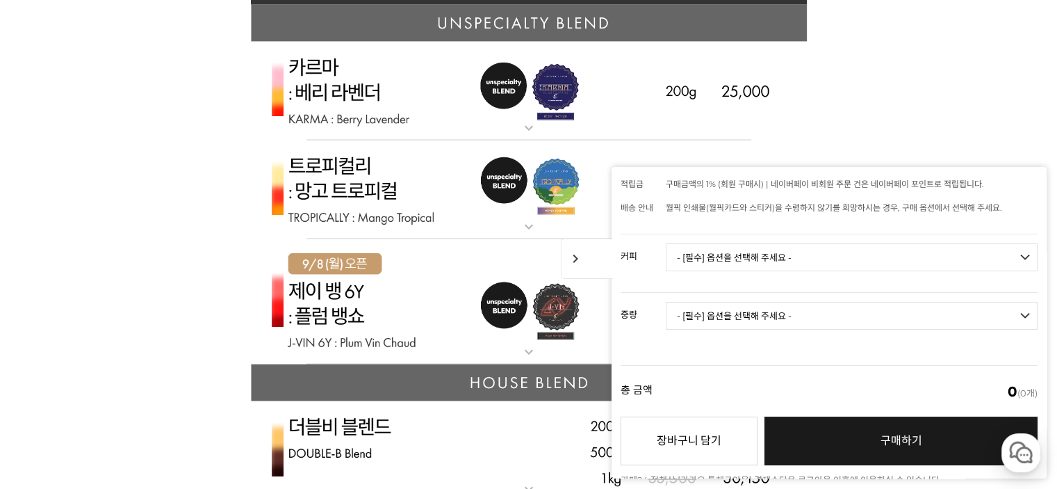
click at [428, 300] on img at bounding box center [529, 302] width 556 height 126
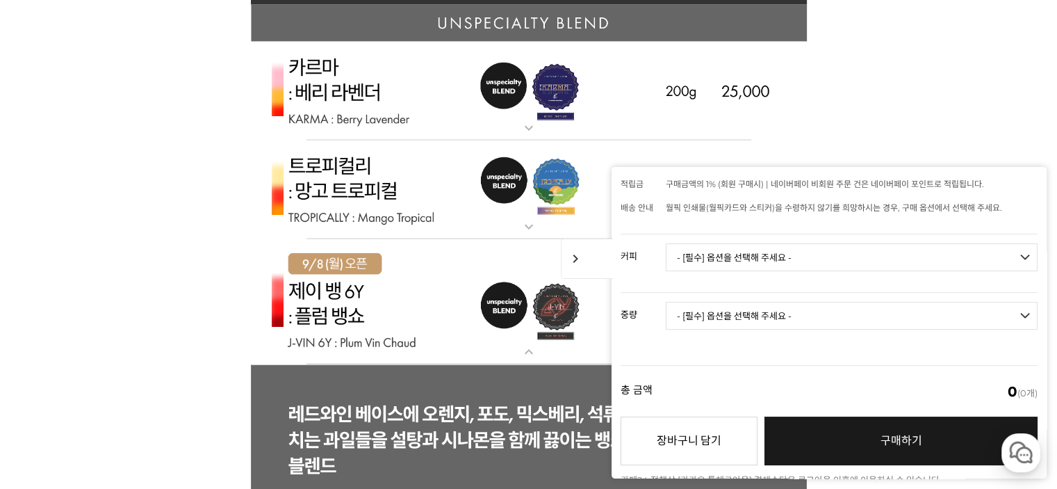
click at [436, 208] on img at bounding box center [529, 189] width 556 height 99
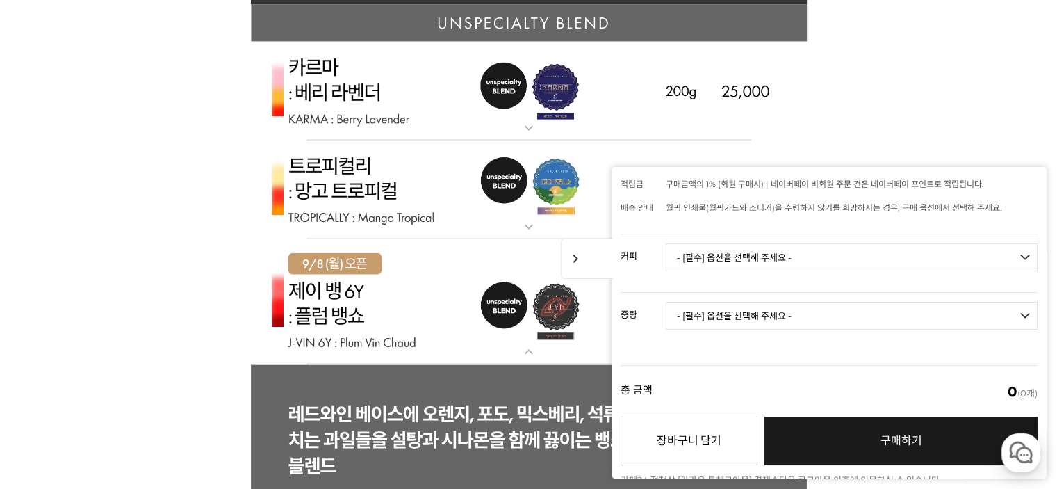
click at [573, 263] on span "chevron_right" at bounding box center [587, 258] width 52 height 40
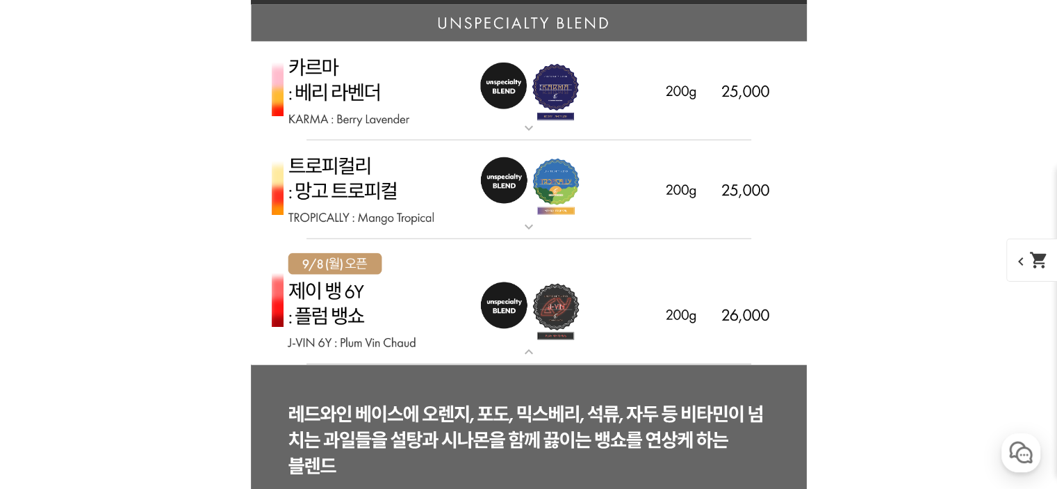
click at [409, 200] on img at bounding box center [529, 189] width 556 height 99
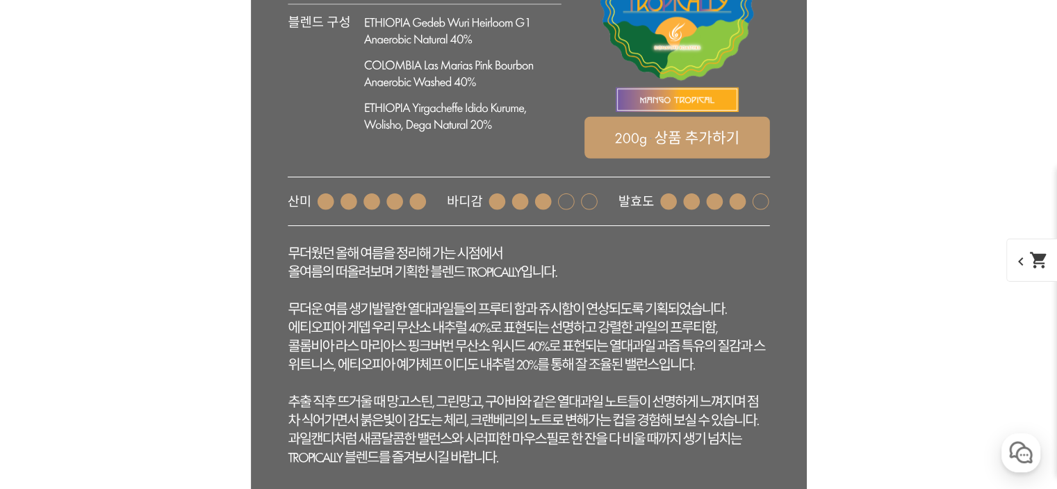
scroll to position [3823, 0]
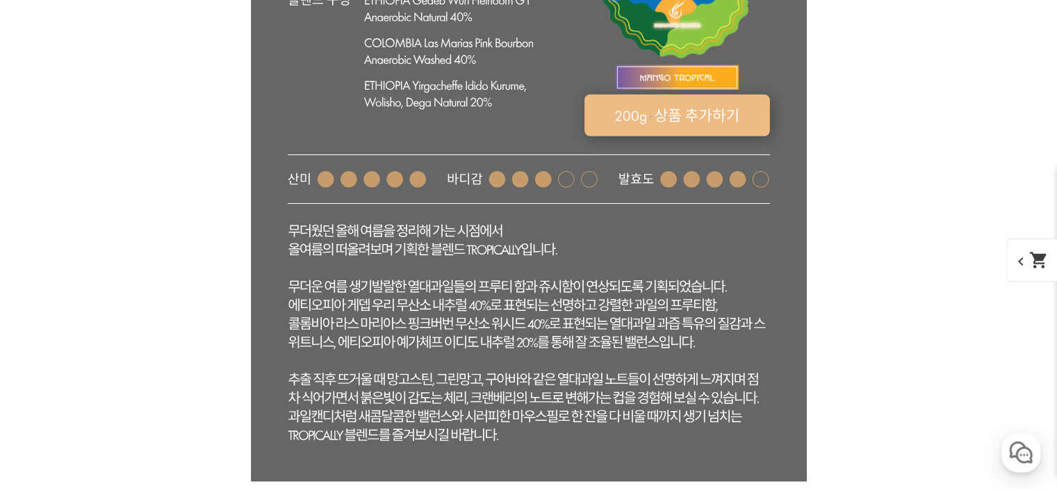
click at [666, 119] on rect at bounding box center [677, 116] width 186 height 42
select select "트로피컬리 - 망고 트로피컬 (언스페셜티 블렌드)"
select select "200g"
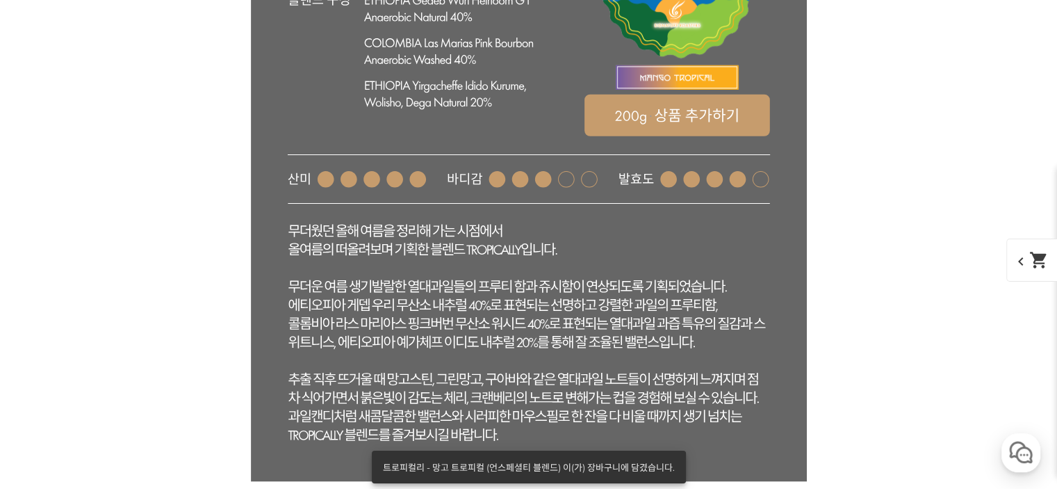
click at [1035, 250] on span "chevron_left shopping_cart" at bounding box center [1043, 259] width 72 height 43
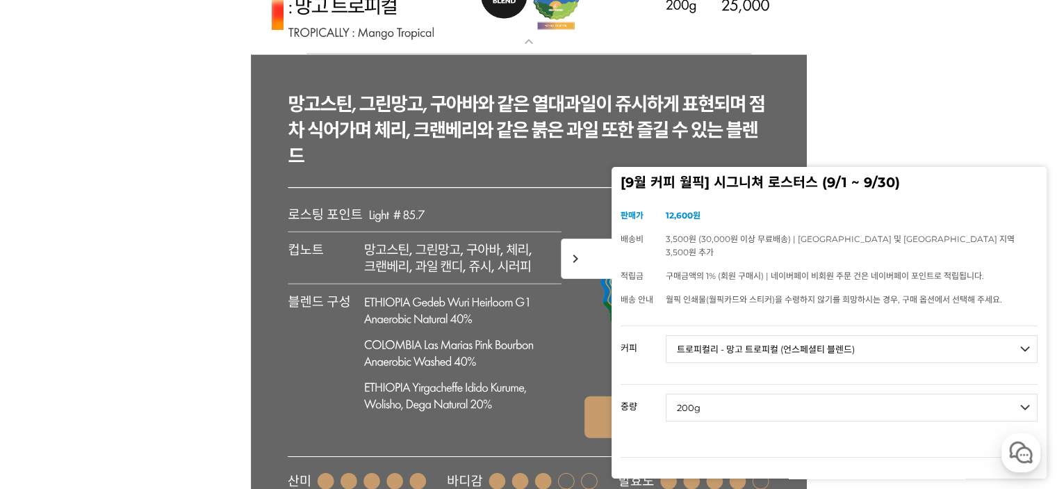
scroll to position [3476, 0]
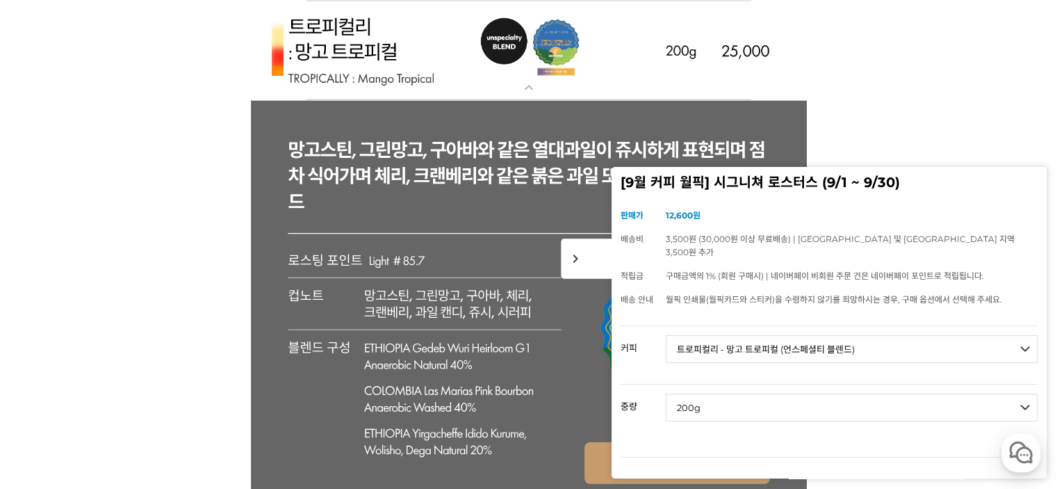
click at [730, 186] on h2 "[9월 커피 월픽] 시그니쳐 로스터스 (9/1 ~ 9/30)" at bounding box center [829, 183] width 417 height 14
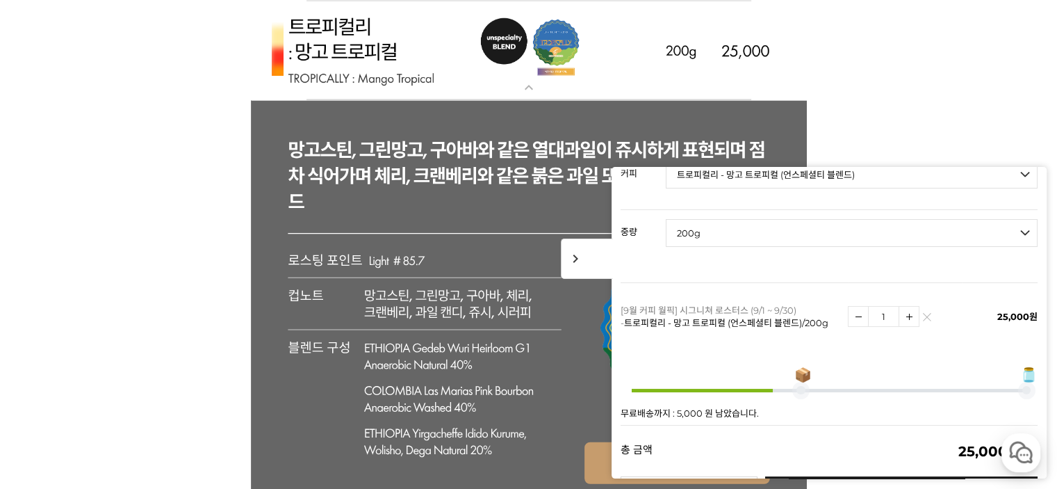
scroll to position [234, 0]
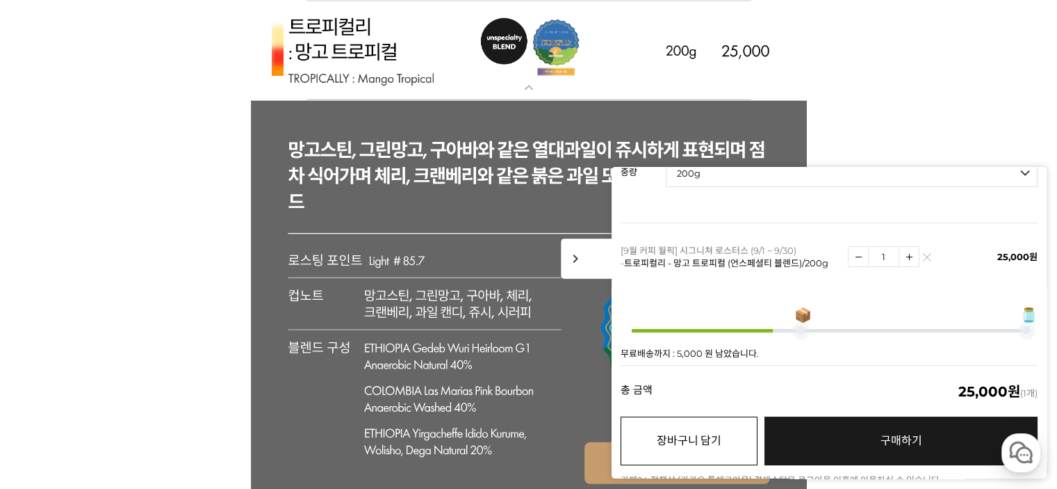
click at [721, 428] on button "장바구니 담기" at bounding box center [689, 440] width 137 height 49
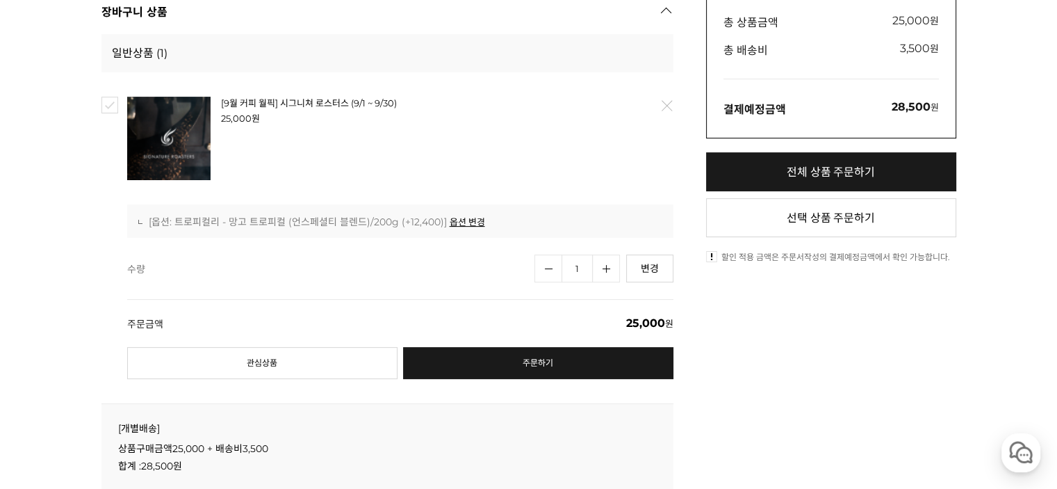
scroll to position [278, 0]
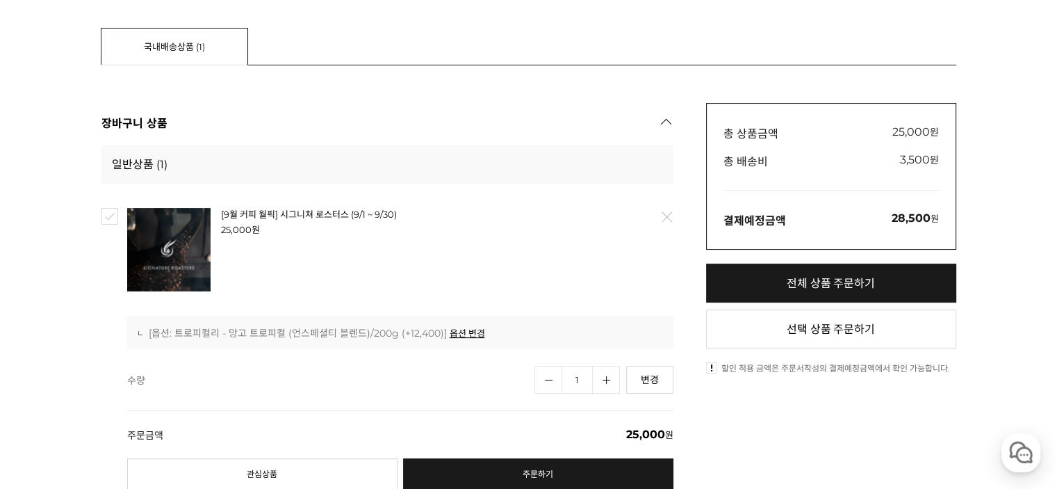
click at [659, 216] on link "삭제" at bounding box center [665, 216] width 29 height 29
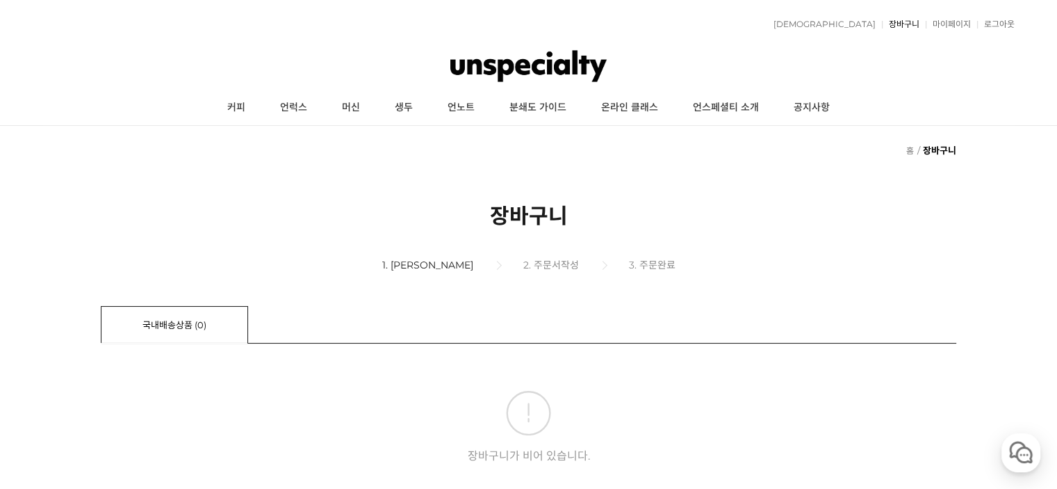
click at [913, 25] on link "장바구니" at bounding box center [901, 24] width 38 height 8
click at [231, 105] on link "커피" at bounding box center [236, 107] width 53 height 35
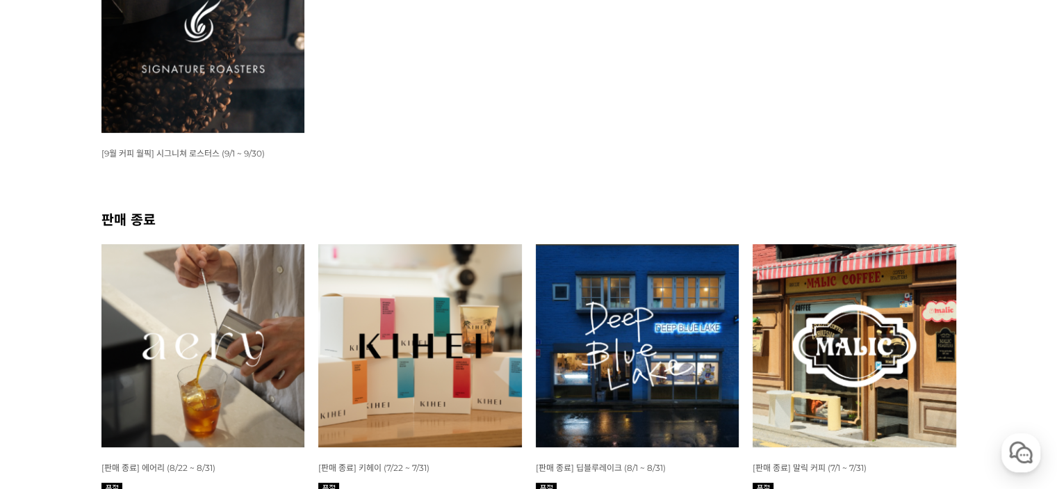
scroll to position [348, 0]
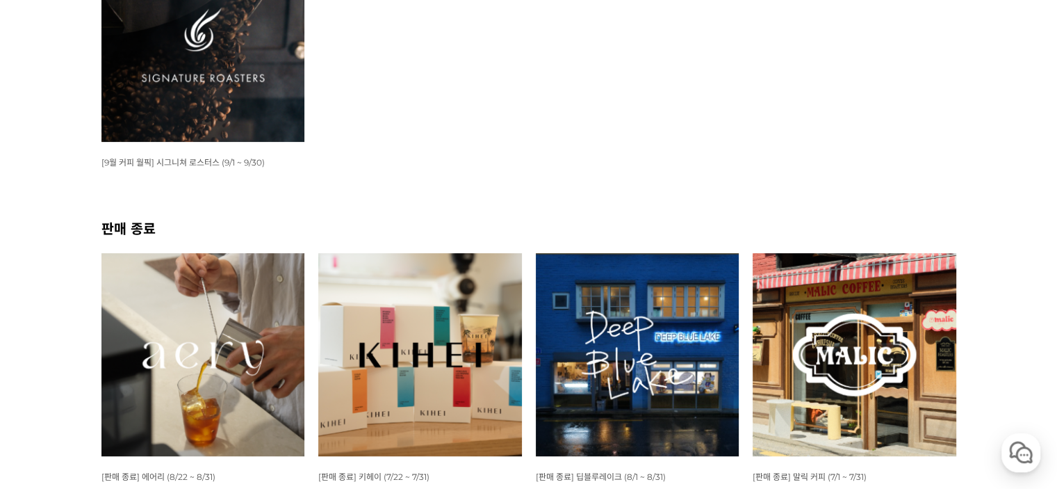
click at [219, 81] on img at bounding box center [203, 40] width 204 height 204
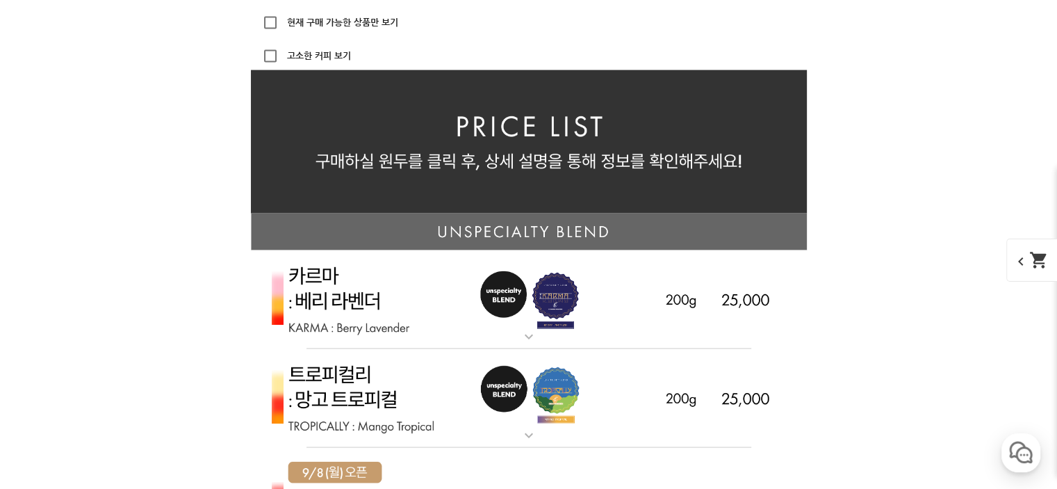
scroll to position [3267, 0]
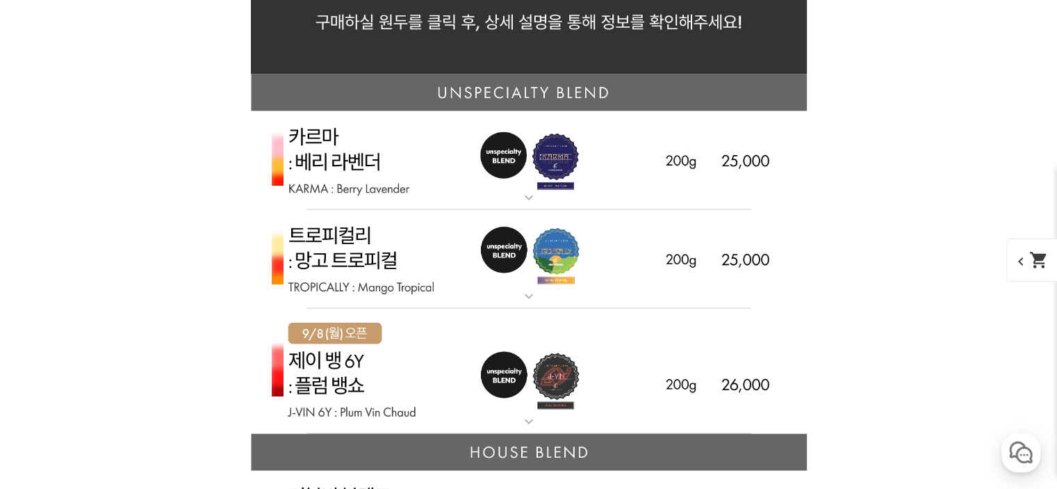
click at [432, 238] on img at bounding box center [529, 259] width 556 height 99
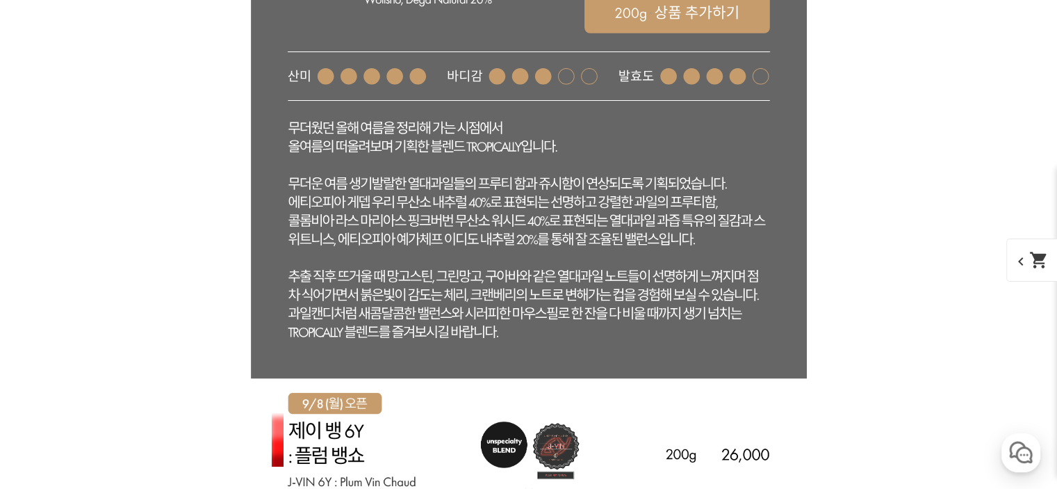
scroll to position [3893, 0]
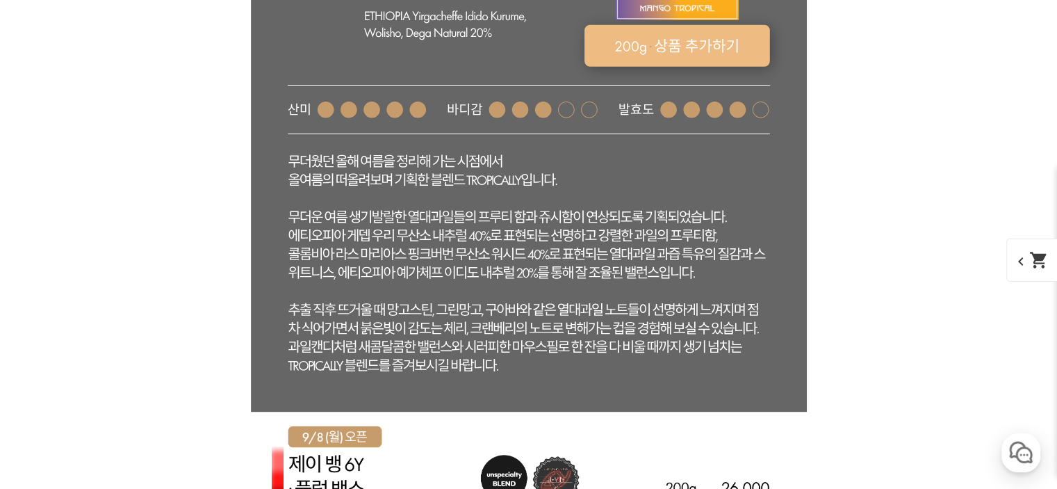
click at [695, 47] on rect at bounding box center [677, 46] width 186 height 42
select select "트로피컬리 - 망고 트로피컬 (언스페셜티 블렌드)"
select select "200g"
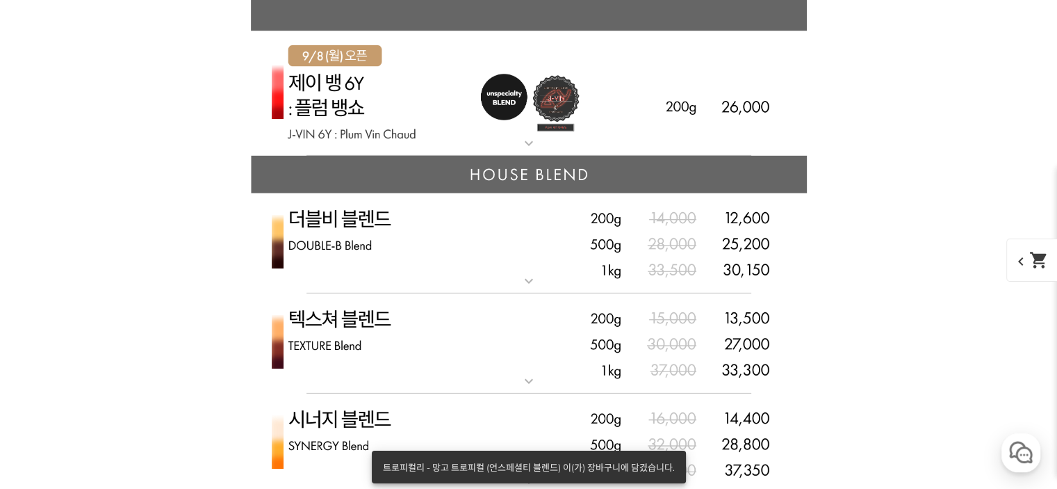
scroll to position [4380, 0]
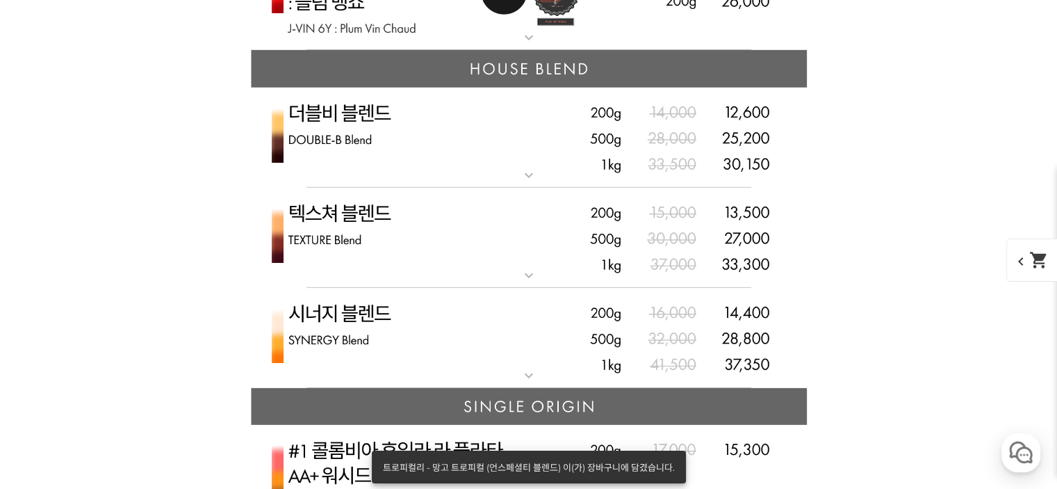
click at [491, 309] on img at bounding box center [529, 338] width 556 height 101
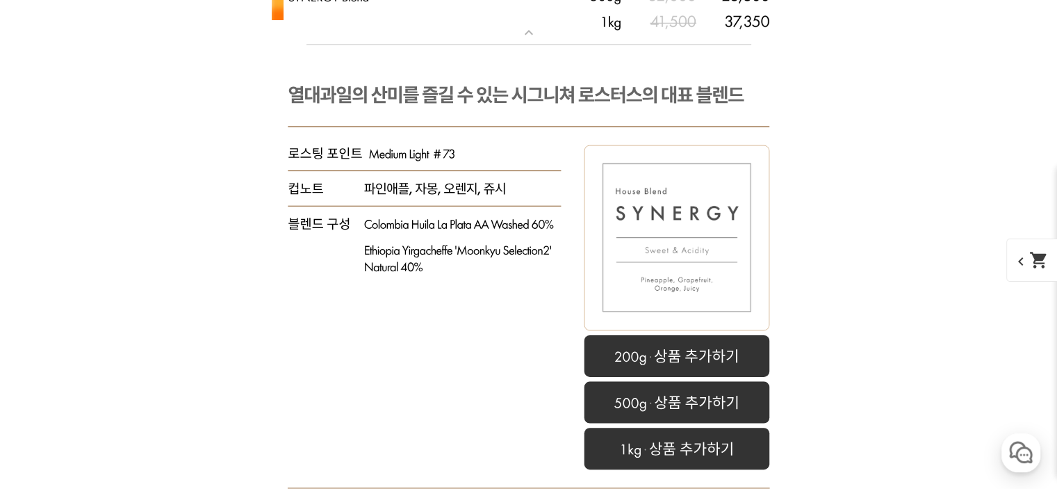
scroll to position [4797, 0]
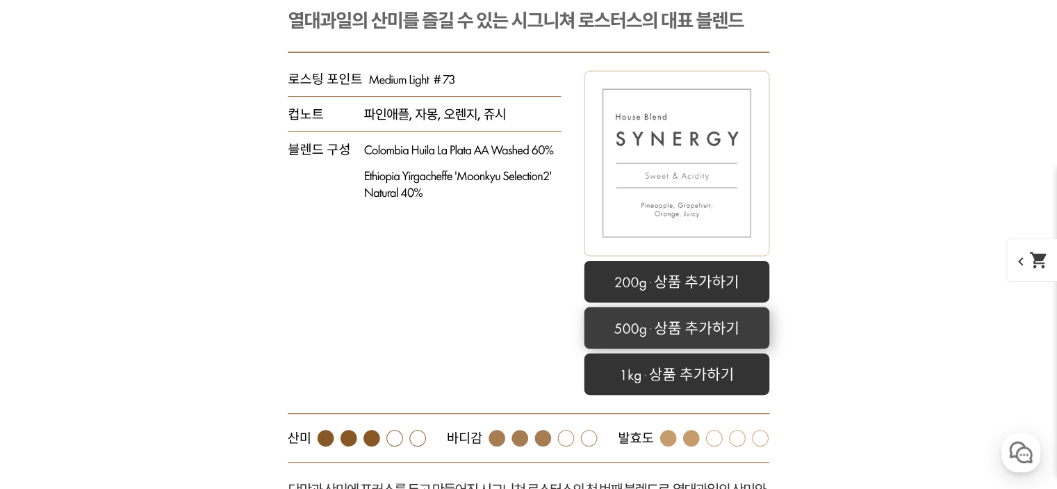
click at [680, 326] on rect at bounding box center [677, 328] width 186 height 42
select select "시너지 블렌드"
select select "500g"
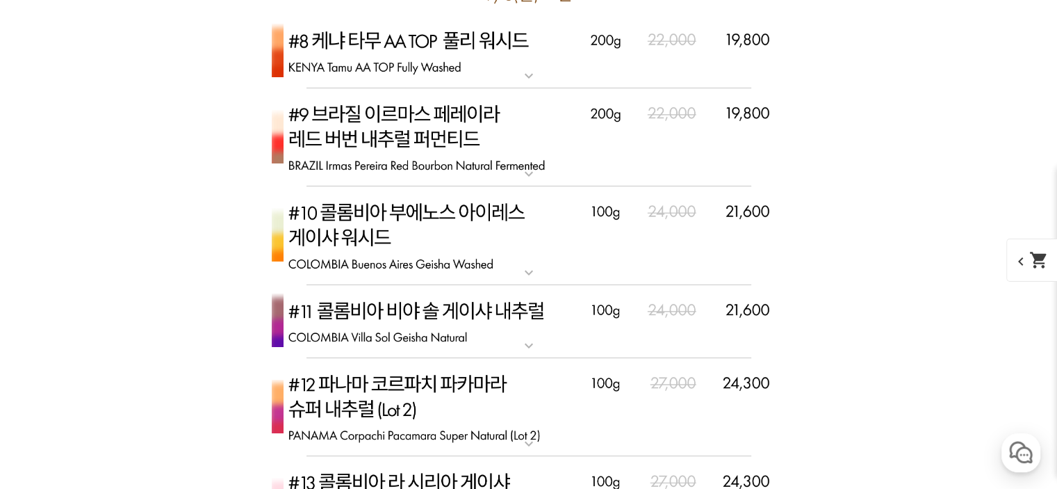
scroll to position [6118, 0]
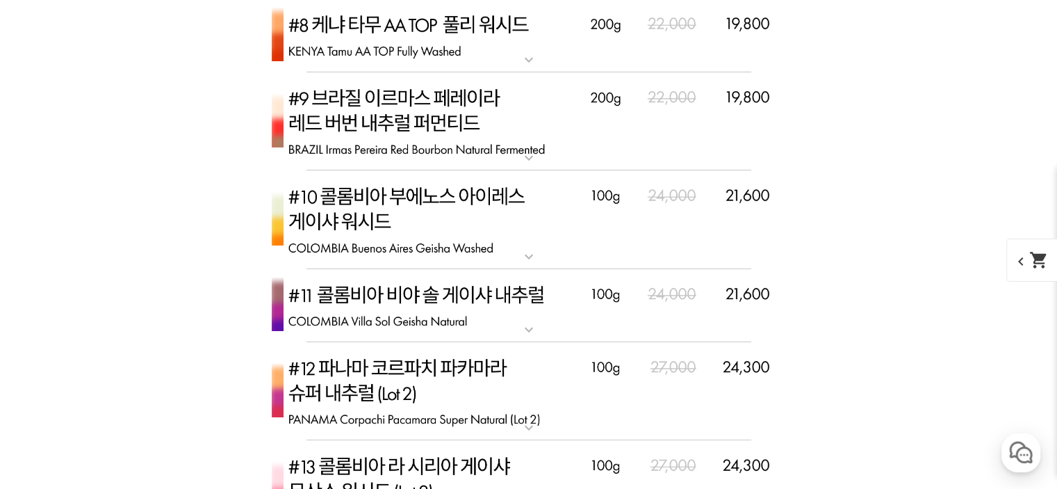
click at [477, 202] on img at bounding box center [529, 219] width 556 height 99
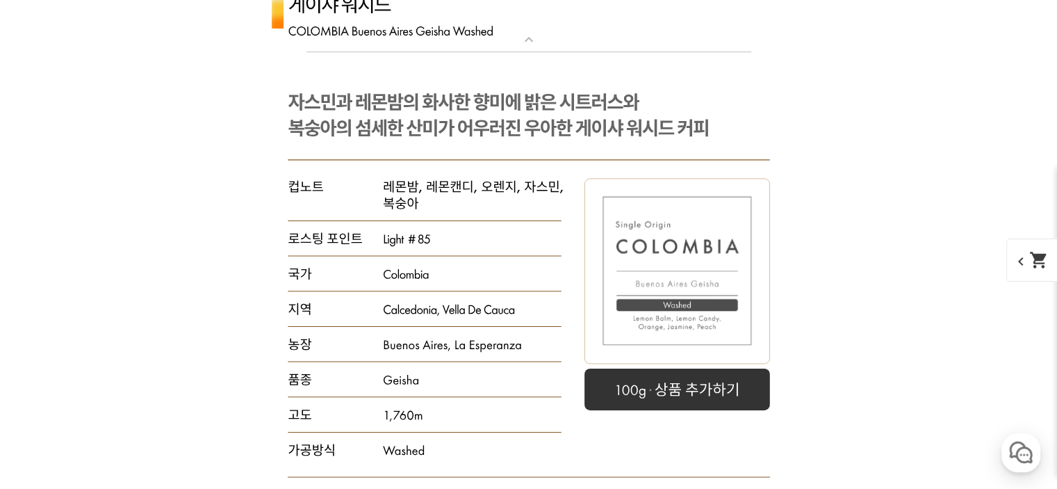
scroll to position [6465, 0]
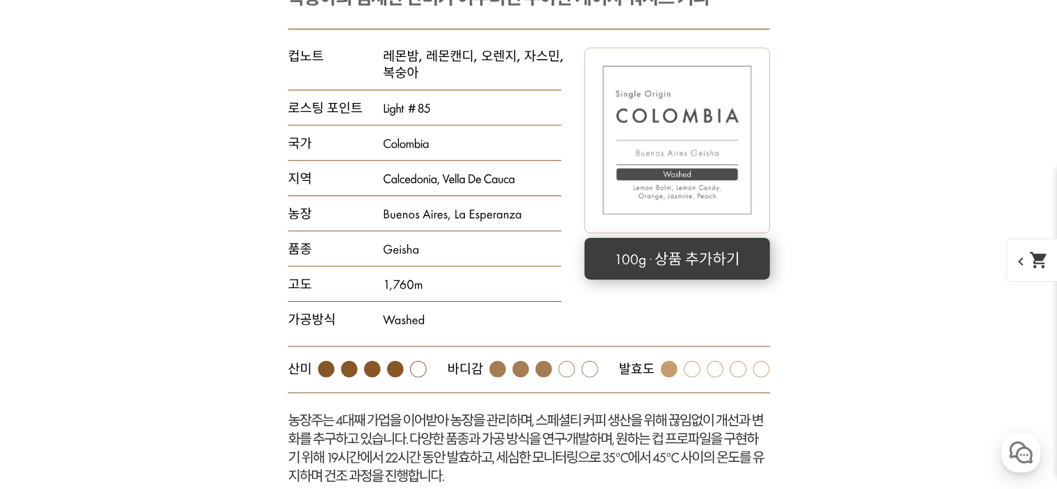
click at [705, 254] on rect at bounding box center [678, 258] width 186 height 42
select select "[9.8 오픈] #10 콜롬비아 부에노스 아이레스 게이샤 워시드"
select select "100g"
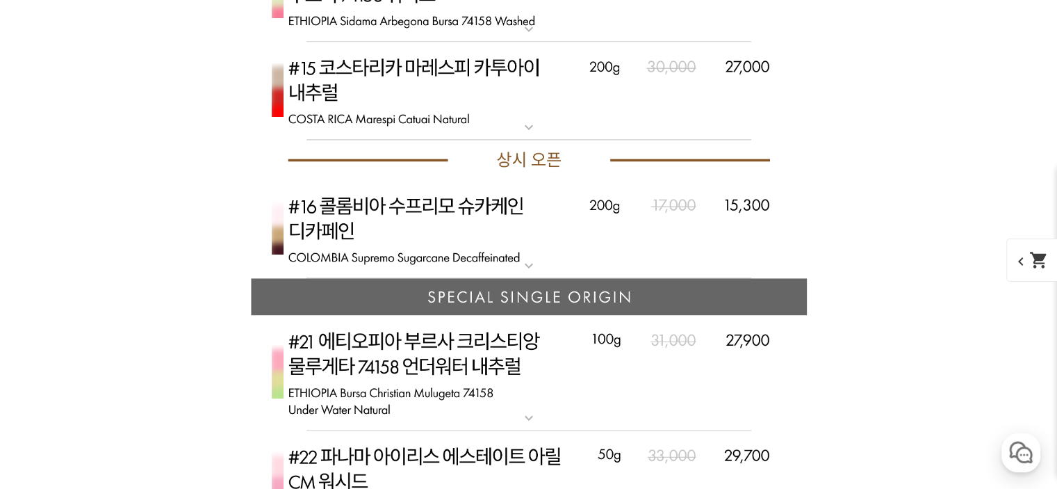
scroll to position [7230, 0]
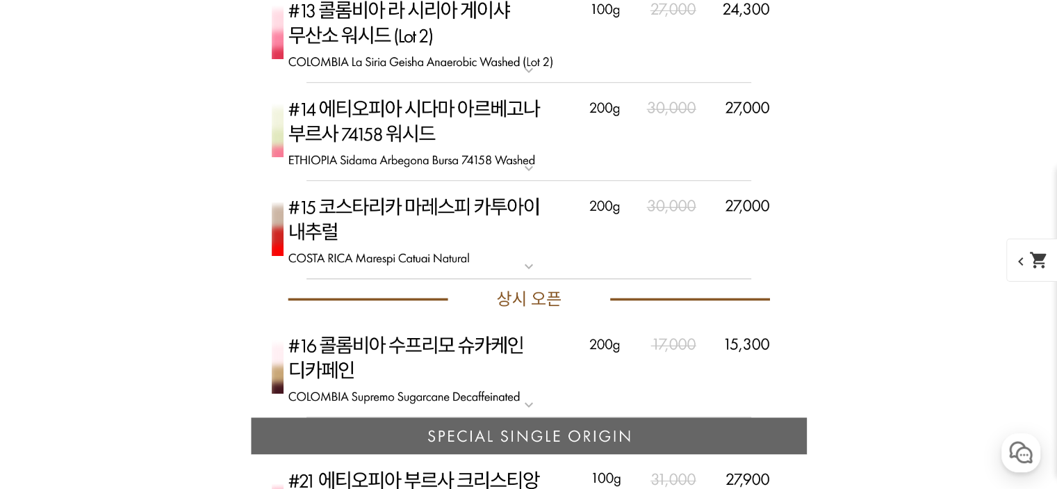
click at [458, 225] on img at bounding box center [529, 230] width 556 height 99
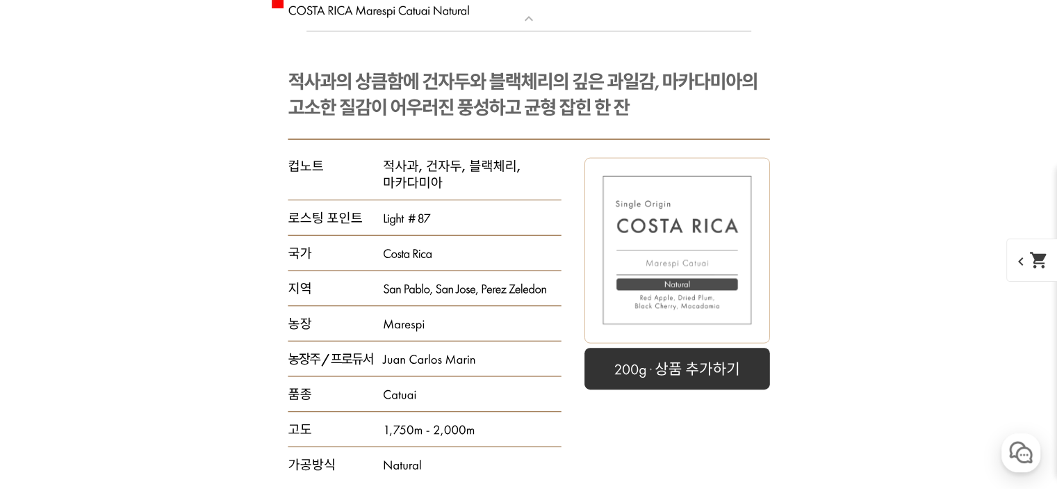
scroll to position [7508, 0]
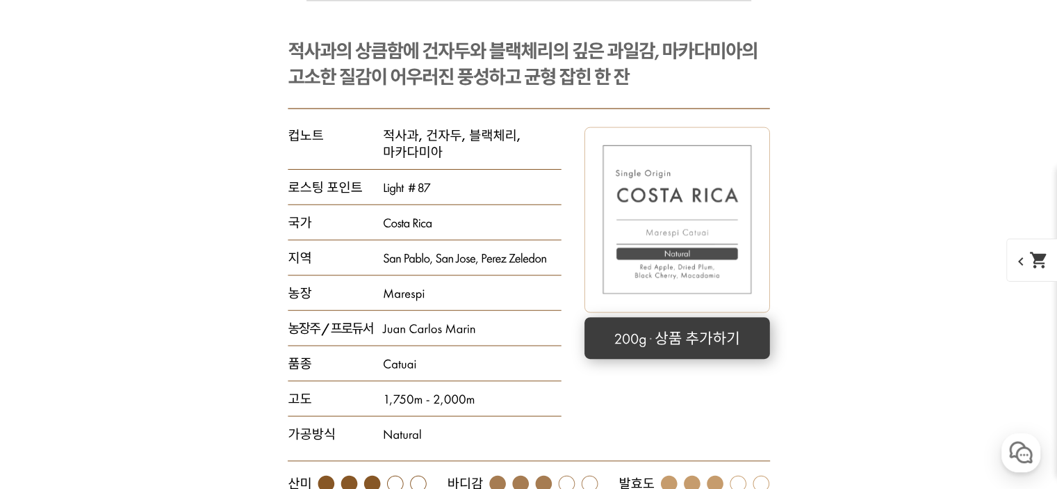
click at [653, 335] on rect at bounding box center [677, 338] width 186 height 42
select select "[9.8 오픈] #15 코스타리카 마레스피 카투아이 내추럴"
select select "200g"
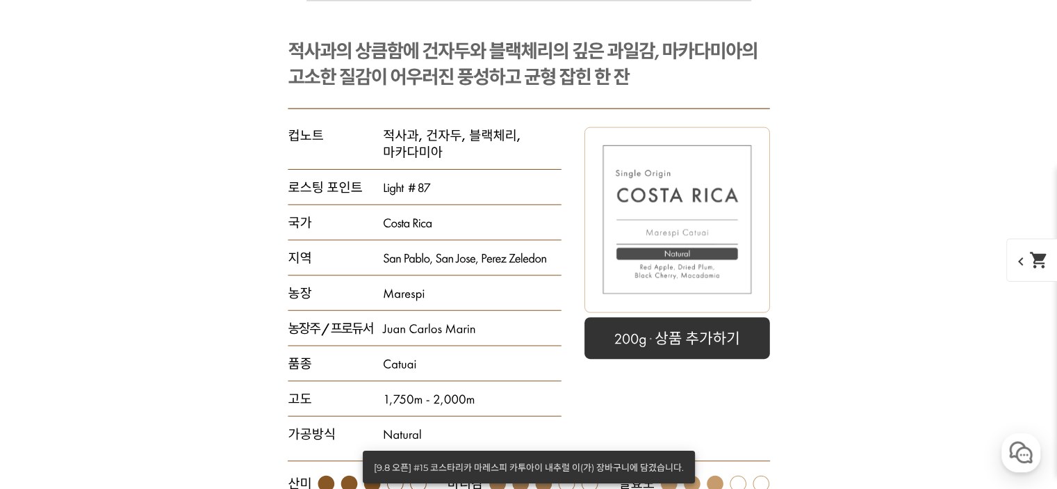
click at [1030, 268] on mat-icon "shopping_cart" at bounding box center [1039, 259] width 19 height 19
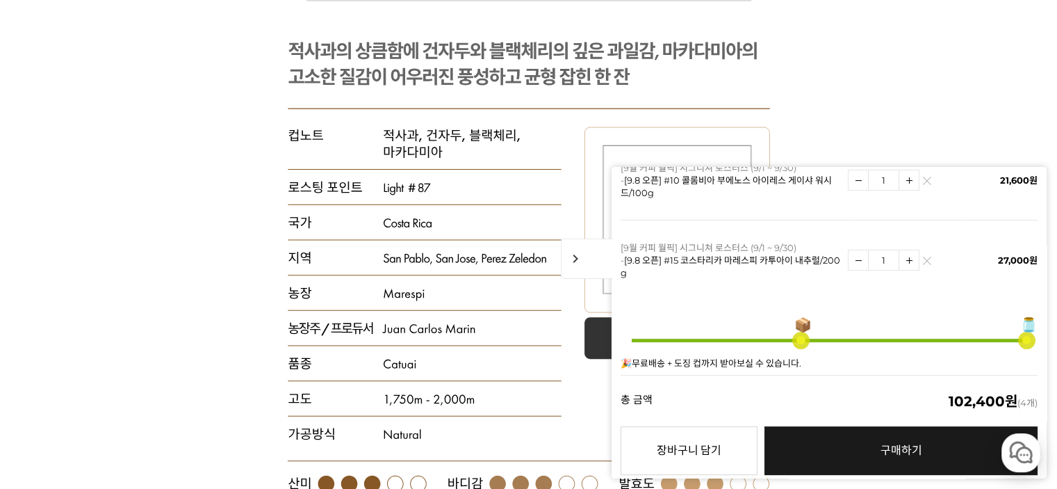
scroll to position [462, 0]
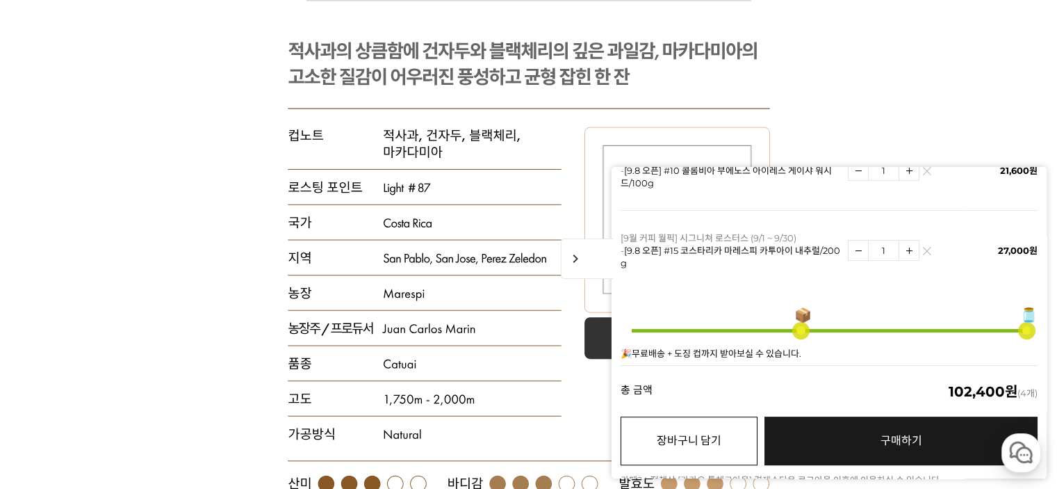
click at [713, 416] on button "장바구니 담기" at bounding box center [689, 440] width 137 height 49
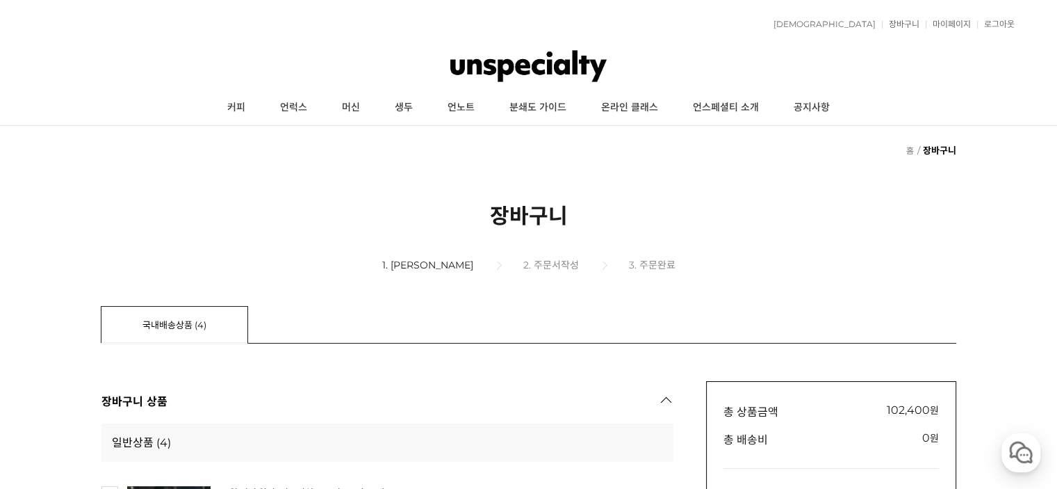
click at [564, 54] on img at bounding box center [528, 66] width 156 height 42
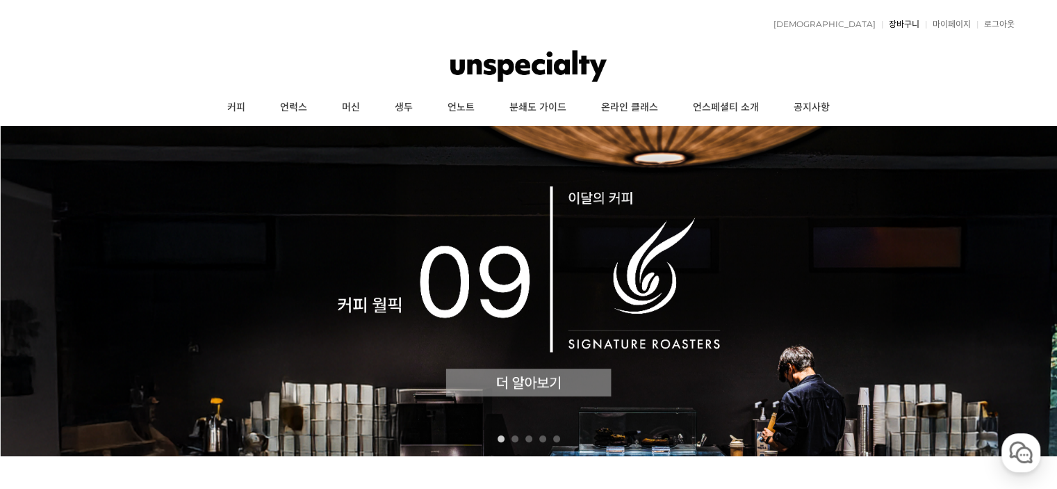
click at [914, 26] on link "장바구니" at bounding box center [901, 24] width 38 height 8
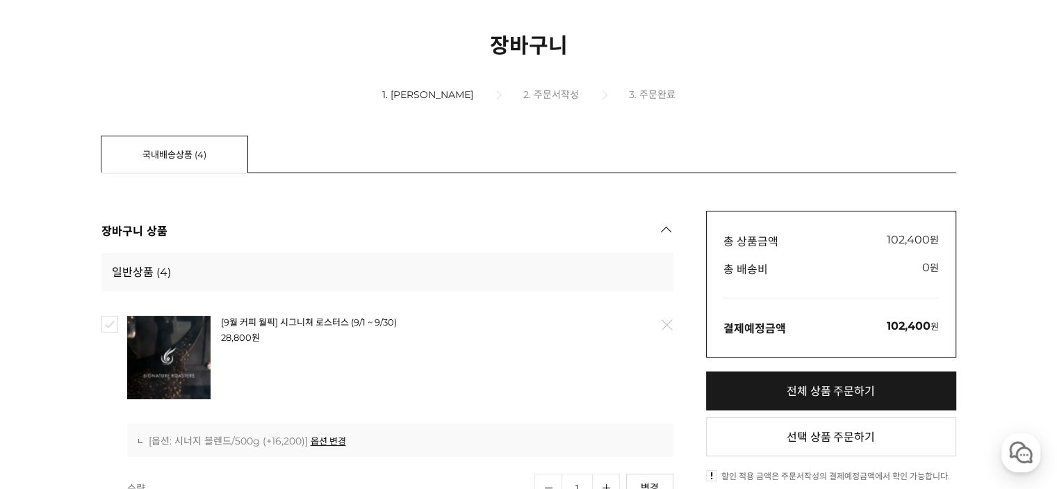
scroll to position [278, 0]
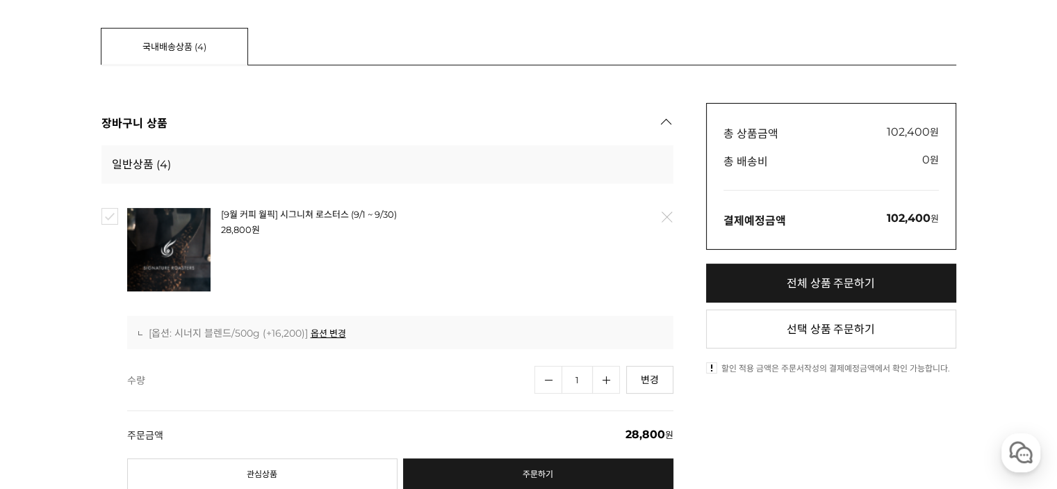
click at [245, 213] on link "[9월 커피 월픽] 시그니쳐 로스터스 (9/1 ~ 9/30)" at bounding box center [309, 214] width 176 height 11
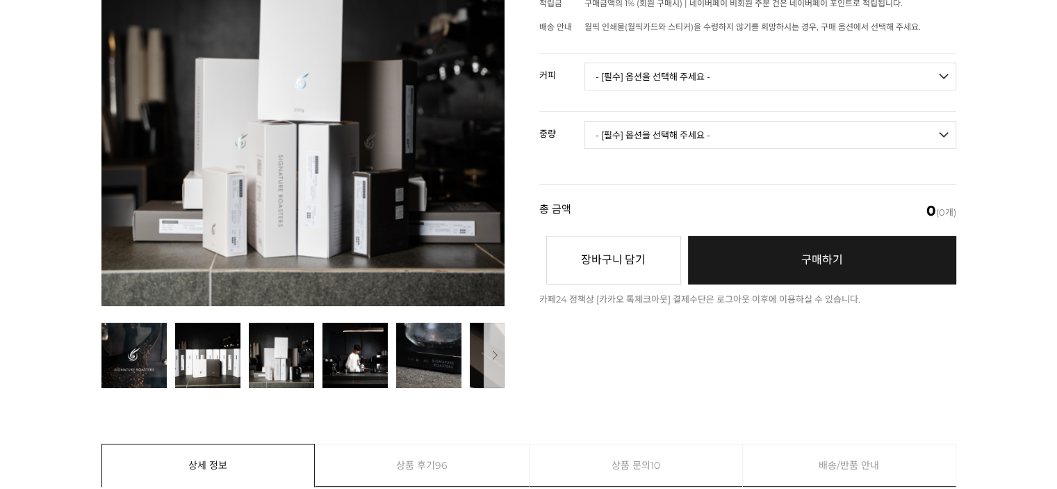
drag, startPoint x: 0, startPoint y: 0, endPoint x: 289, endPoint y: 357, distance: 459.7
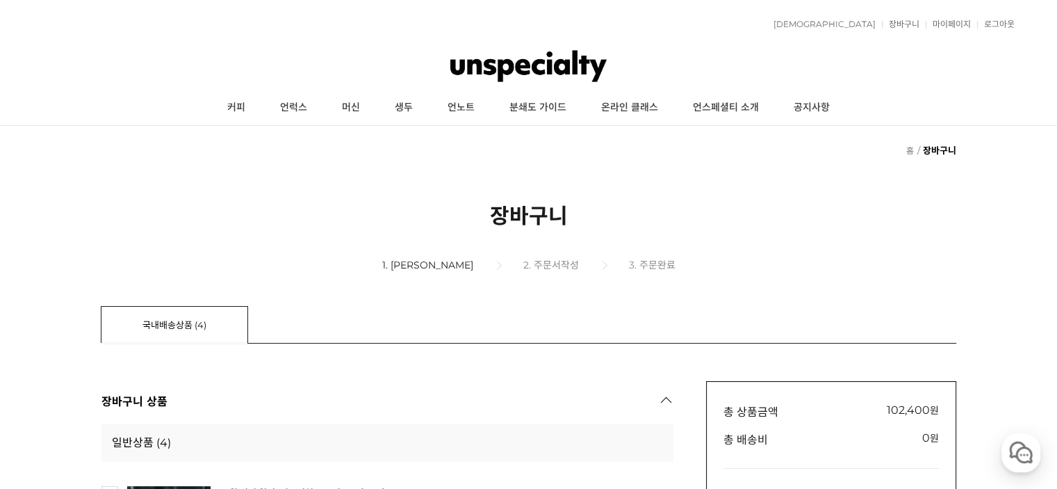
click at [508, 61] on img at bounding box center [528, 66] width 156 height 42
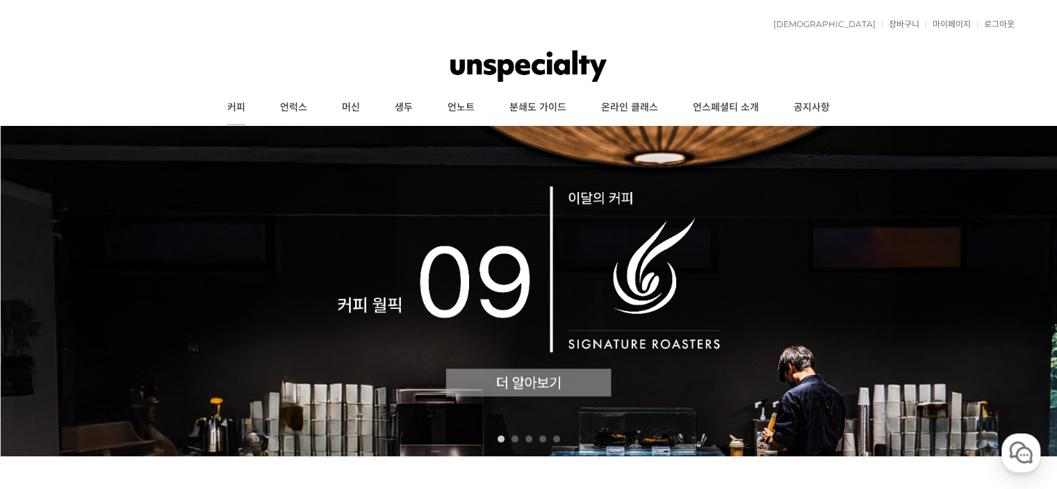
click at [239, 108] on link "커피" at bounding box center [236, 107] width 53 height 35
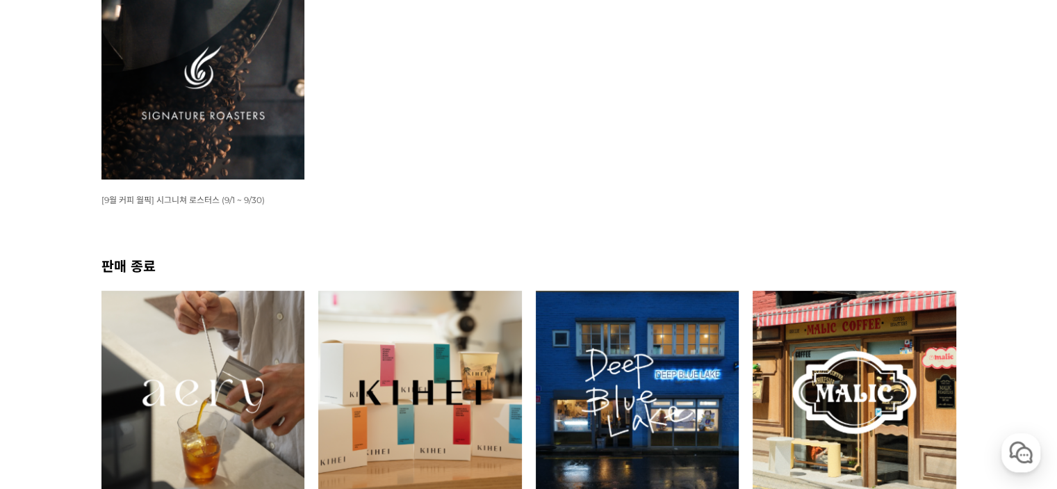
scroll to position [209, 0]
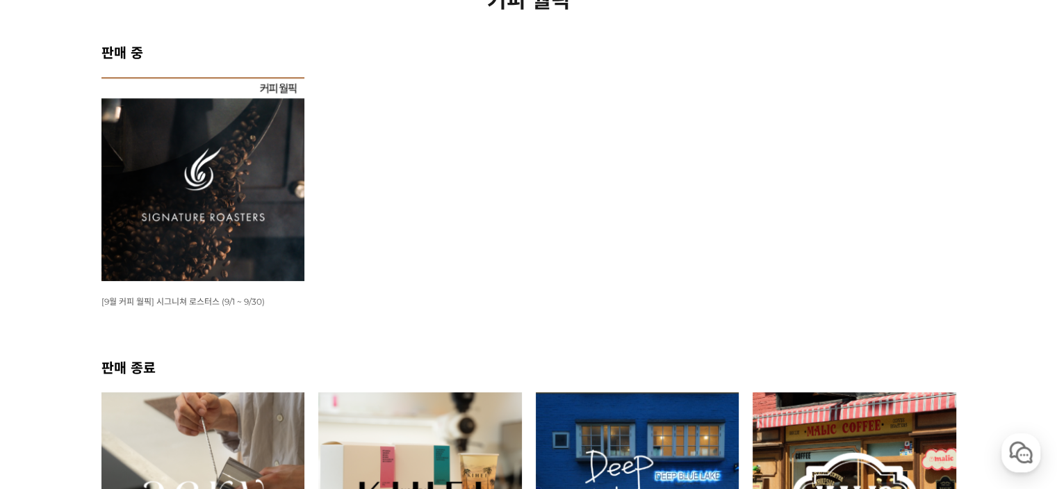
click at [195, 177] on img at bounding box center [203, 179] width 204 height 204
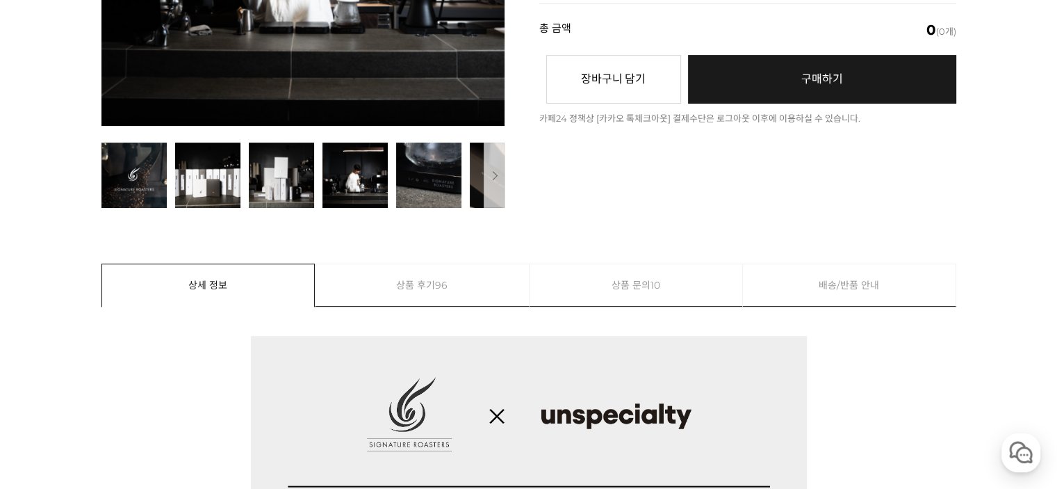
scroll to position [348, 0]
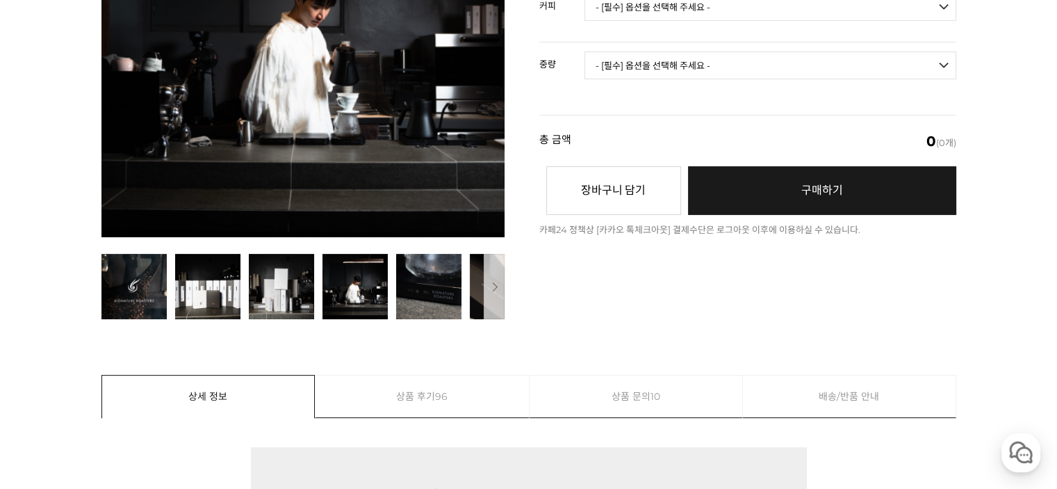
click at [642, 408] on link "상품 문의 10" at bounding box center [636, 396] width 213 height 42
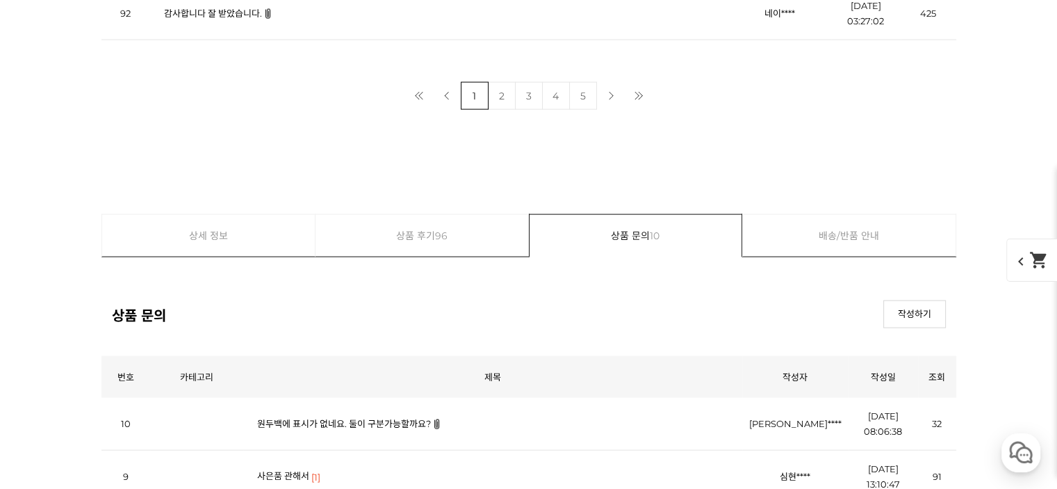
scroll to position [8269, 0]
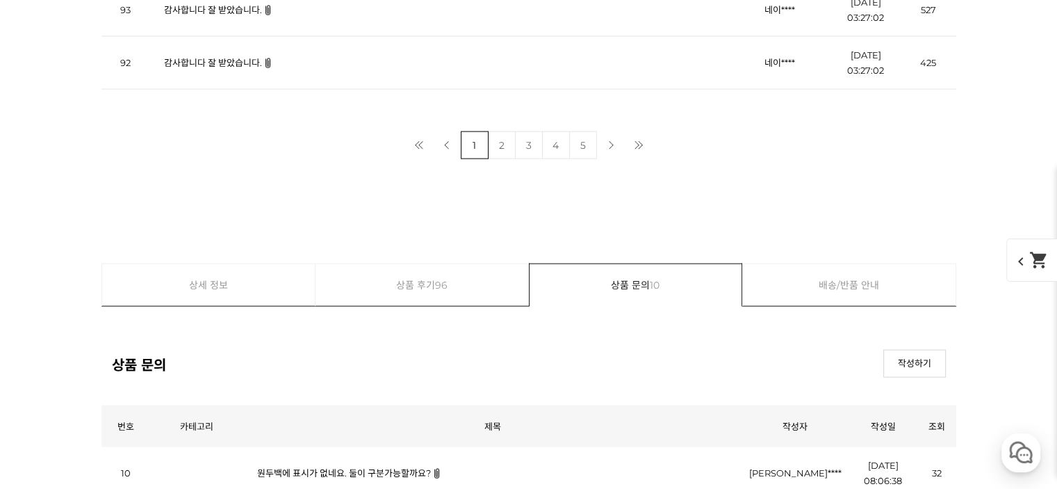
scroll to position [8061, 0]
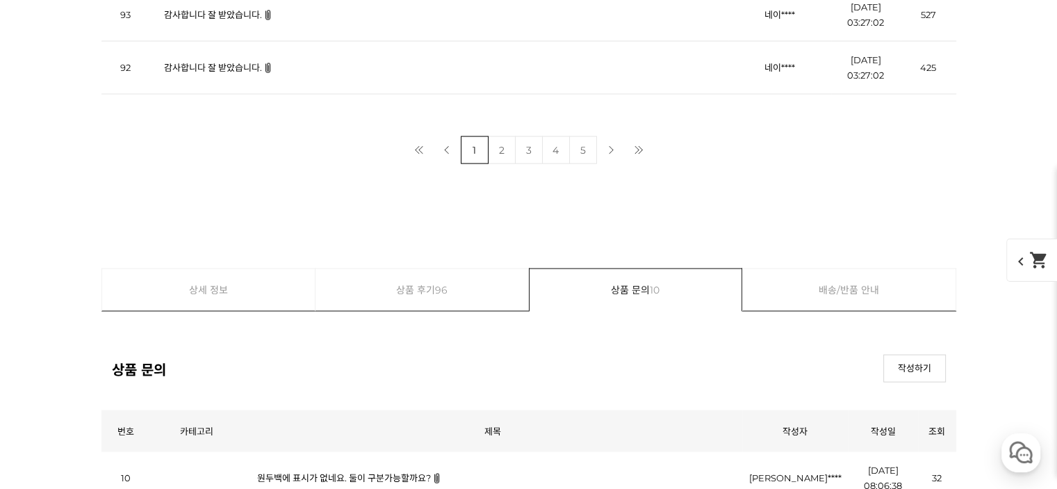
scroll to position [8269, 0]
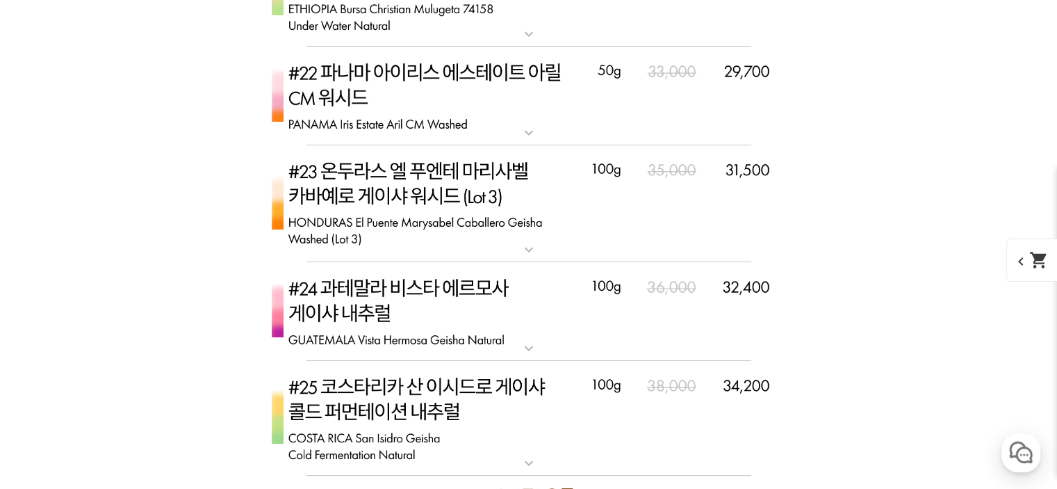
scroll to position [0, 0]
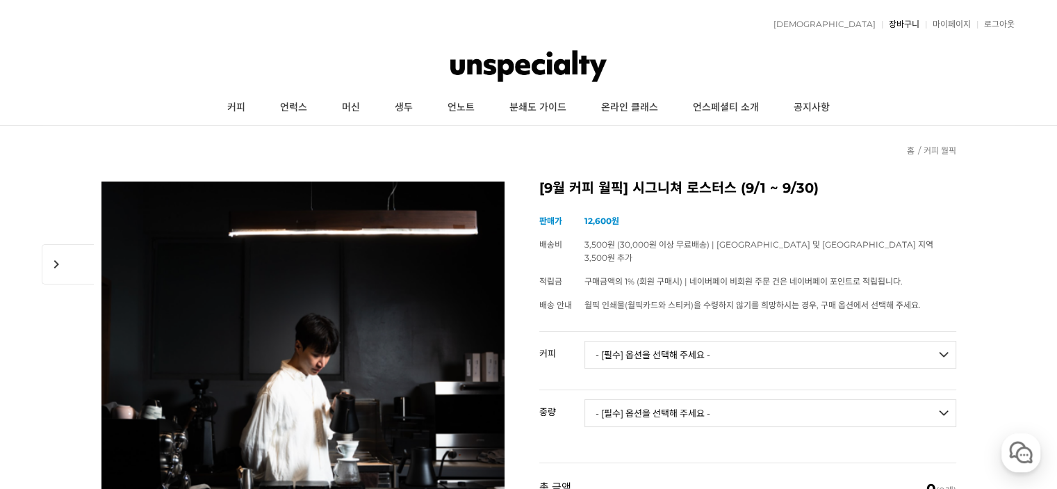
click at [904, 27] on link "장바구니" at bounding box center [901, 24] width 38 height 8
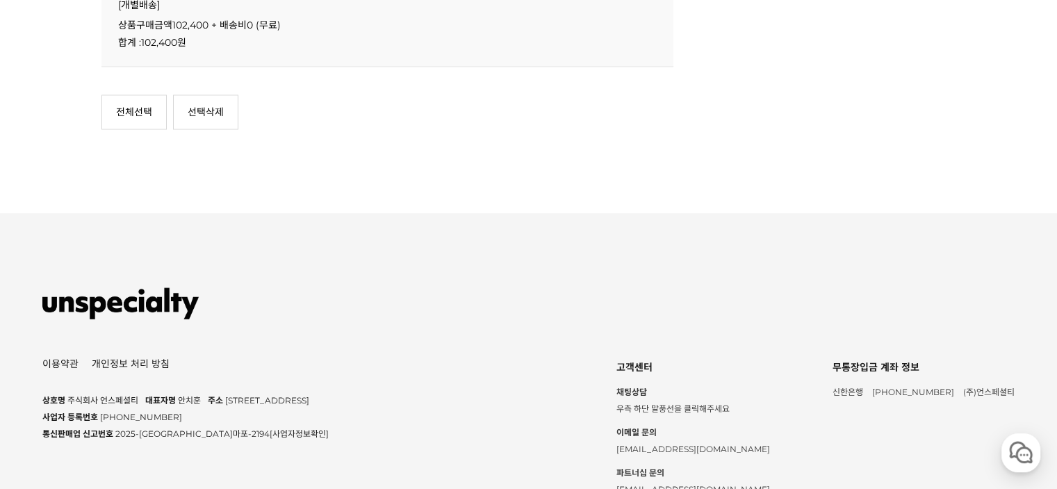
scroll to position [1668, 0]
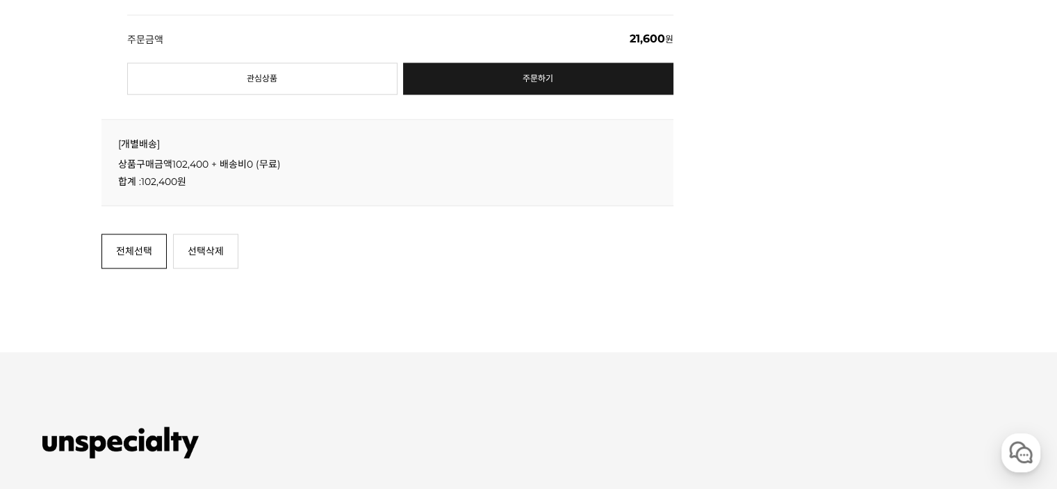
click at [125, 243] on link "전체선택" at bounding box center [133, 251] width 65 height 35
checkbox input "true"
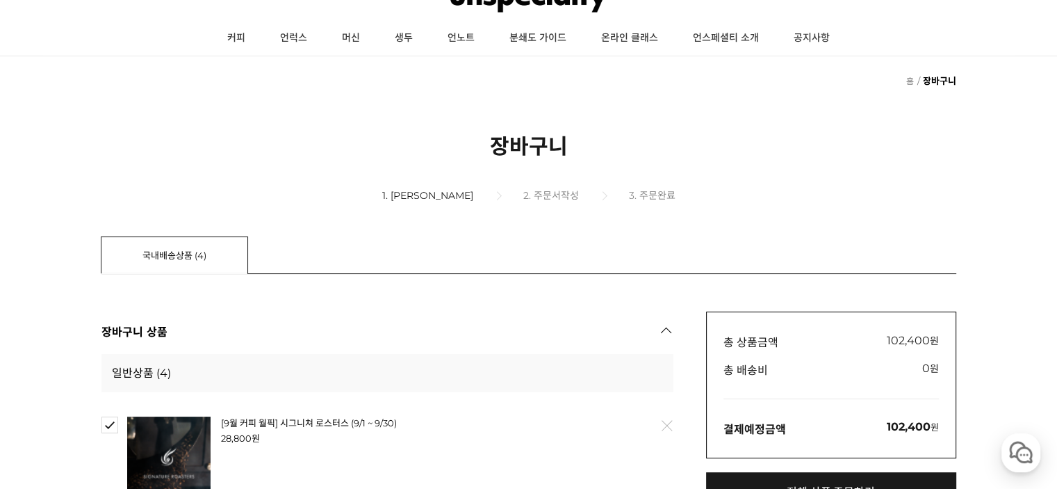
scroll to position [417, 0]
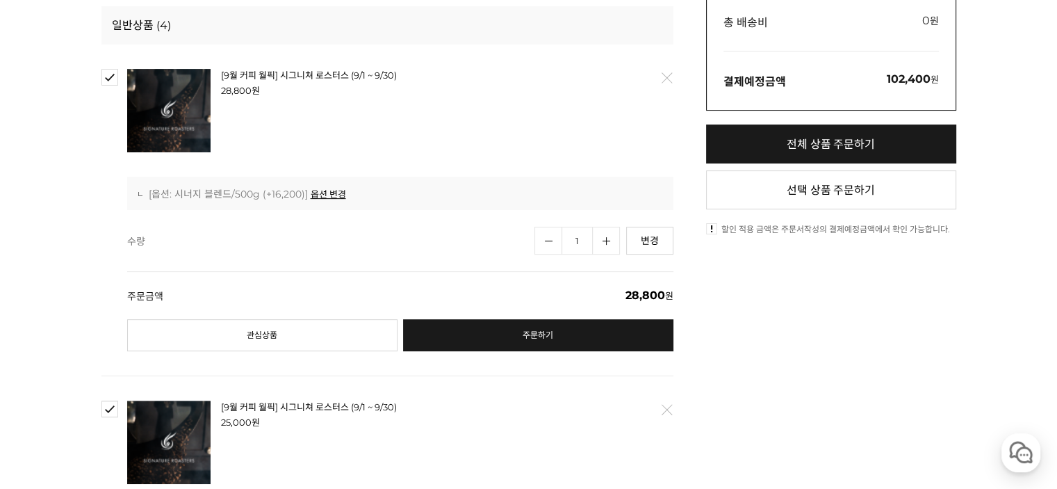
click at [814, 142] on link "전체 상품 주문하기" at bounding box center [831, 143] width 250 height 39
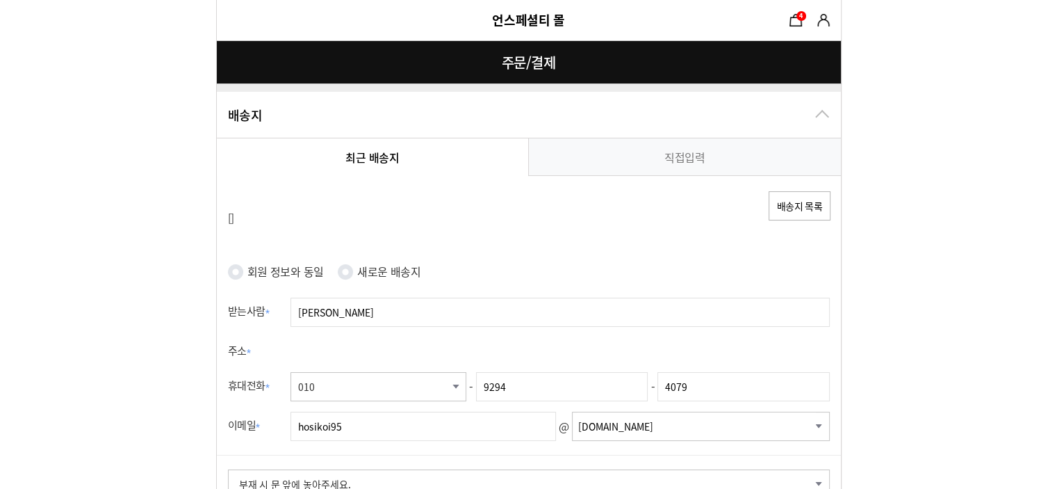
click at [290, 266] on label "회원 정보와 동일" at bounding box center [285, 271] width 76 height 20
click at [243, 266] on input "회원 정보와 동일" at bounding box center [235, 271] width 15 height 15
radio input "true"
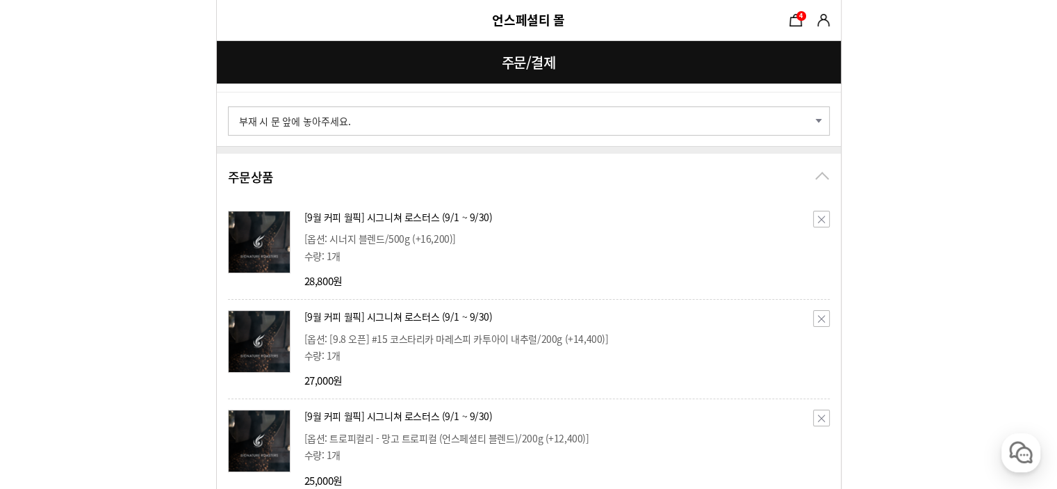
scroll to position [209, 0]
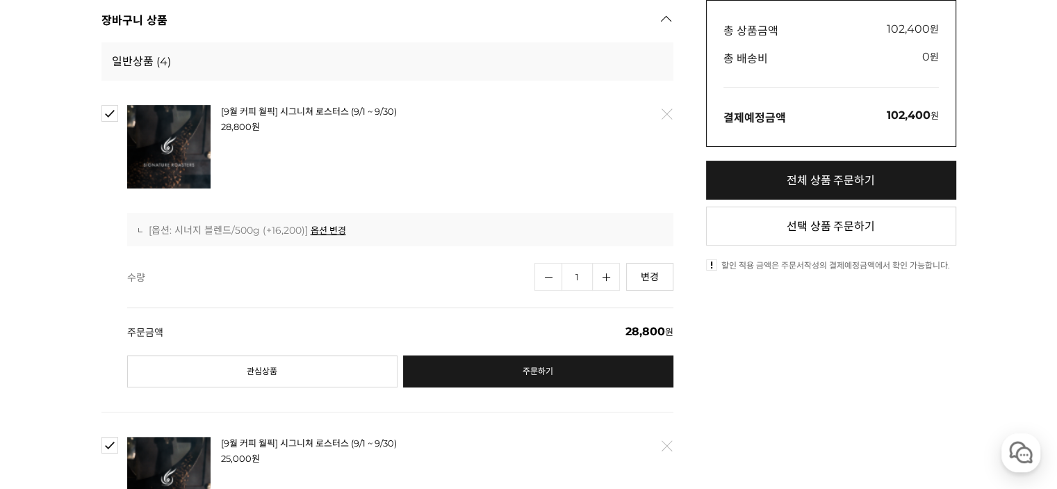
scroll to position [348, 0]
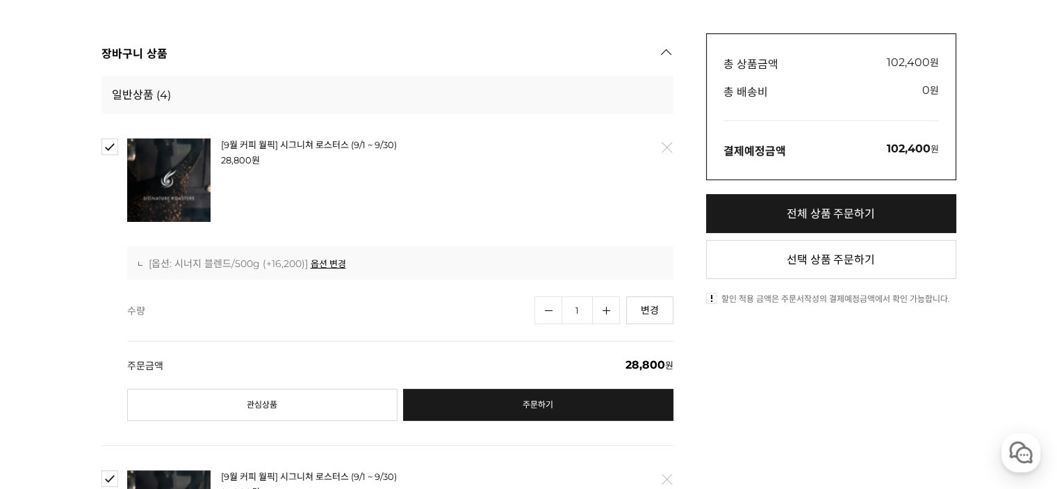
click at [665, 144] on link "삭제" at bounding box center [665, 147] width 29 height 29
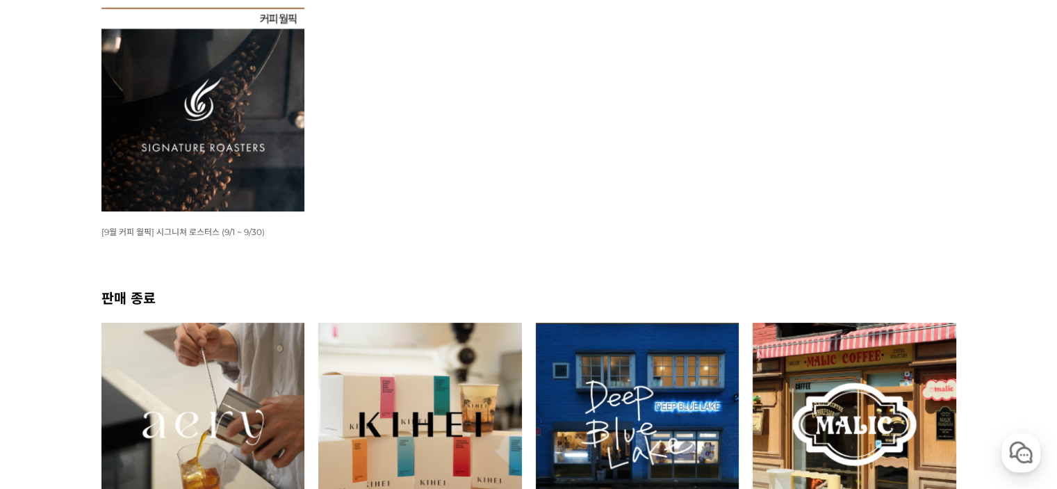
click at [221, 172] on img at bounding box center [203, 110] width 204 height 204
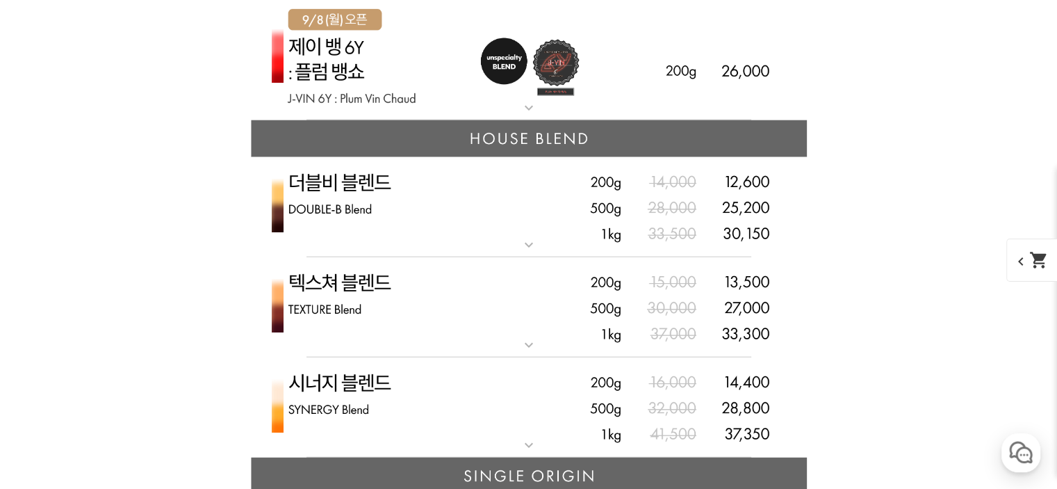
scroll to position [3615, 0]
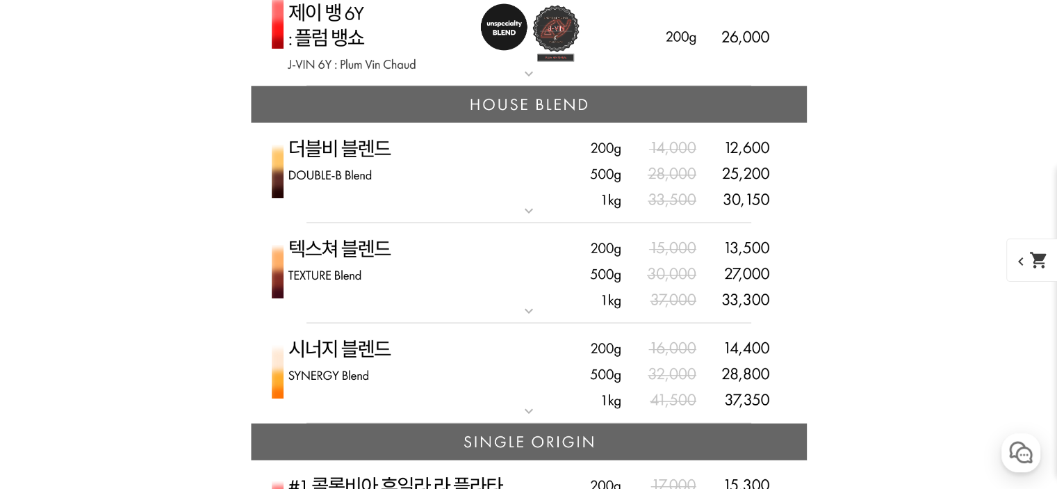
click at [478, 282] on img at bounding box center [529, 273] width 556 height 101
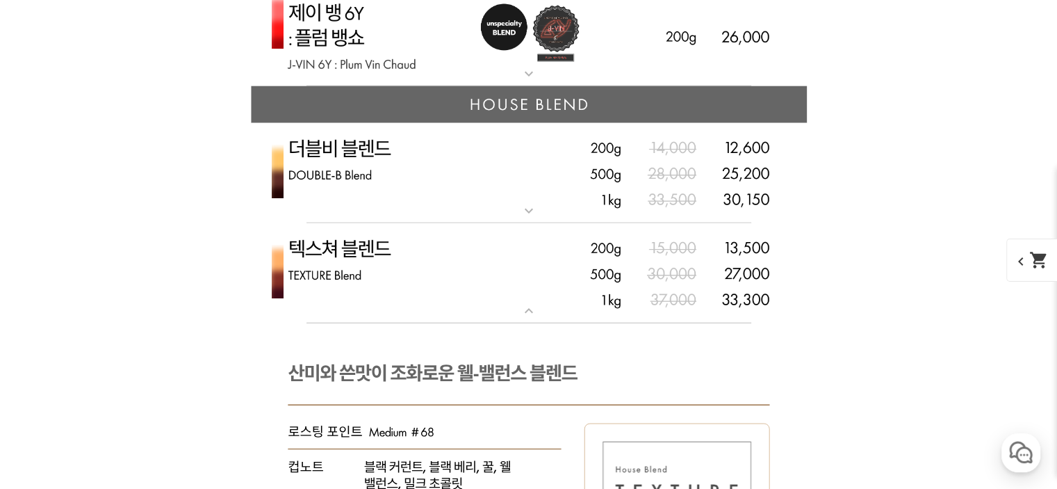
click at [427, 174] on img at bounding box center [529, 173] width 556 height 101
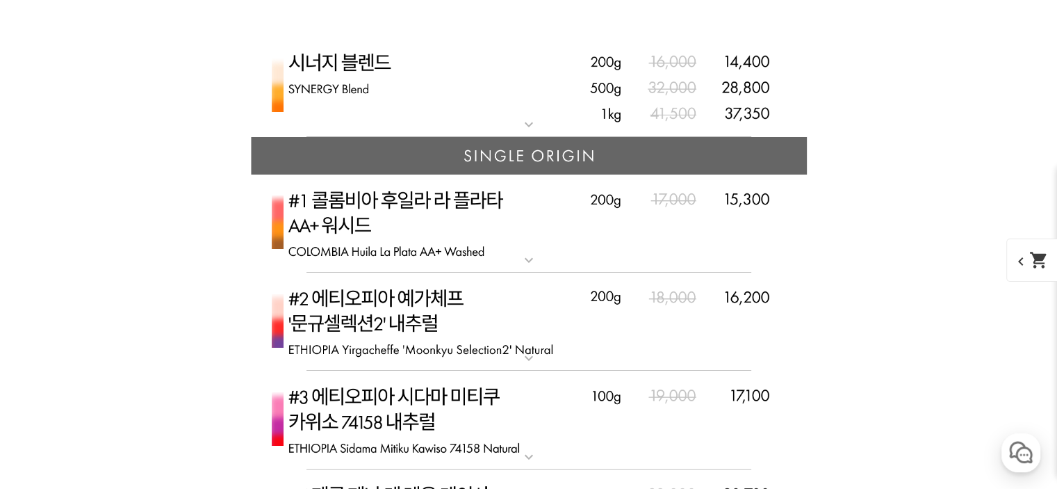
scroll to position [5075, 0]
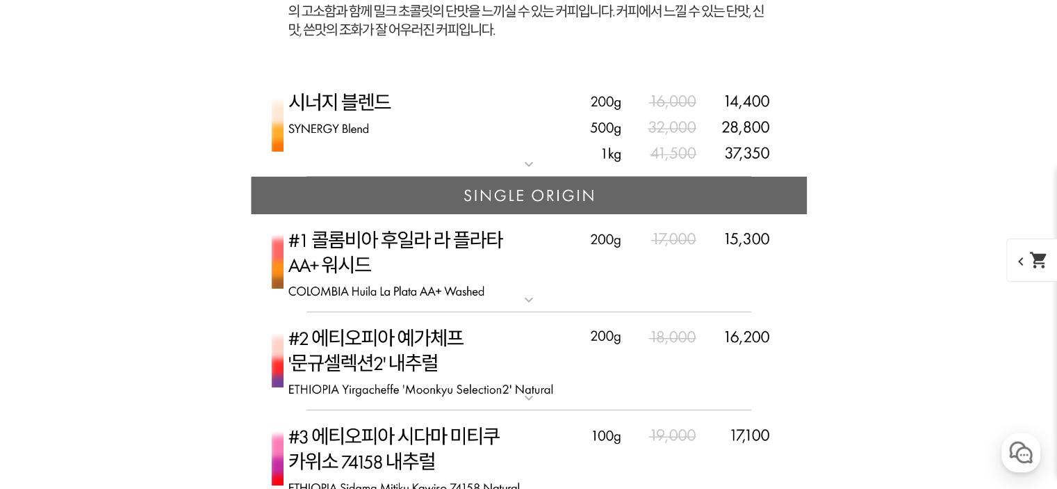
click at [470, 119] on img at bounding box center [529, 126] width 556 height 101
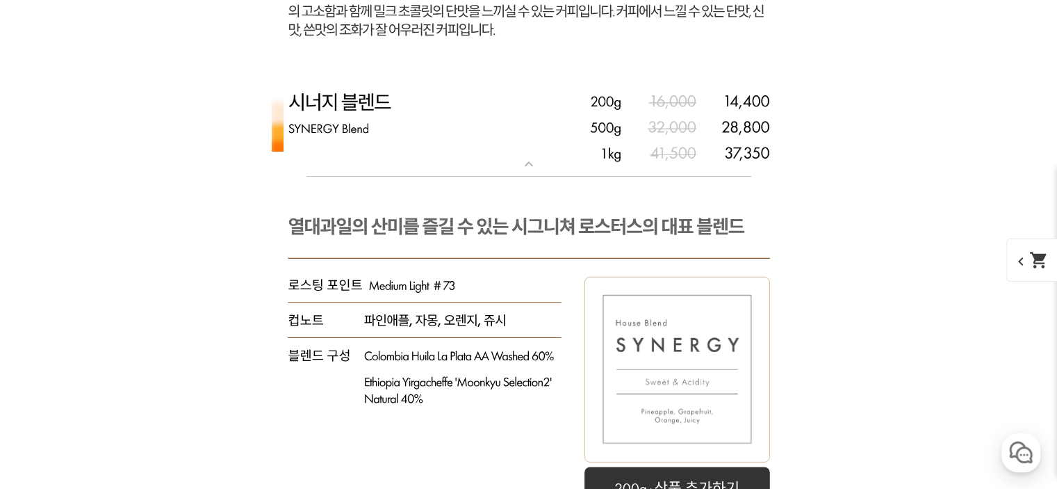
scroll to position [5283, 0]
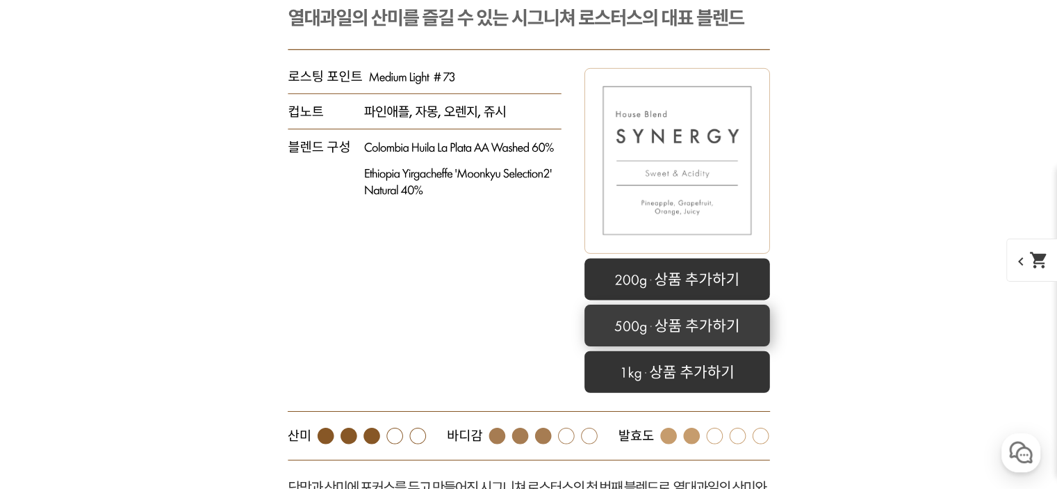
click at [710, 333] on rect at bounding box center [677, 325] width 186 height 42
select select "시너지 블렌드"
select select "500g"
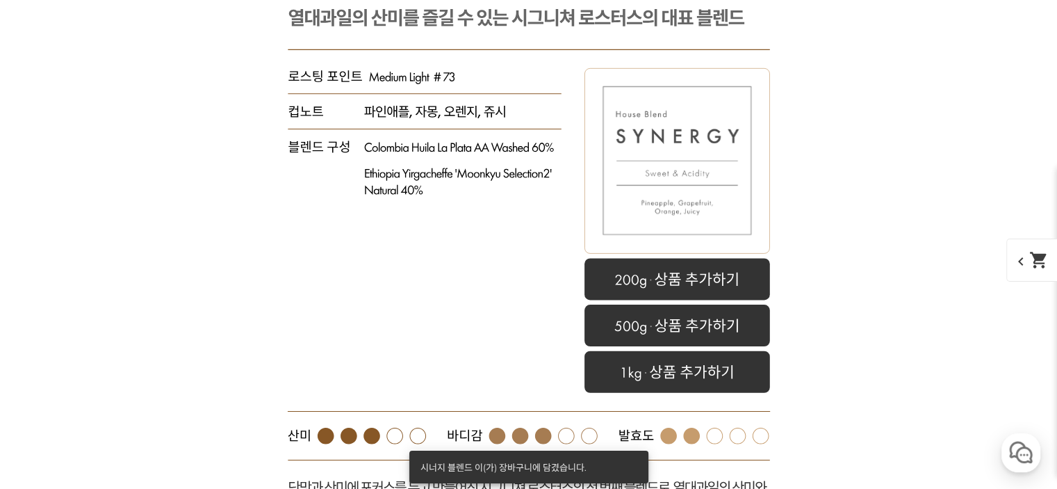
click at [1030, 258] on mat-icon "shopping_cart" at bounding box center [1039, 259] width 19 height 19
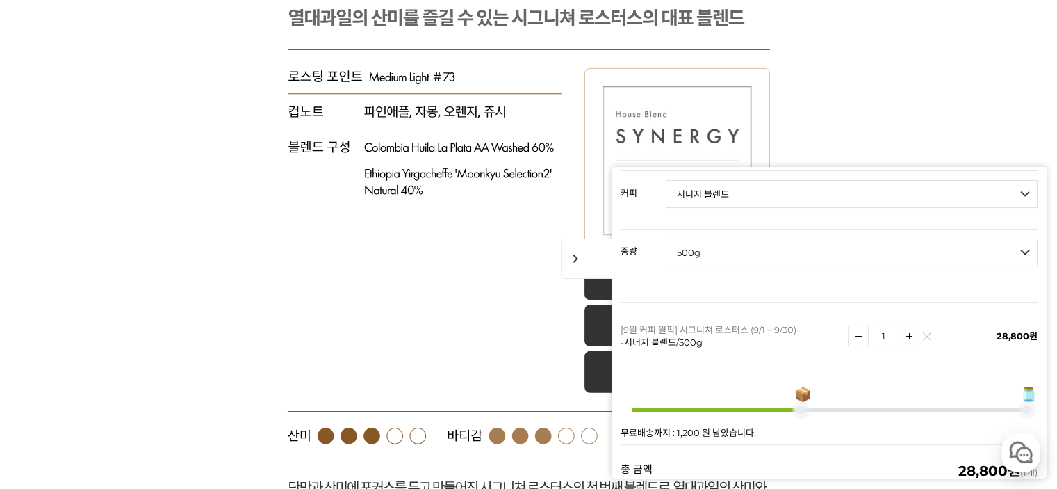
scroll to position [234, 0]
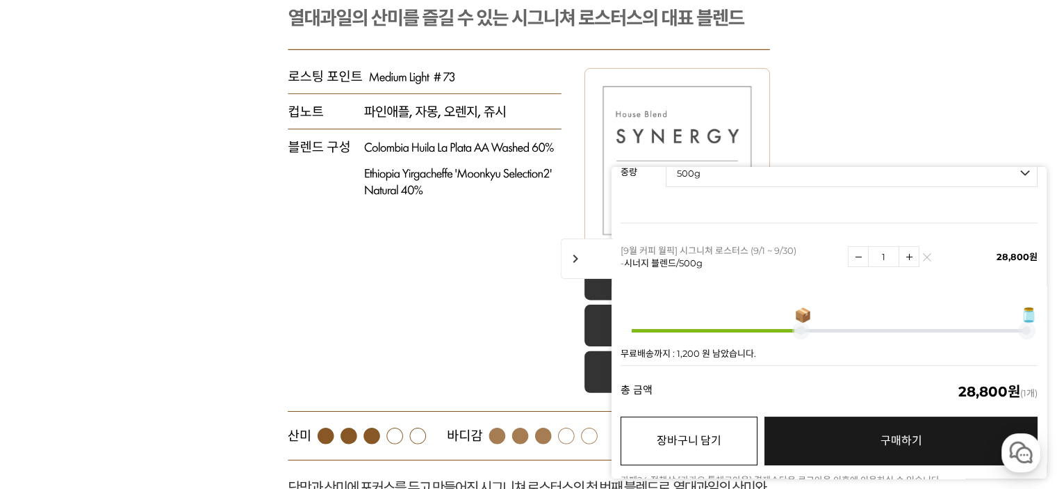
click at [695, 427] on button "장바구니 담기" at bounding box center [689, 440] width 137 height 49
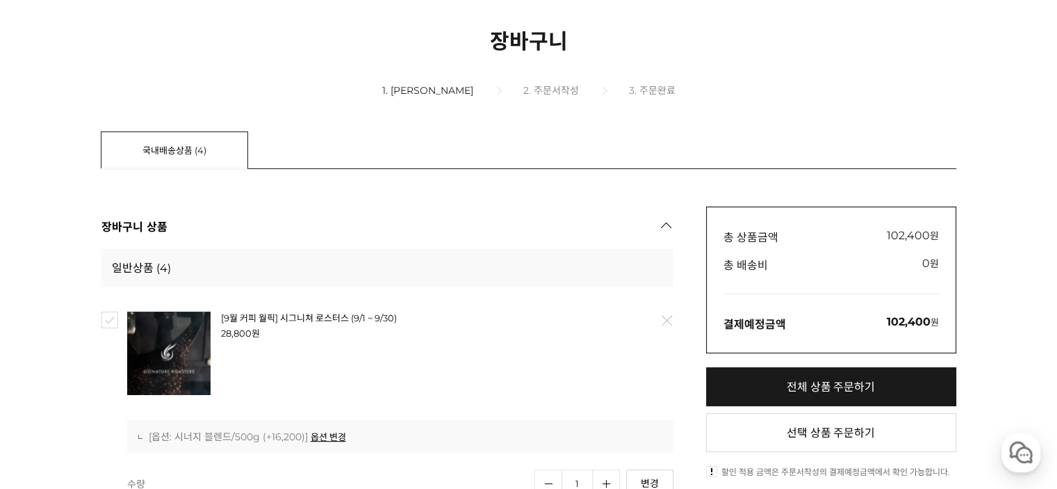
scroll to position [209, 0]
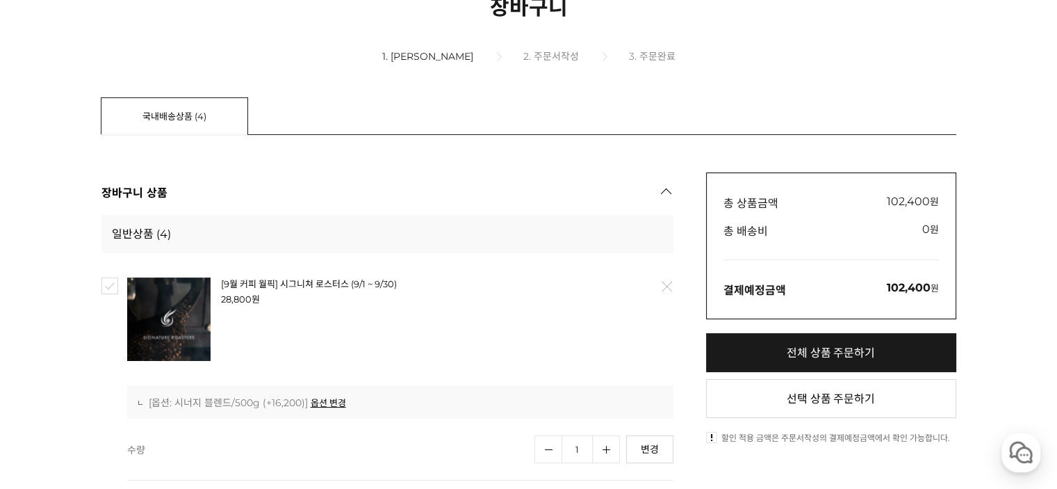
click at [840, 343] on link "전체 상품 주문하기" at bounding box center [831, 352] width 250 height 39
checkbox input "true"
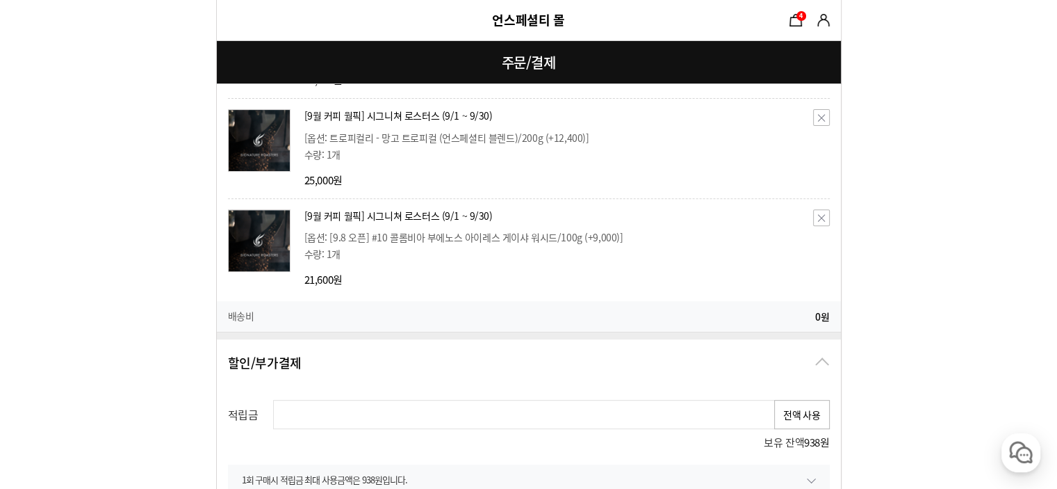
scroll to position [556, 0]
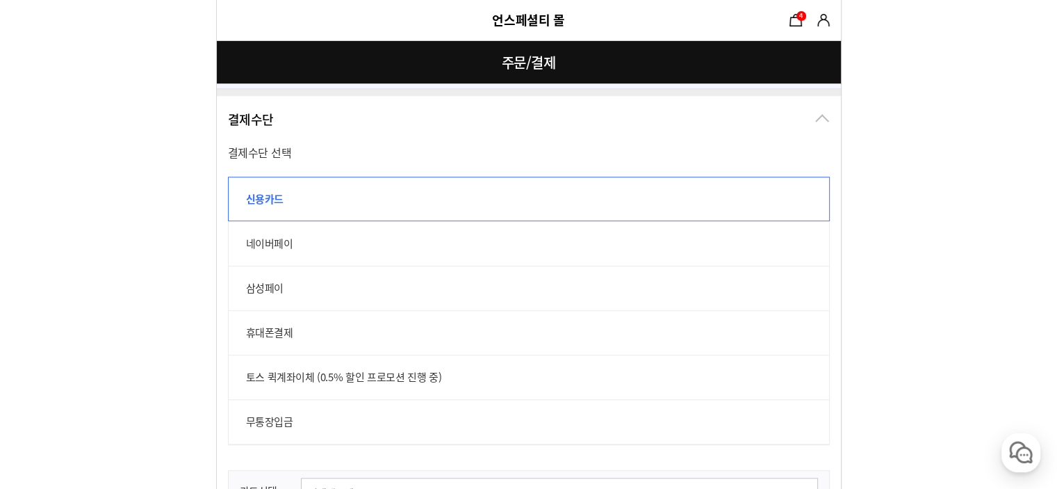
click at [267, 250] on label "네이버페이" at bounding box center [529, 243] width 602 height 44
click at [243, 236] on input "네이버페이" at bounding box center [235, 228] width 15 height 15
radio input "true"
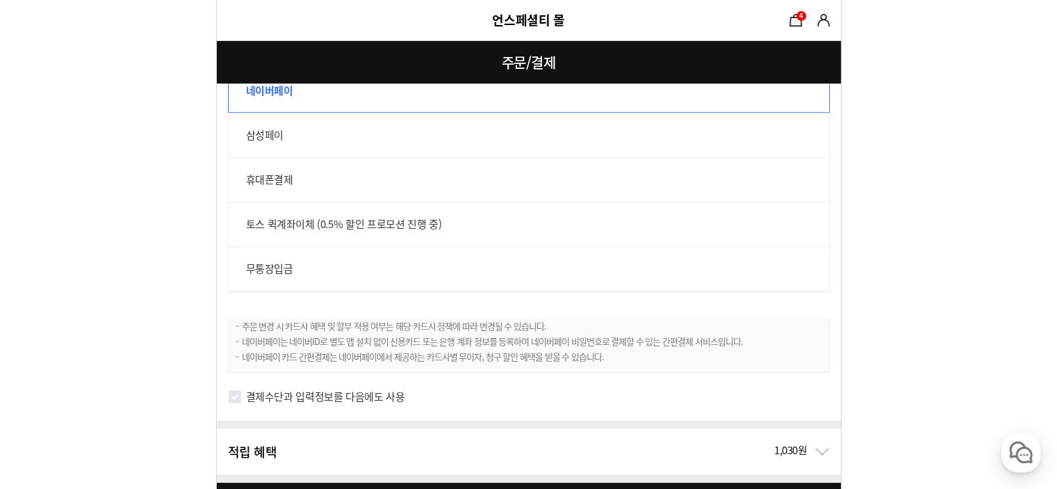
scroll to position [1392, 0]
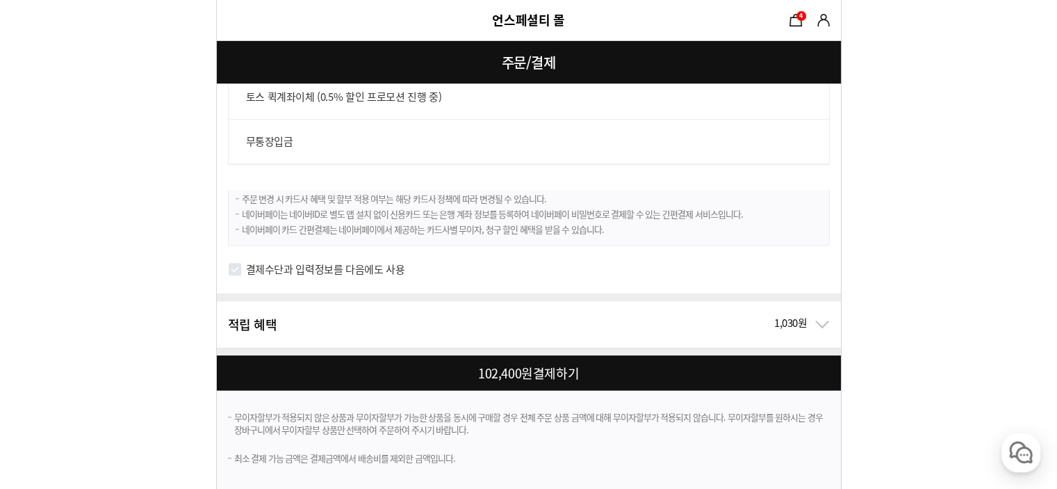
click at [234, 267] on input "결제수단과 입력정보를 다음에도 사용" at bounding box center [235, 269] width 14 height 14
click at [476, 366] on div at bounding box center [532, 372] width 630 height 35
checkbox input "true"
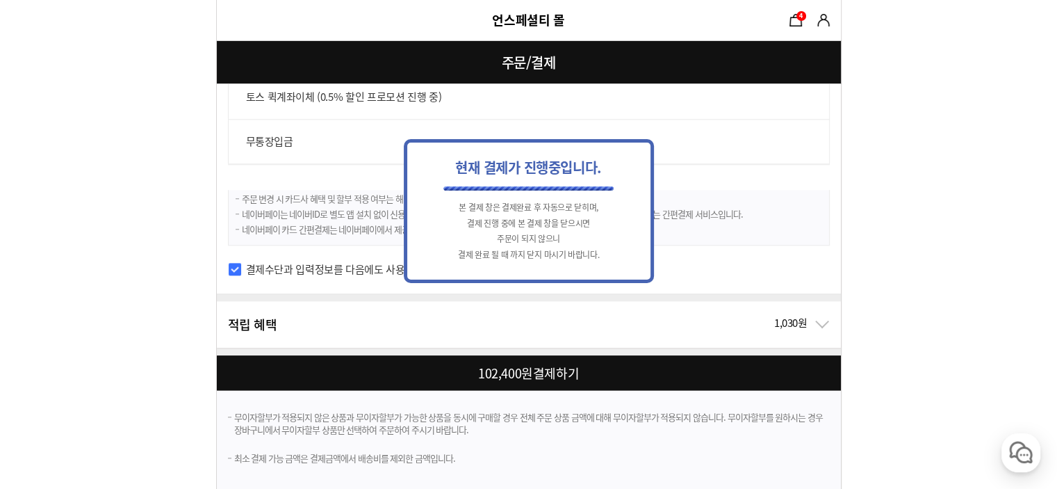
scroll to position [0, 0]
